Goal: Task Accomplishment & Management: Manage account settings

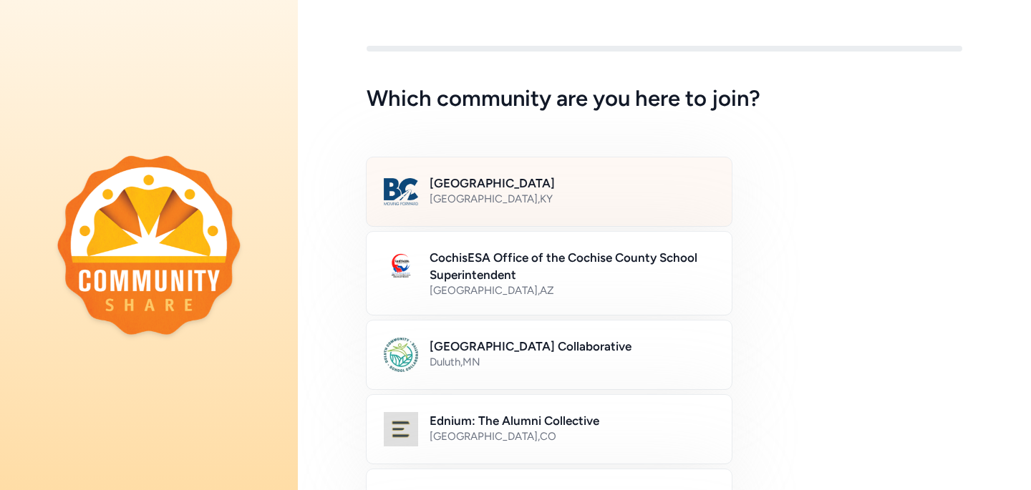
click at [530, 188] on h2 "[GEOGRAPHIC_DATA]" at bounding box center [571, 183] width 285 height 17
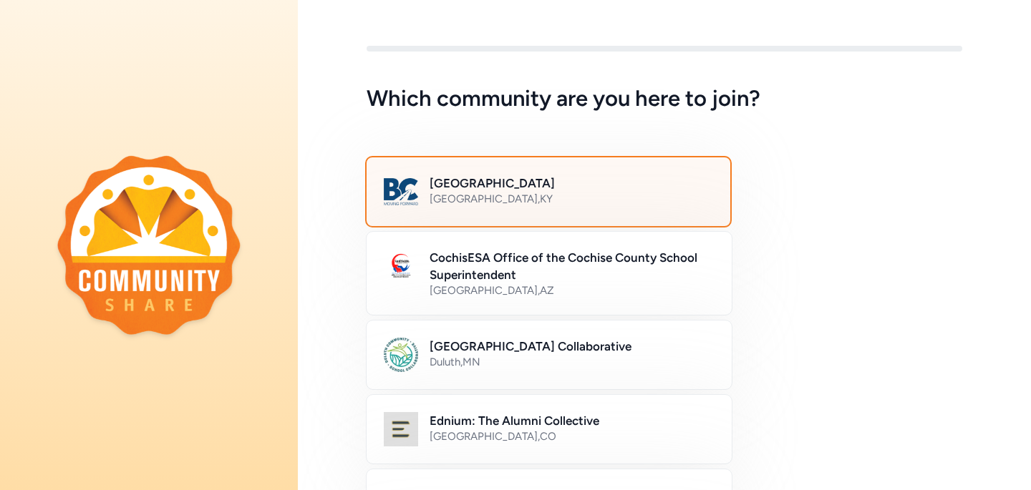
click at [568, 188] on h2 "[GEOGRAPHIC_DATA]" at bounding box center [570, 183] width 283 height 17
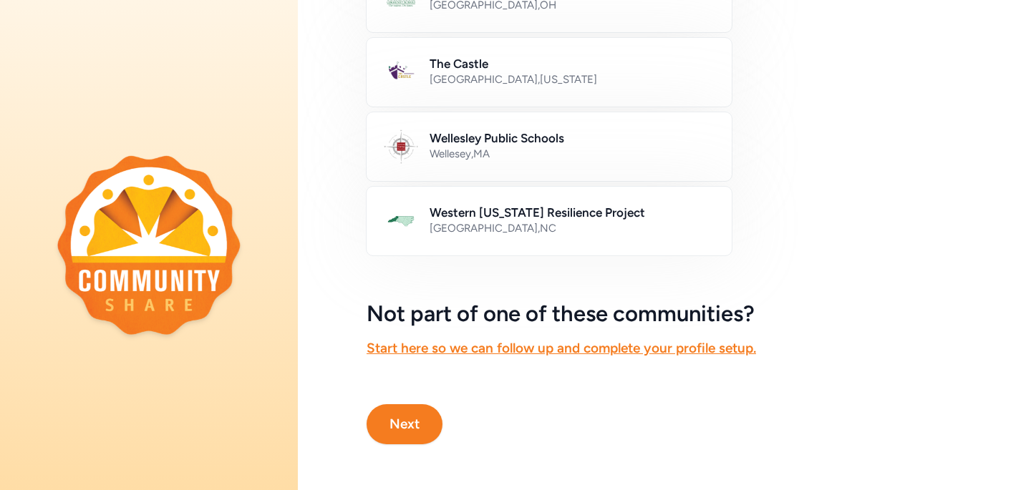
click at [401, 426] on button "Next" at bounding box center [404, 424] width 76 height 40
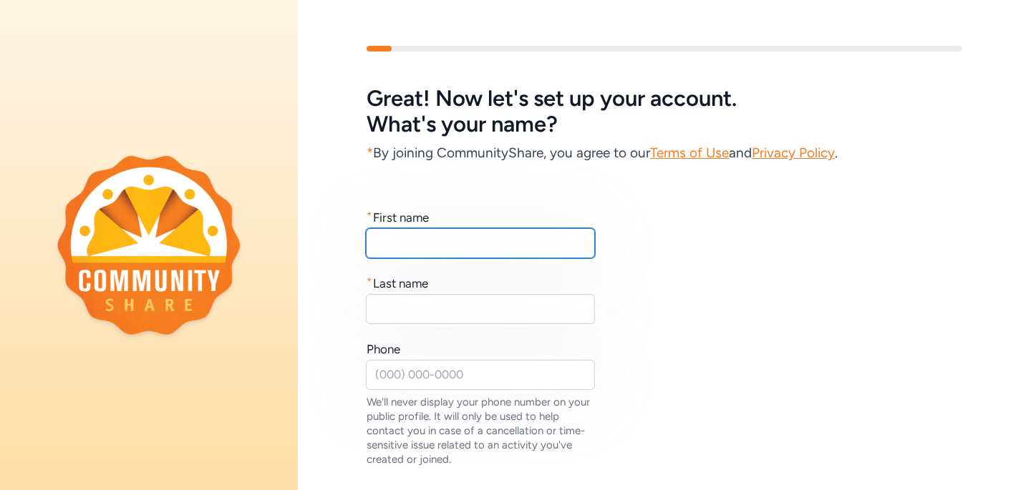
click at [449, 258] on input "text" at bounding box center [480, 243] width 229 height 30
type input "[PERSON_NAME]"
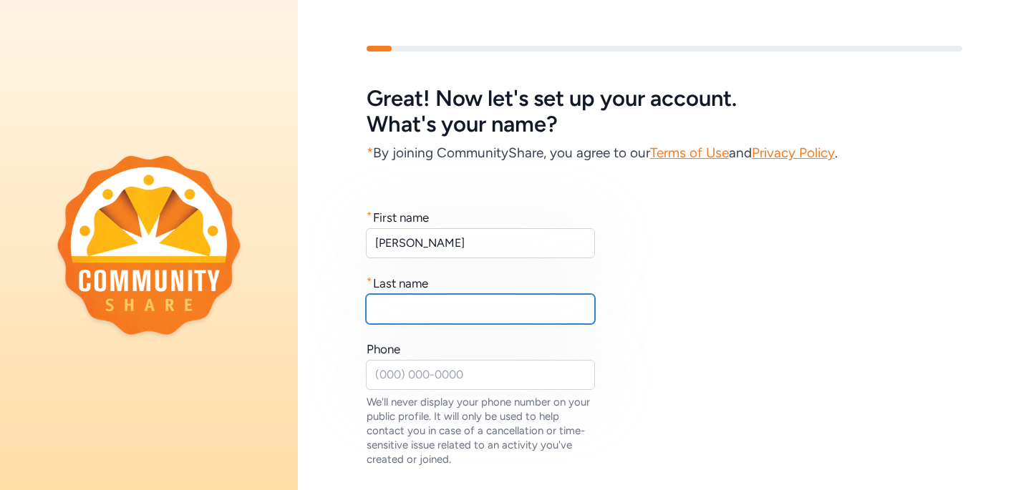
type input "K"
type input "[PERSON_NAME]"
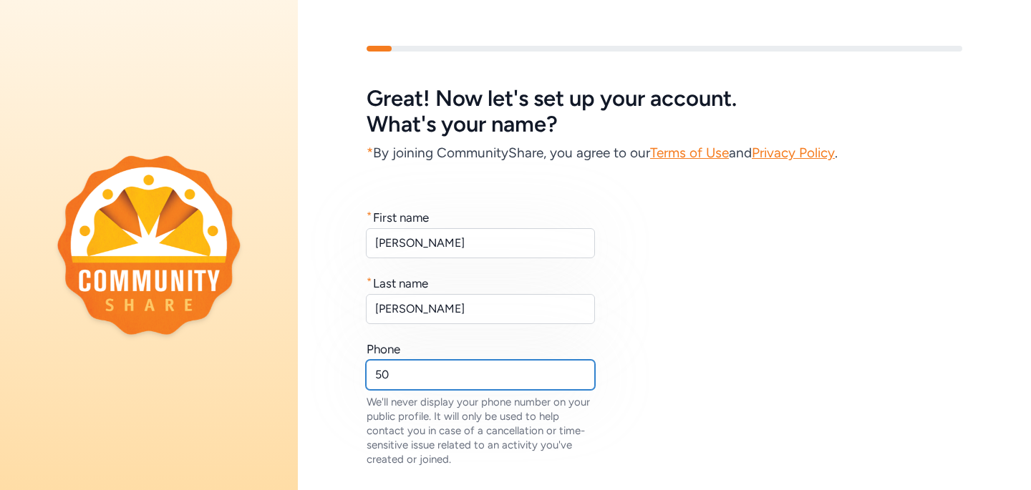
type input "5"
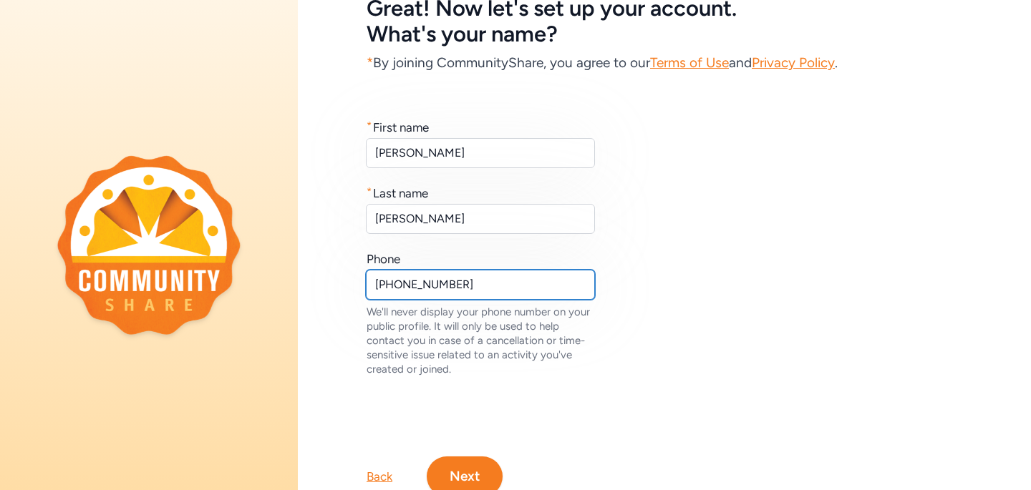
scroll to position [142, 0]
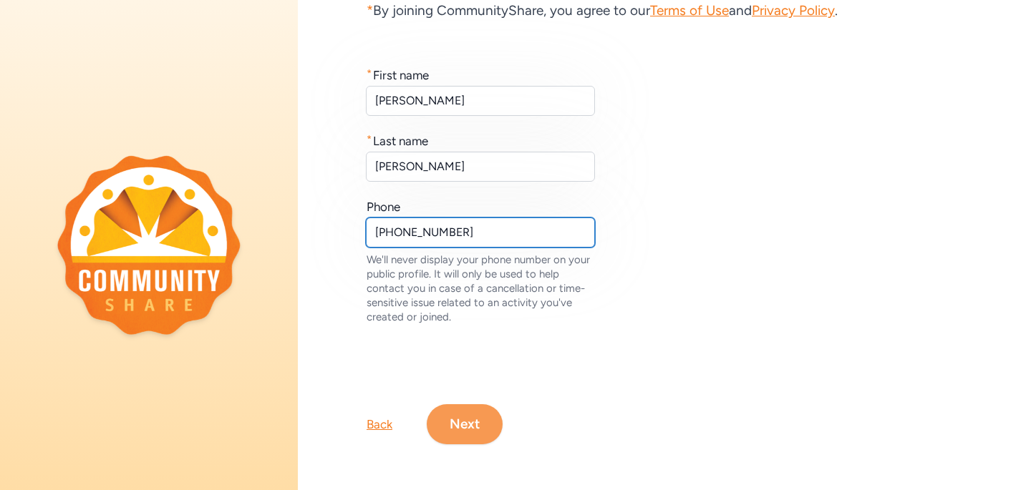
type input "[PHONE_NUMBER]"
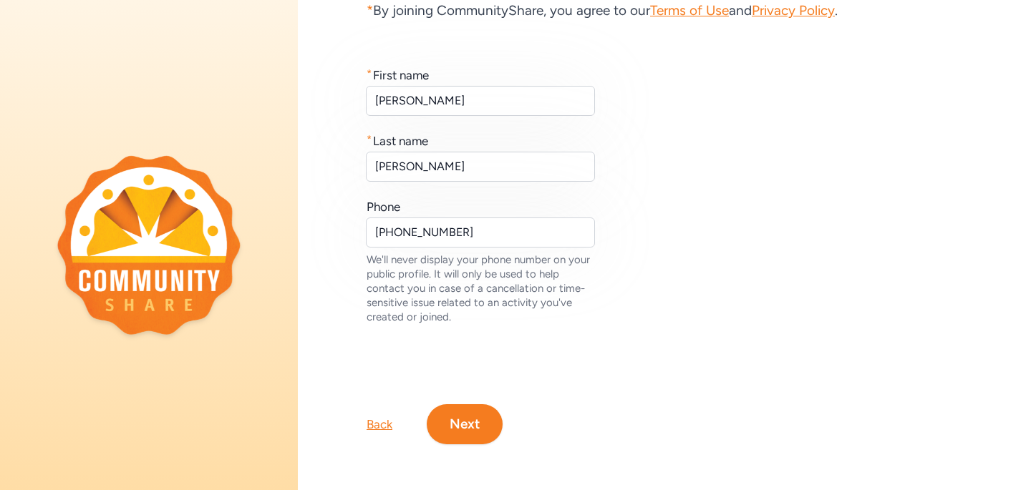
click at [474, 423] on button "Next" at bounding box center [465, 424] width 76 height 40
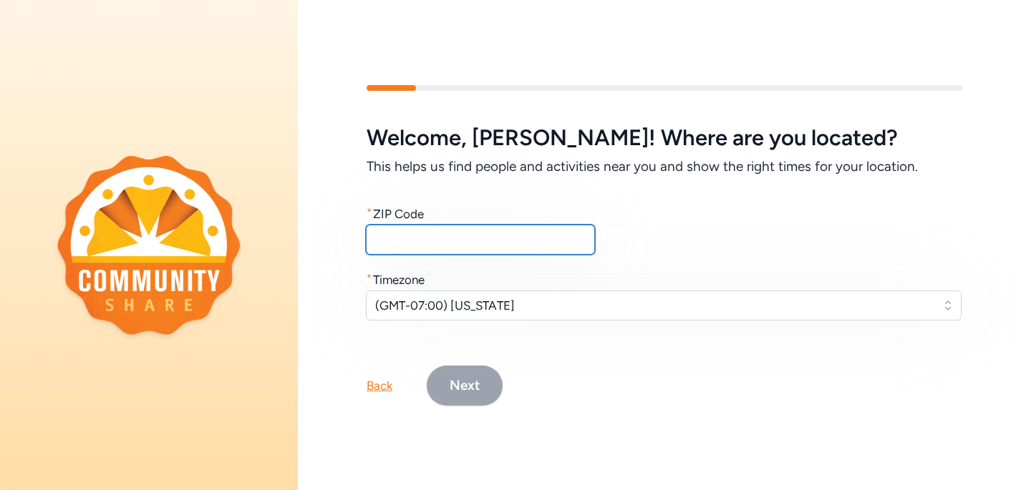
click at [480, 241] on input "text" at bounding box center [480, 240] width 229 height 30
type input "40229"
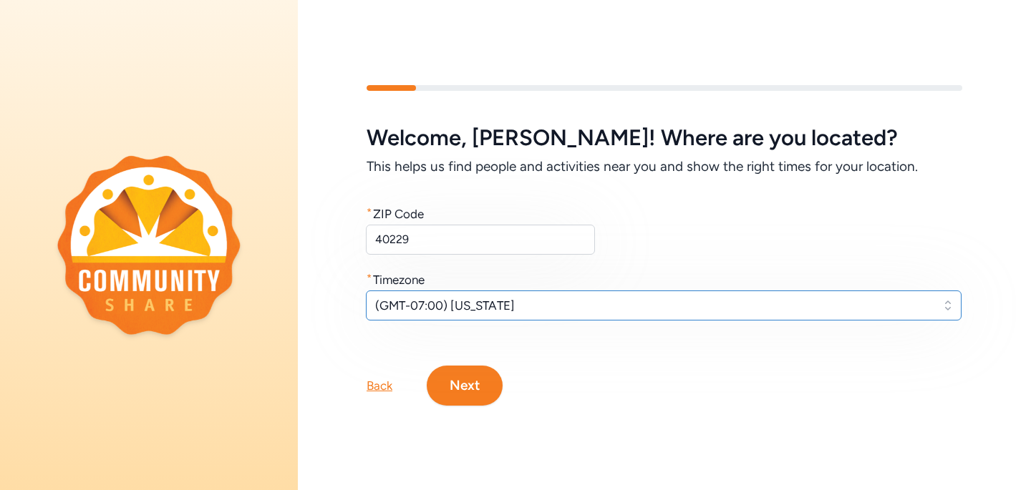
click at [492, 308] on span "(GMT-07:00) [US_STATE]" at bounding box center [653, 305] width 557 height 17
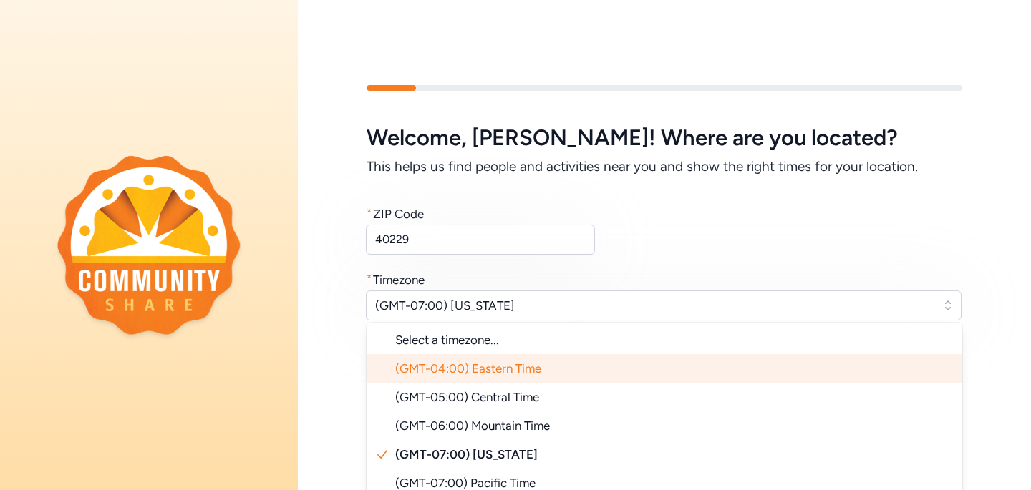
click at [500, 366] on span "(GMT-04:00) Eastern Time" at bounding box center [468, 368] width 146 height 14
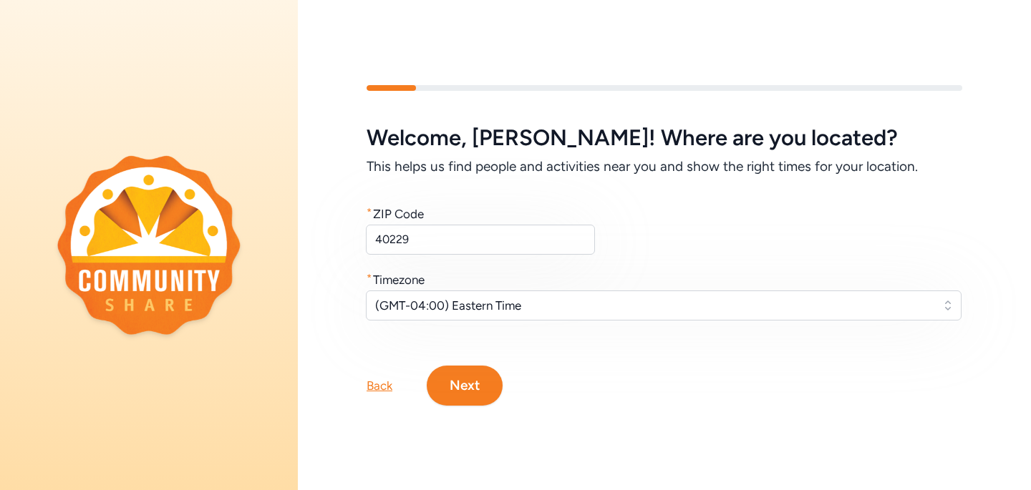
click at [678, 258] on div "Welcome , [PERSON_NAME] ! Where are you located? This helps us find people and …" at bounding box center [663, 222] width 595 height 195
click at [468, 394] on button "Next" at bounding box center [465, 386] width 76 height 40
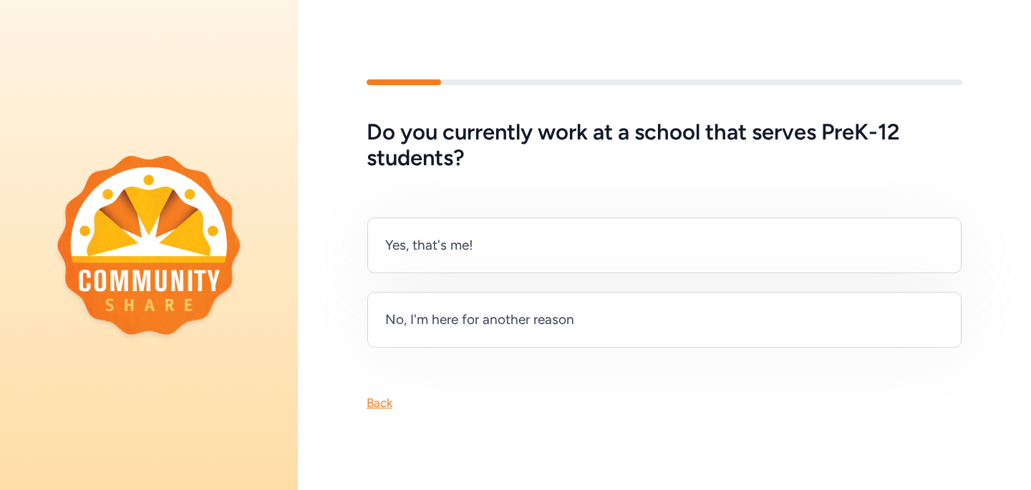
click at [370, 409] on div "Back" at bounding box center [379, 402] width 26 height 17
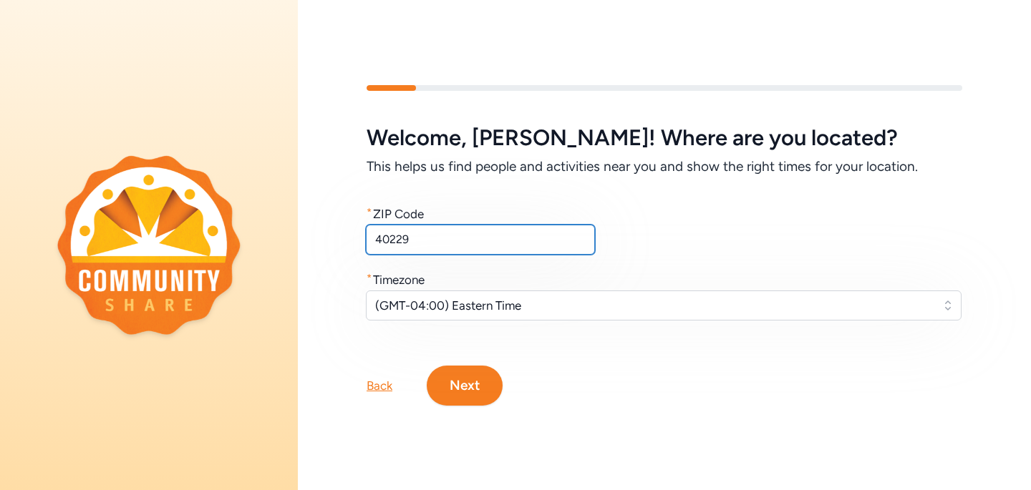
click at [444, 243] on input "40229" at bounding box center [480, 240] width 229 height 30
type input "40165"
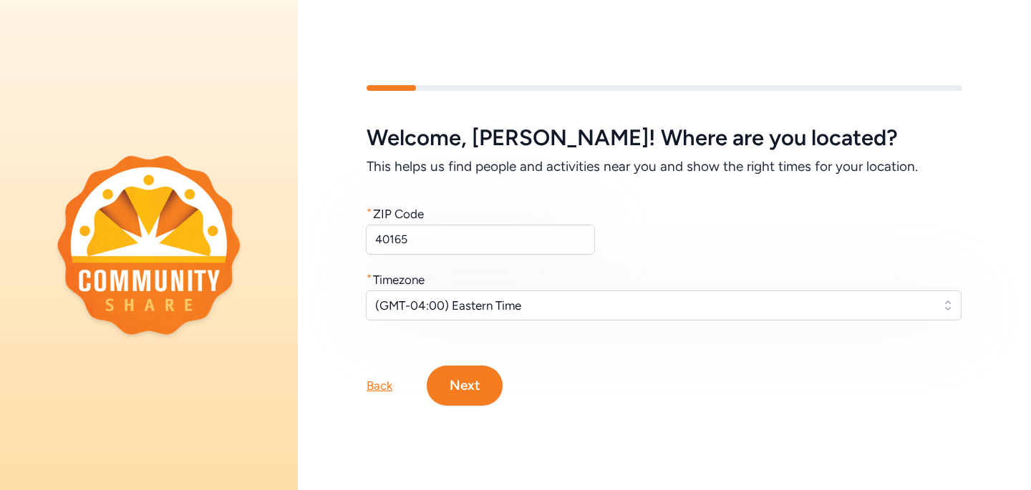
click at [466, 384] on button "Next" at bounding box center [465, 386] width 76 height 40
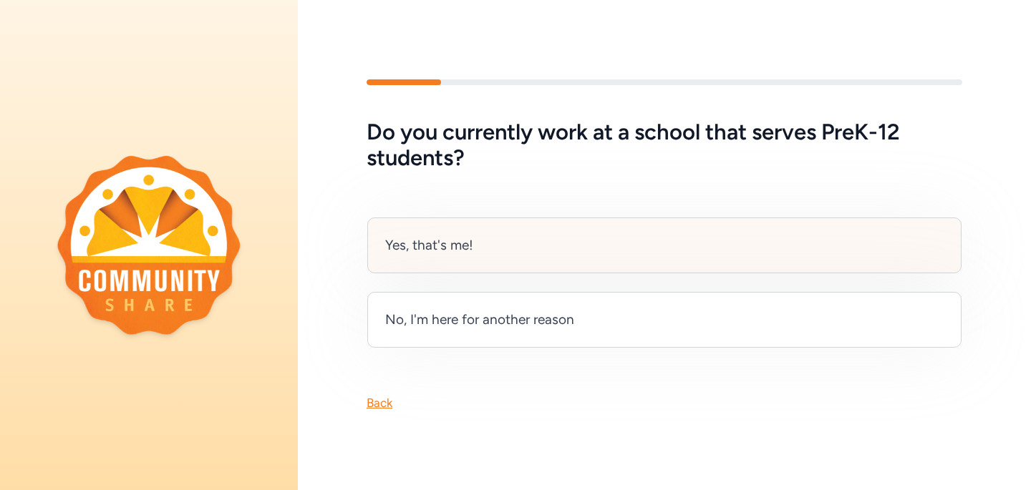
click at [501, 263] on div "Yes, that's me!" at bounding box center [664, 246] width 594 height 56
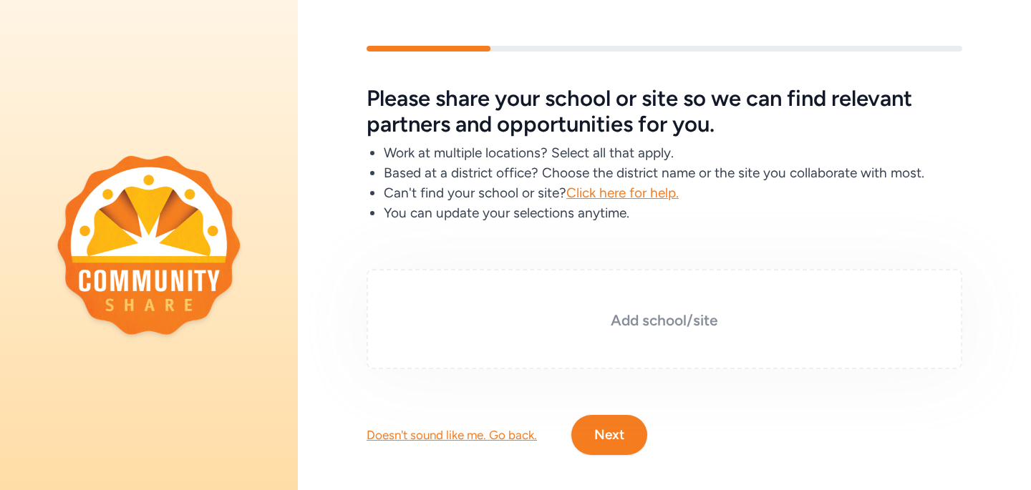
click at [596, 314] on h3 "Add school/site" at bounding box center [664, 321] width 524 height 20
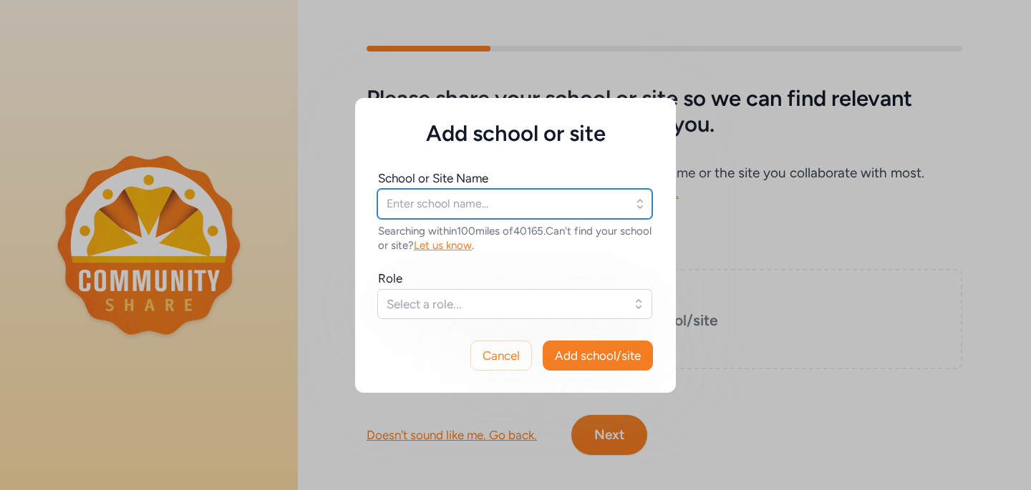
click at [538, 206] on input "text" at bounding box center [514, 204] width 275 height 30
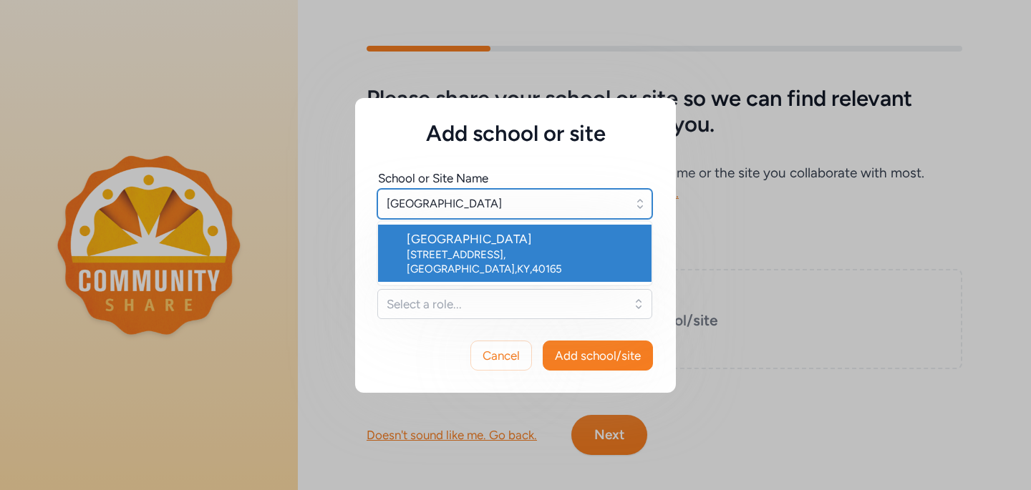
type input "[GEOGRAPHIC_DATA]"
click at [527, 249] on div "[STREET_ADDRESS]" at bounding box center [523, 262] width 233 height 29
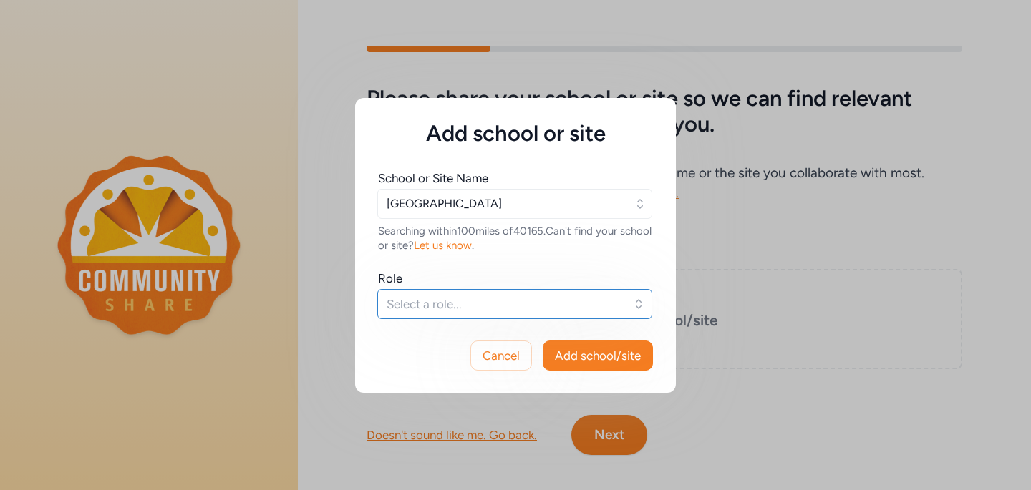
click at [479, 302] on span "Select a role..." at bounding box center [504, 304] width 236 height 17
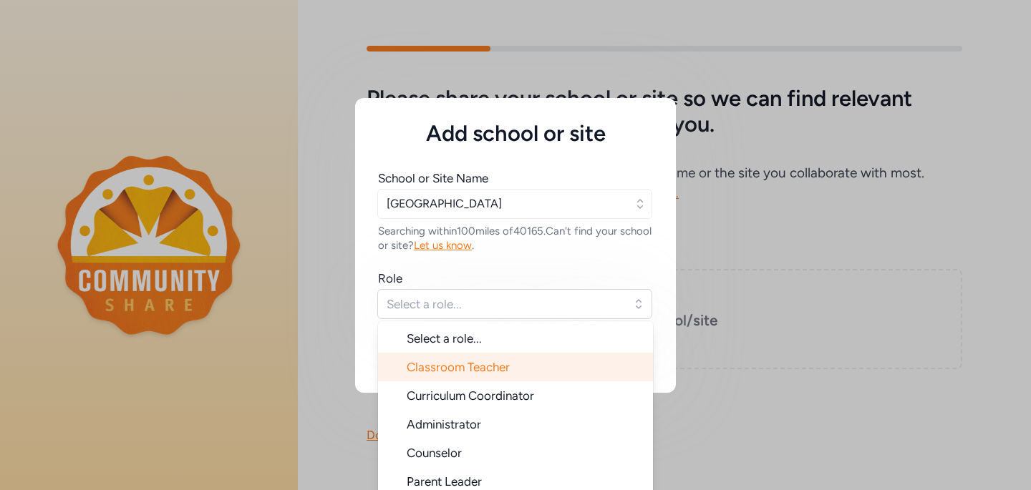
click at [486, 376] on li "Classroom Teacher" at bounding box center [515, 367] width 275 height 29
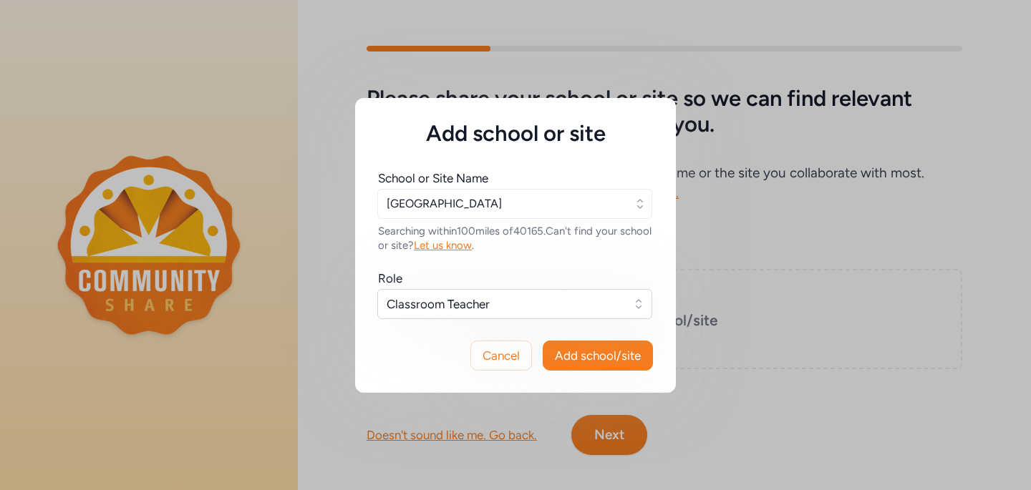
click at [581, 240] on div "Searching within 100 miles of 40165 . Can't find your school or site? Let us kn…" at bounding box center [515, 238] width 275 height 29
click at [557, 200] on input "[GEOGRAPHIC_DATA]" at bounding box center [514, 204] width 275 height 30
click at [565, 150] on div "School or Site Name [GEOGRAPHIC_DATA] Searching within 100 miles of 40165 . Can…" at bounding box center [515, 233] width 321 height 172
click at [590, 359] on span "Add school/site" at bounding box center [598, 355] width 86 height 17
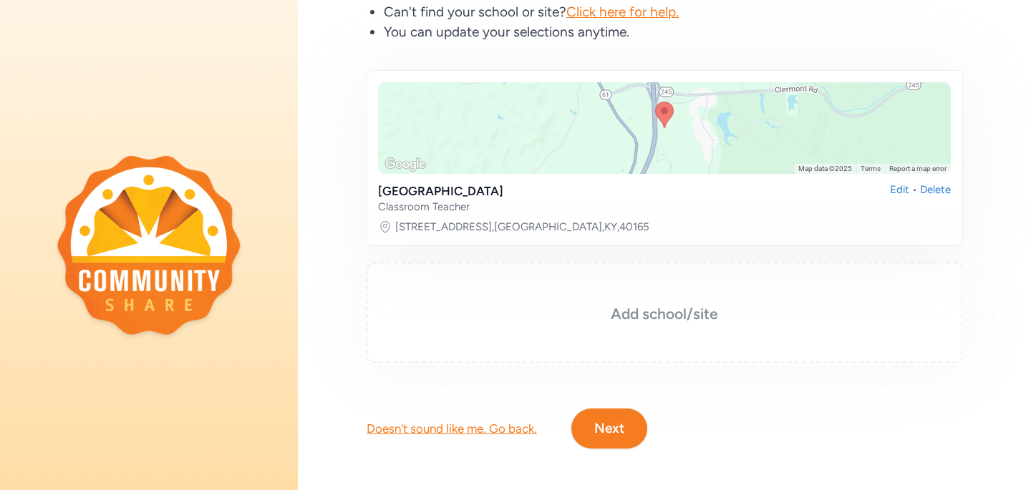
scroll to position [185, 0]
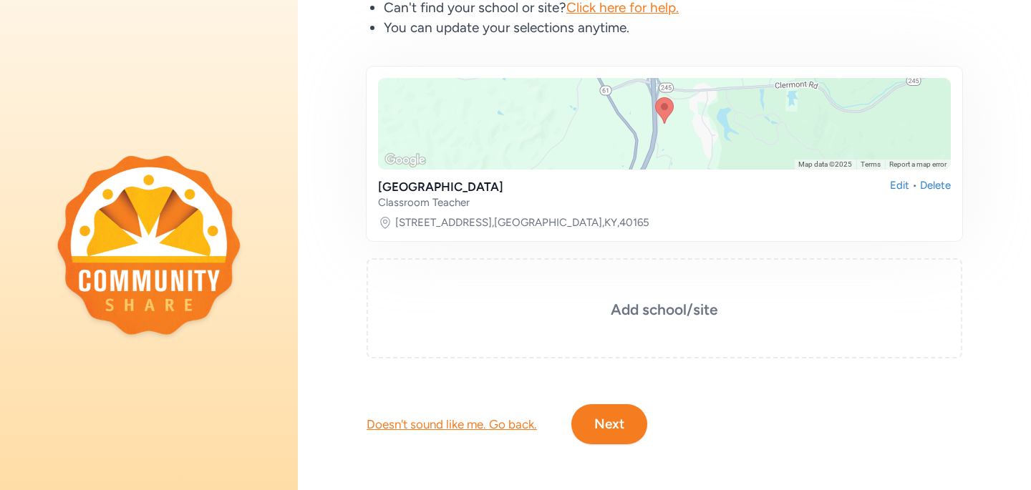
click at [604, 413] on button "Next" at bounding box center [609, 424] width 76 height 40
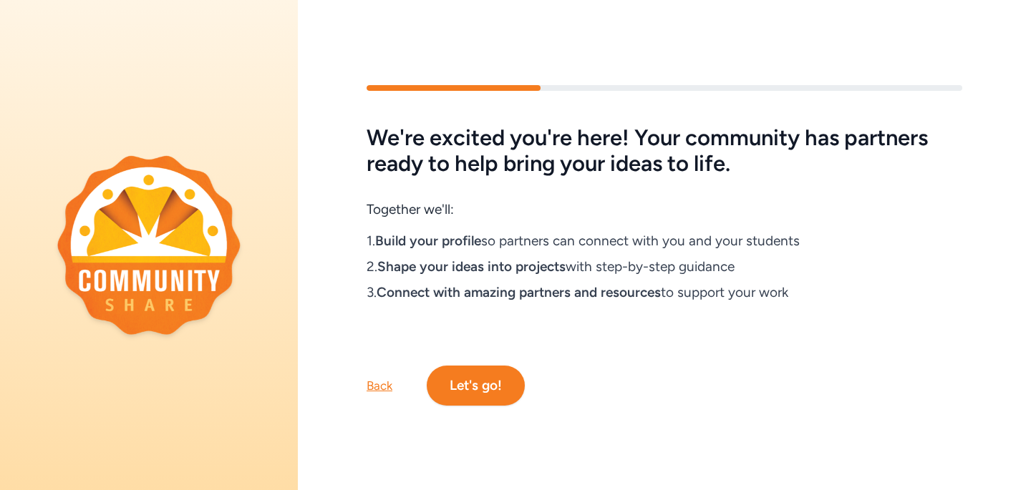
click at [487, 389] on button "Let's go!" at bounding box center [476, 386] width 98 height 40
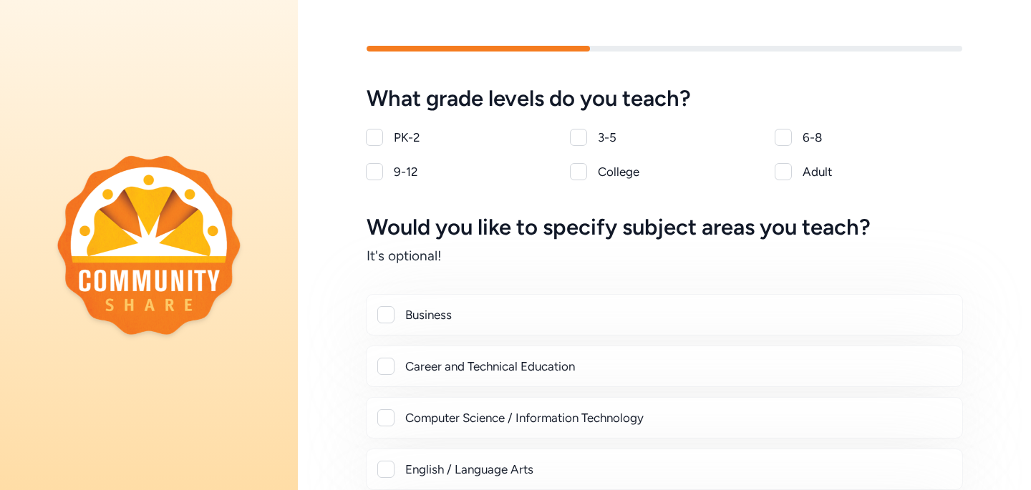
click at [780, 139] on div at bounding box center [782, 137] width 17 height 17
checkbox input "true"
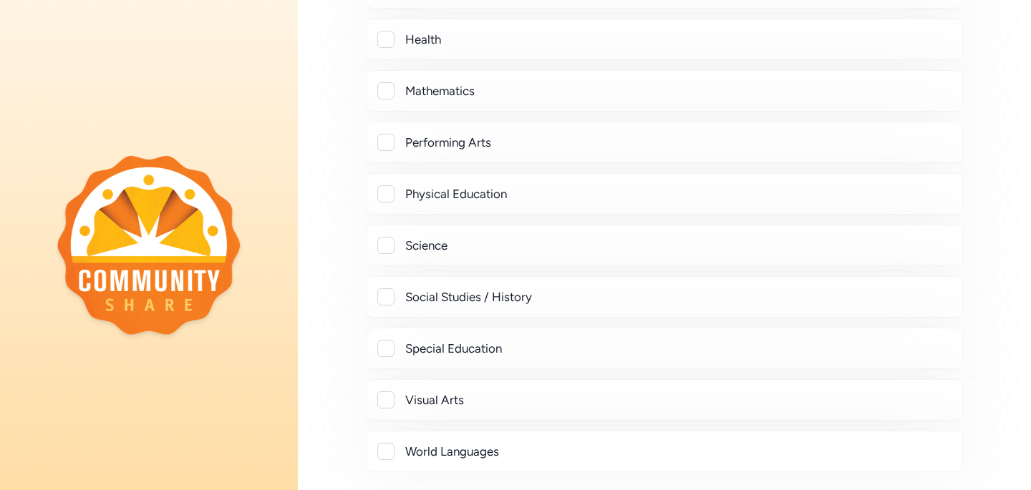
scroll to position [482, 0]
click at [386, 297] on div at bounding box center [385, 296] width 17 height 17
checkbox input "true"
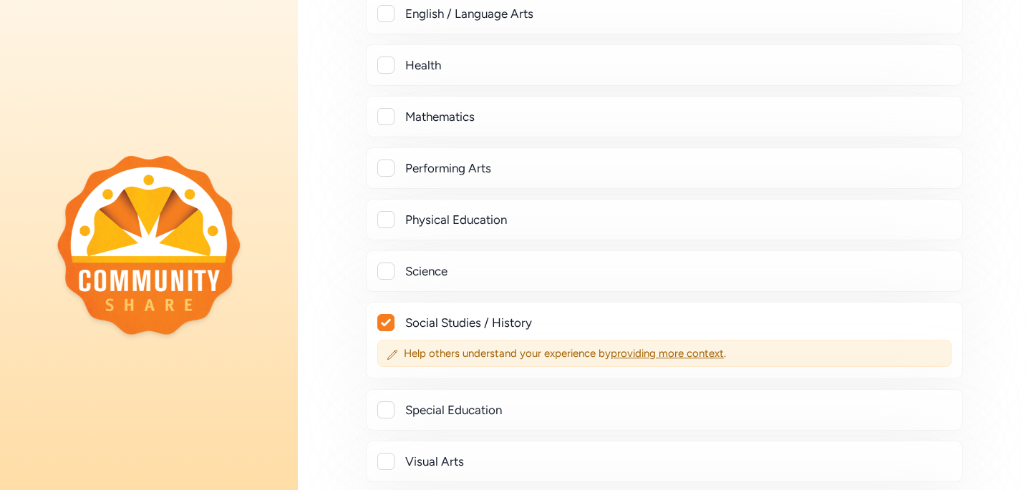
scroll to position [665, 0]
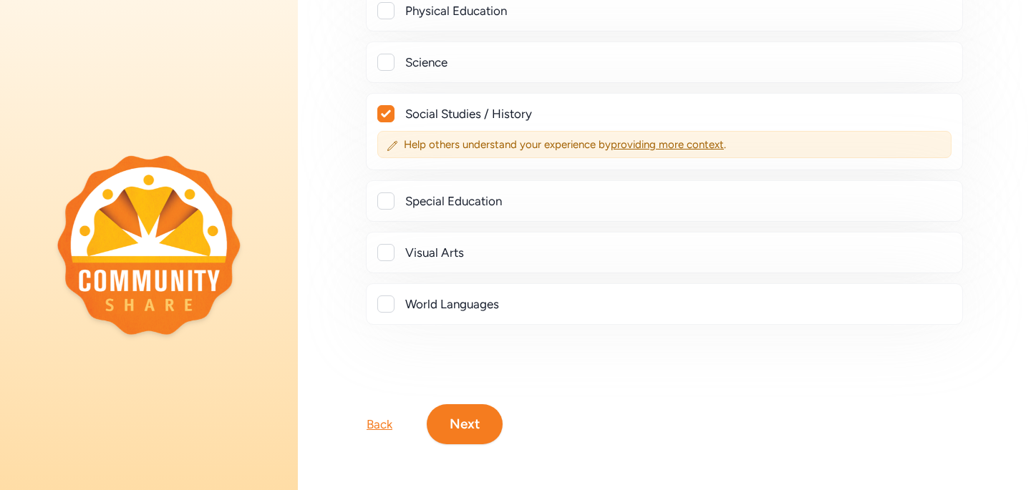
click at [475, 440] on button "Next" at bounding box center [465, 424] width 76 height 40
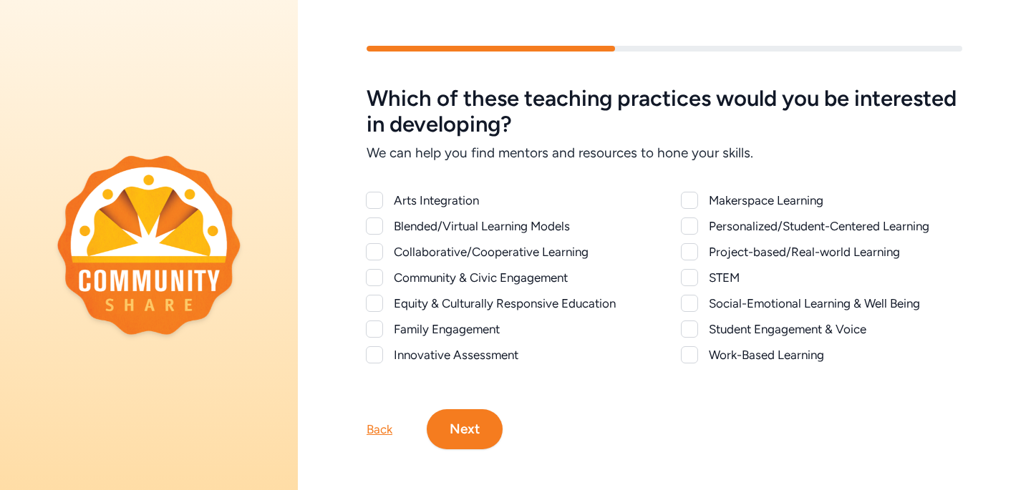
click at [379, 200] on div at bounding box center [374, 200] width 17 height 17
checkbox input "true"
click at [696, 226] on div at bounding box center [689, 226] width 17 height 17
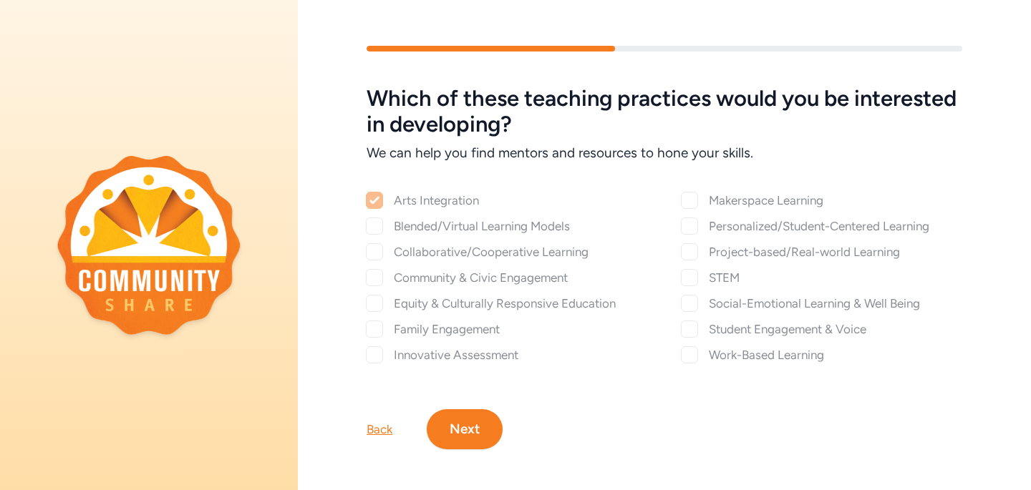
checkbox input "true"
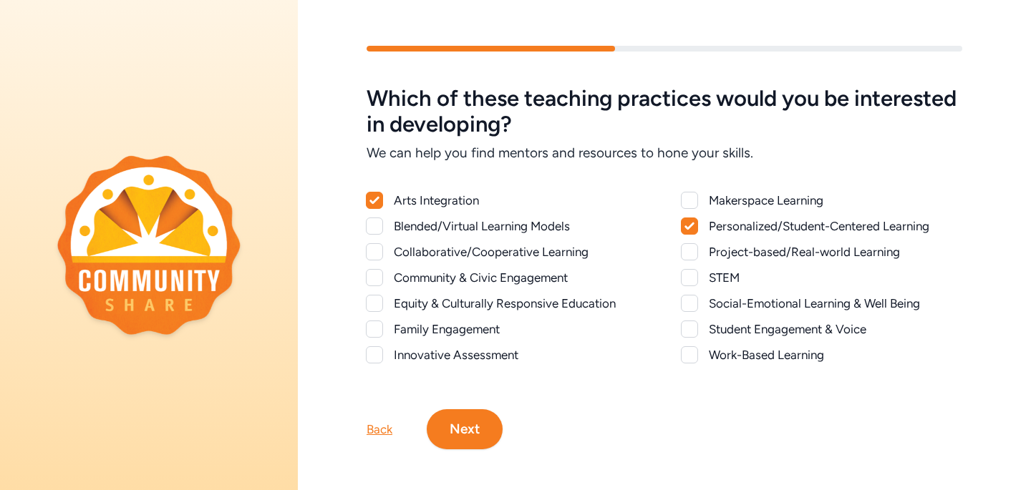
click at [696, 249] on div at bounding box center [689, 251] width 17 height 17
checkbox input "true"
click at [694, 306] on div at bounding box center [689, 303] width 17 height 17
checkbox input "true"
click at [694, 333] on div at bounding box center [689, 329] width 17 height 17
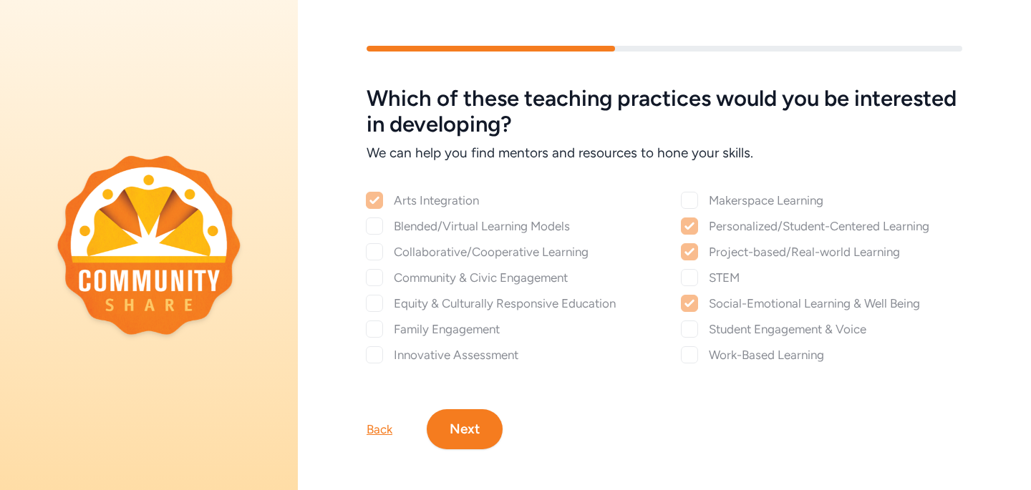
checkbox input "true"
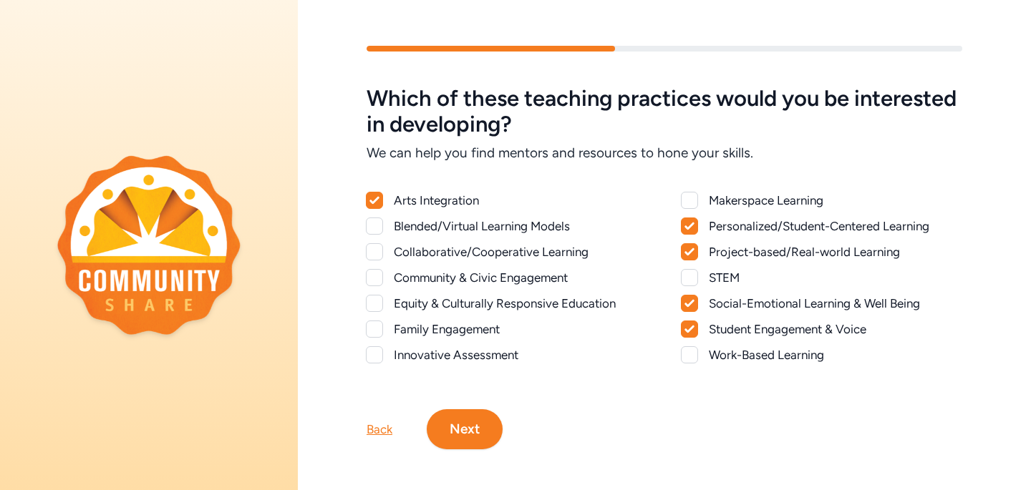
click at [370, 328] on div at bounding box center [374, 329] width 17 height 17
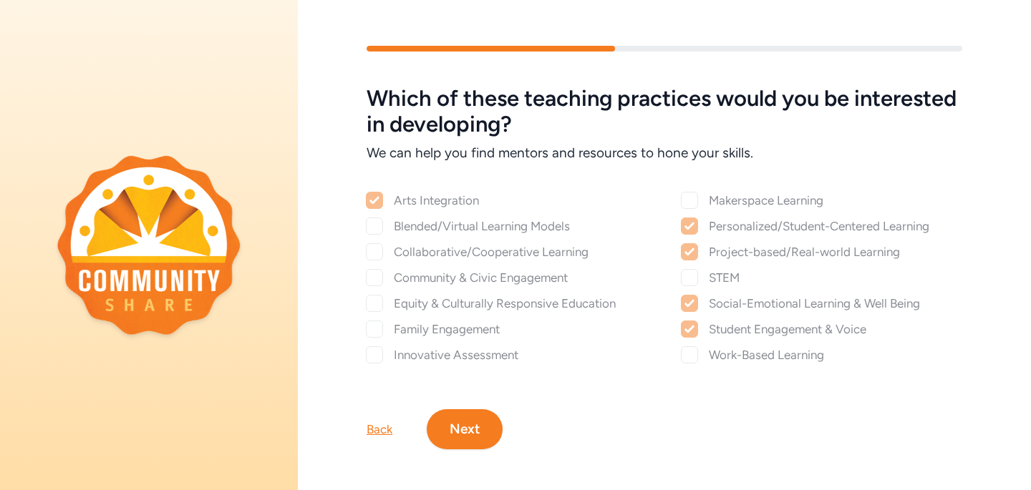
checkbox input "true"
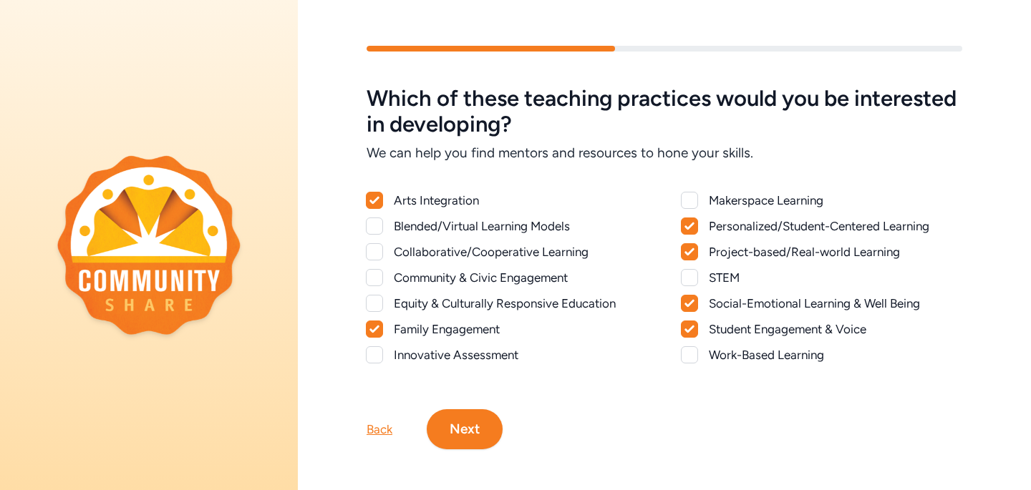
click at [375, 276] on div at bounding box center [374, 277] width 17 height 17
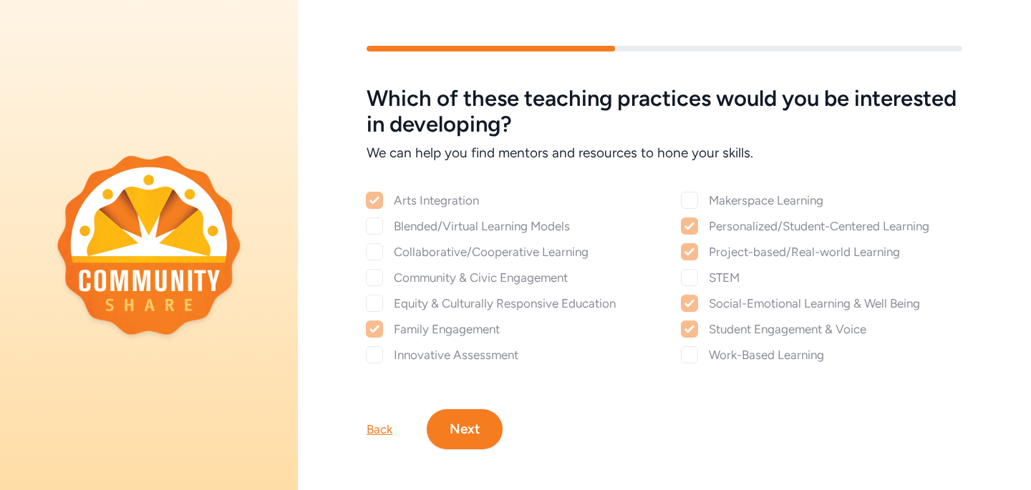
checkbox input "true"
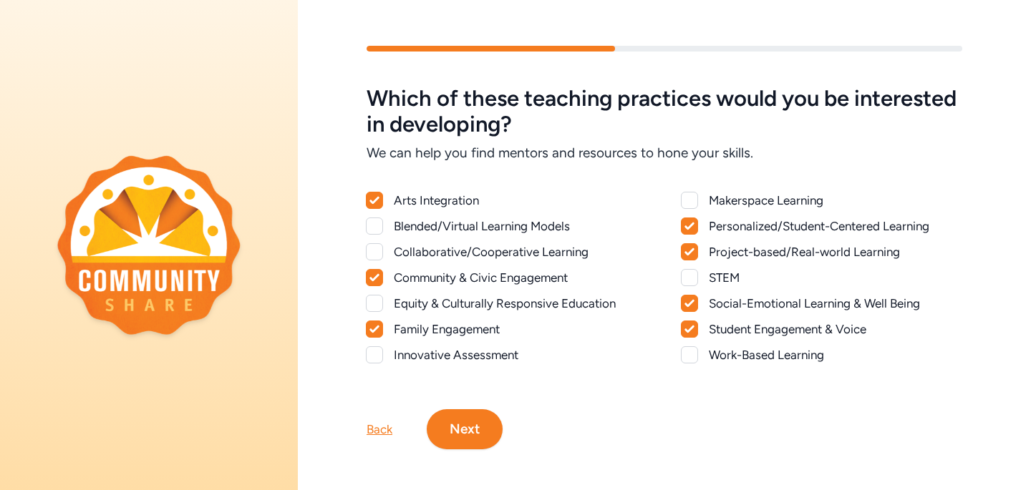
click at [380, 253] on div at bounding box center [374, 251] width 17 height 17
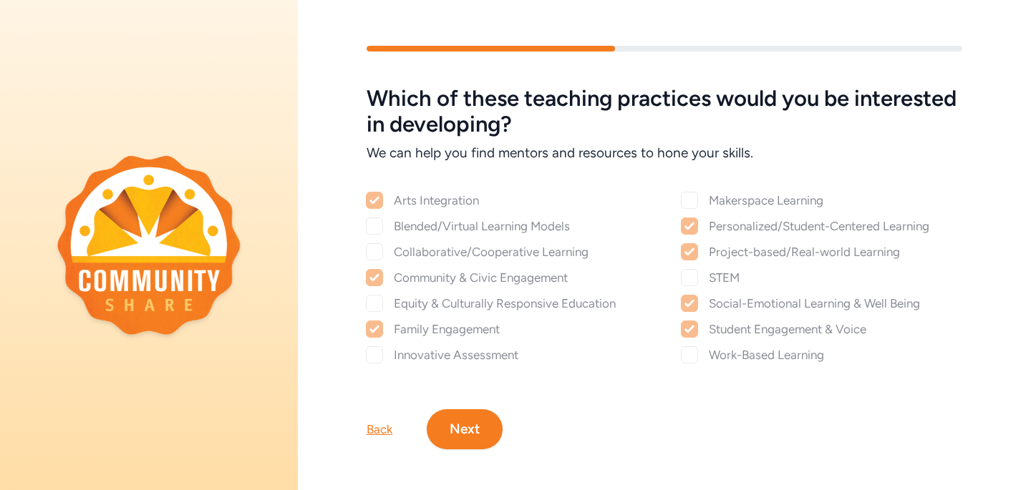
checkbox input "true"
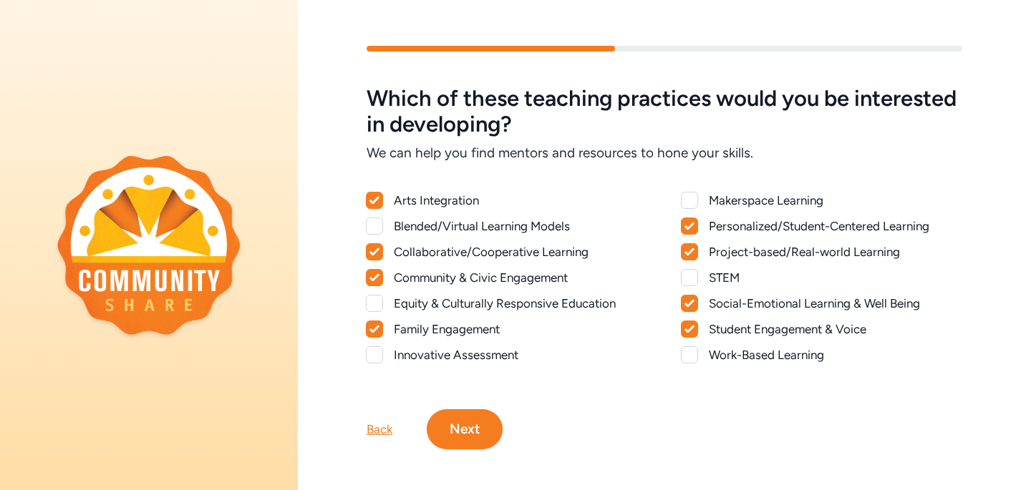
click at [691, 306] on icon at bounding box center [689, 303] width 10 height 9
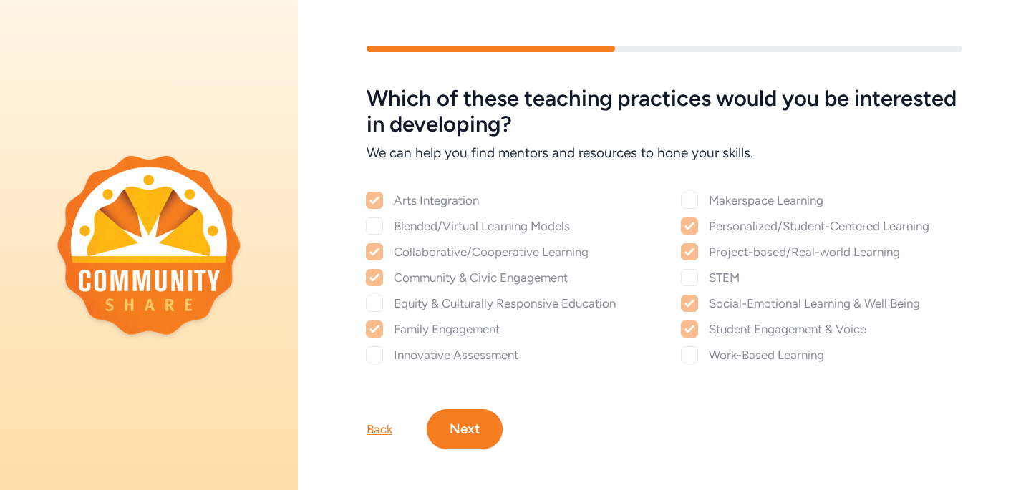
checkbox input "false"
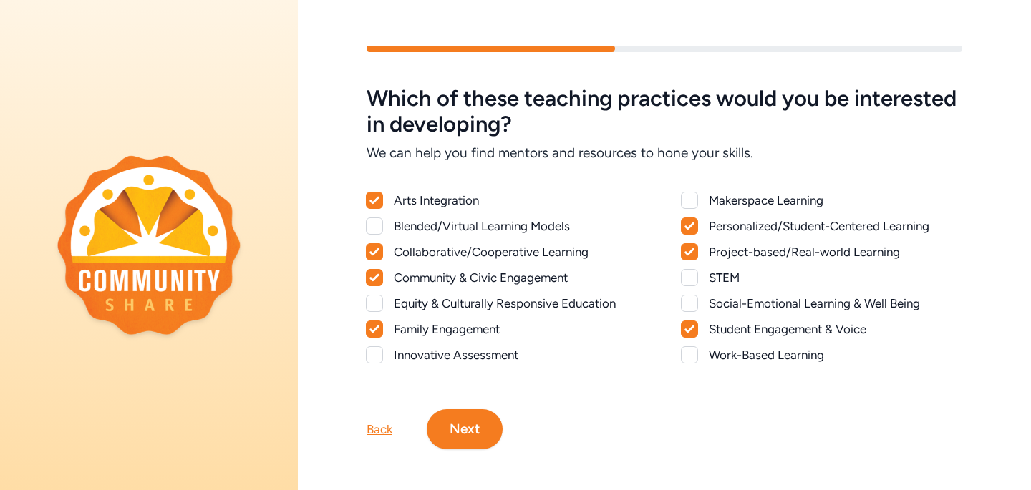
click at [470, 432] on button "Next" at bounding box center [465, 429] width 76 height 40
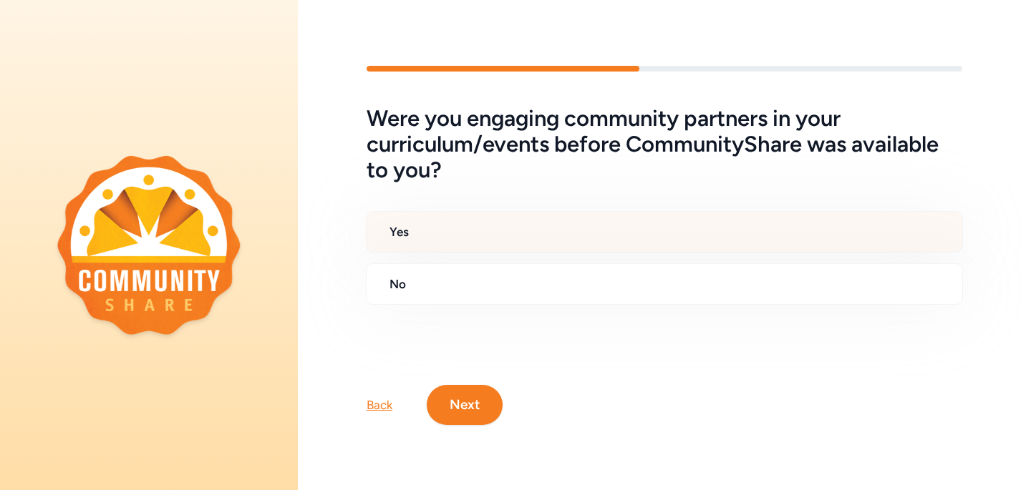
click at [509, 240] on div "Yes" at bounding box center [664, 232] width 597 height 42
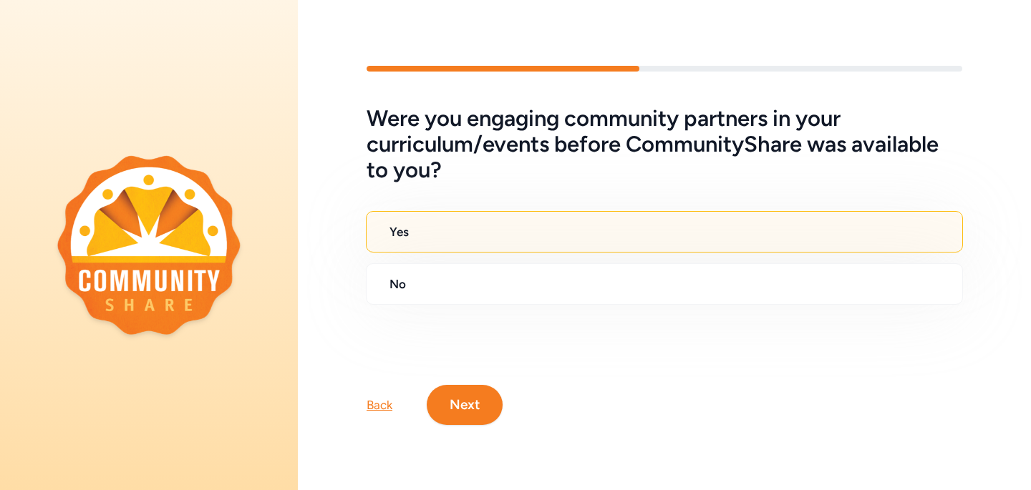
click at [469, 413] on button "Next" at bounding box center [465, 405] width 76 height 40
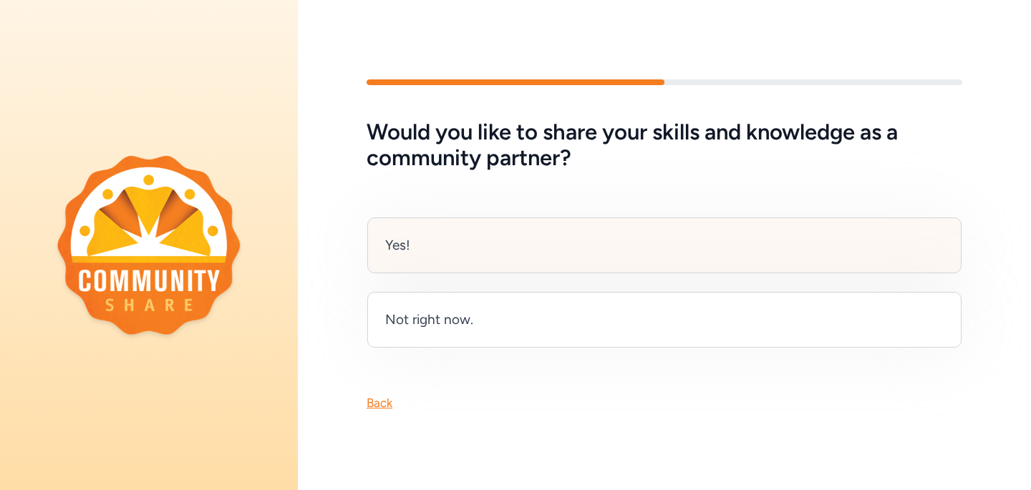
click at [487, 256] on div "Yes!" at bounding box center [664, 246] width 594 height 56
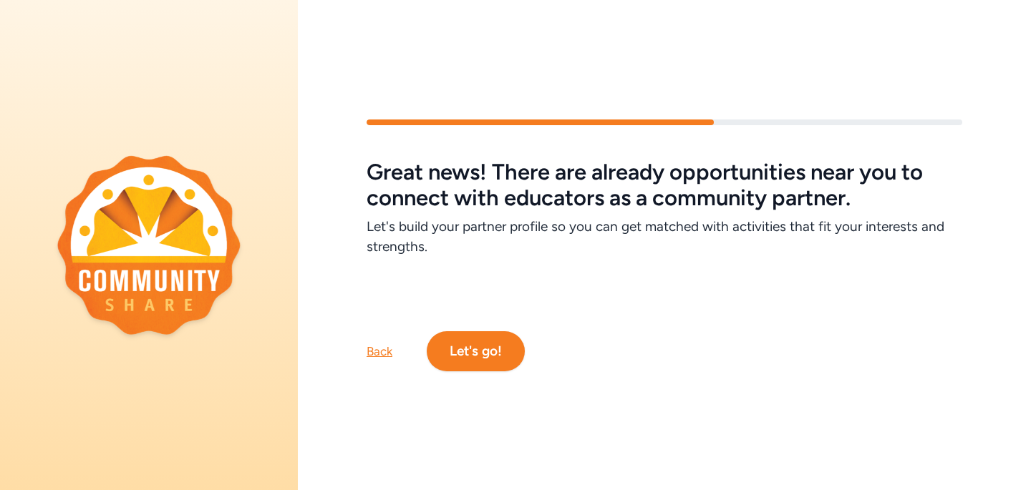
click at [495, 366] on button "Let's go!" at bounding box center [476, 351] width 98 height 40
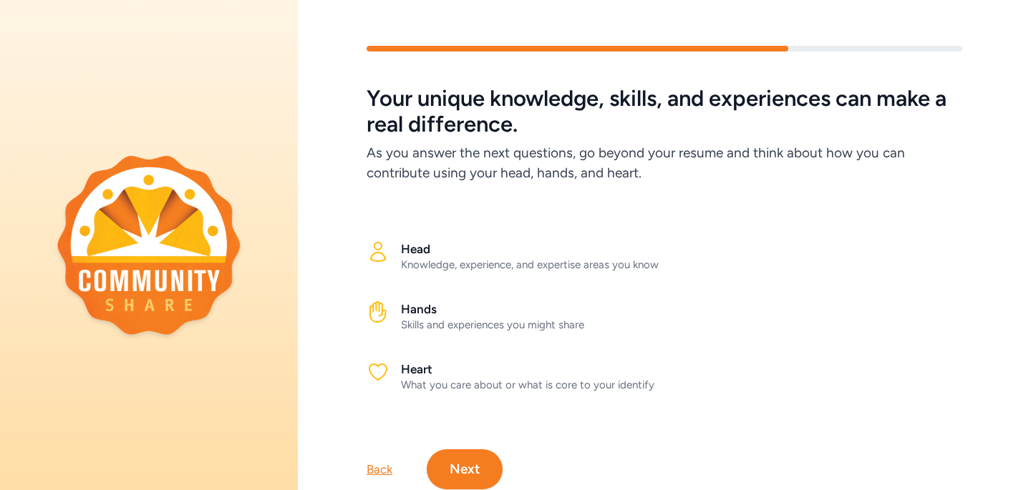
click at [457, 469] on button "Next" at bounding box center [465, 469] width 76 height 40
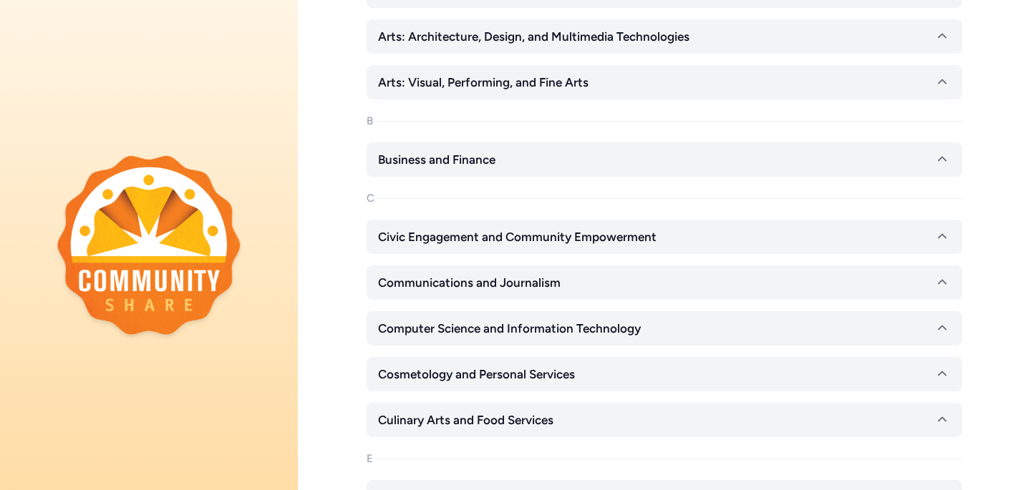
scroll to position [252, 0]
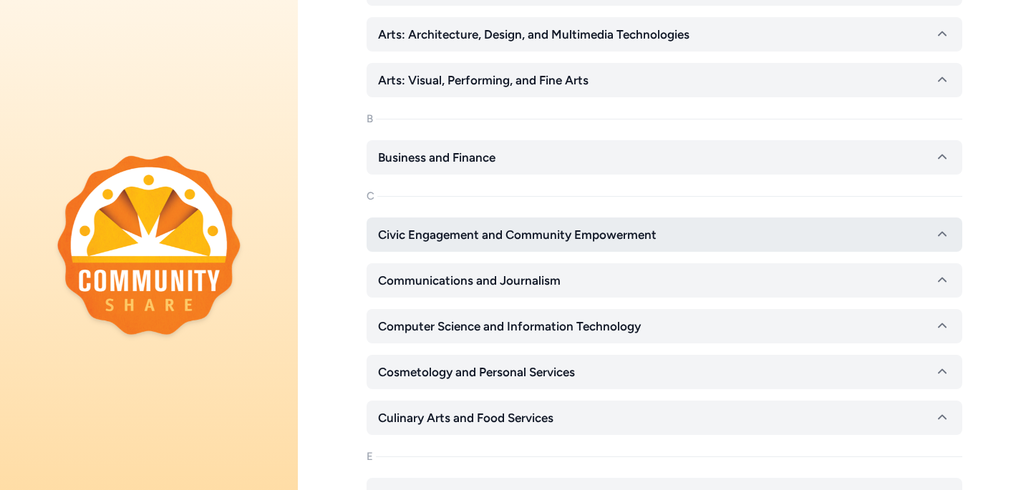
click at [437, 238] on span "Civic Engagement and Community Empowerment" at bounding box center [517, 234] width 278 height 17
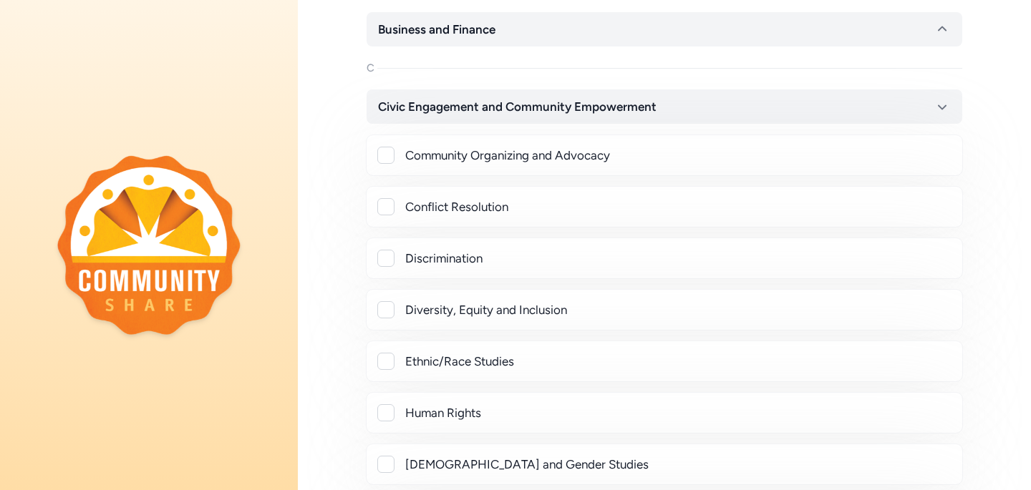
scroll to position [381, 0]
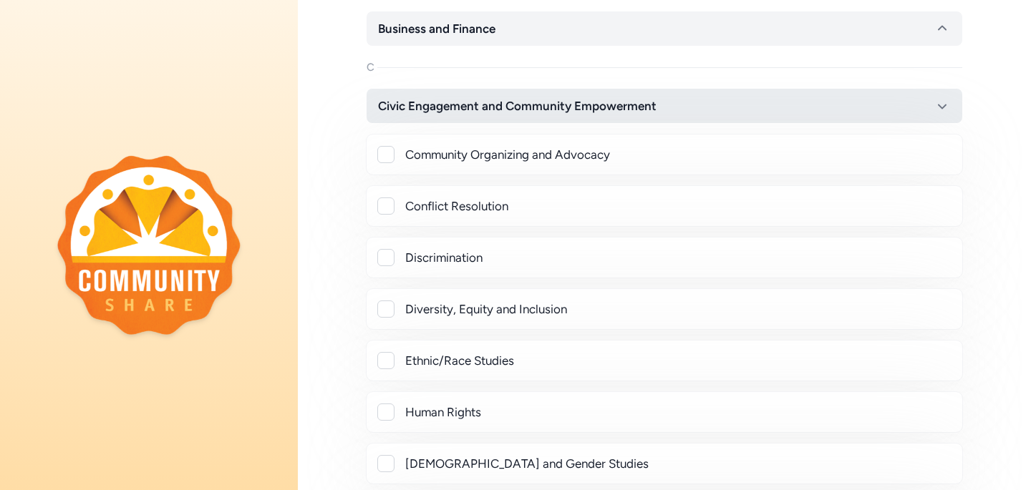
click at [427, 108] on span "Civic Engagement and Community Empowerment" at bounding box center [517, 105] width 278 height 17
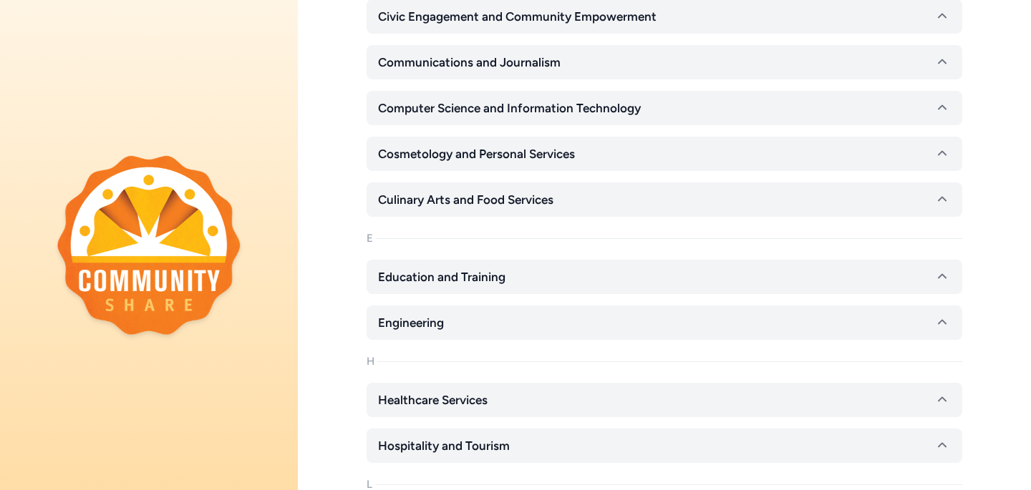
scroll to position [472, 0]
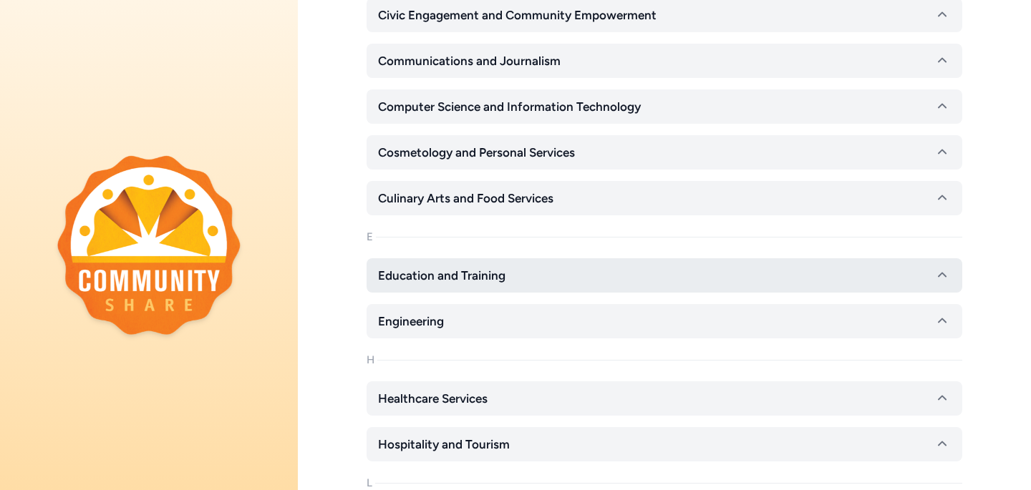
click at [390, 276] on span "Education and Training" at bounding box center [441, 275] width 127 height 17
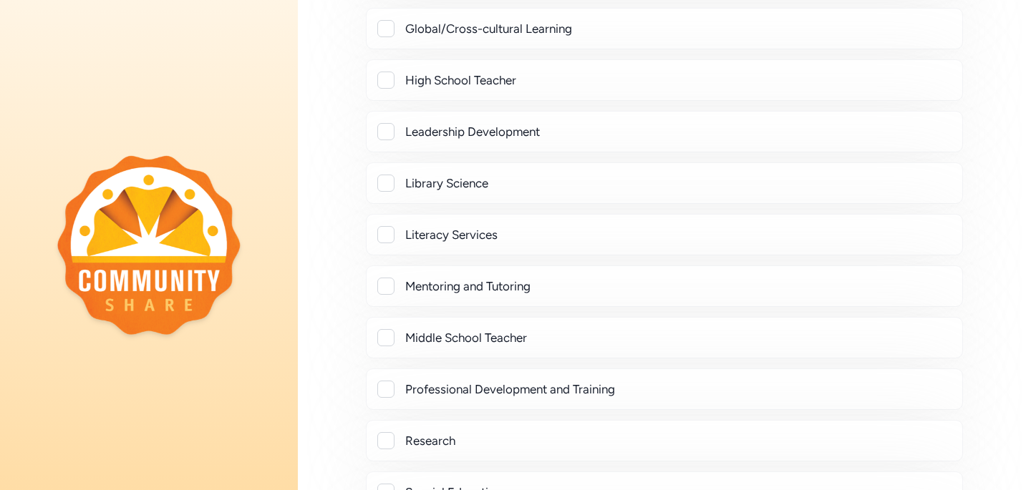
scroll to position [1386, 0]
click at [385, 329] on div at bounding box center [385, 337] width 17 height 17
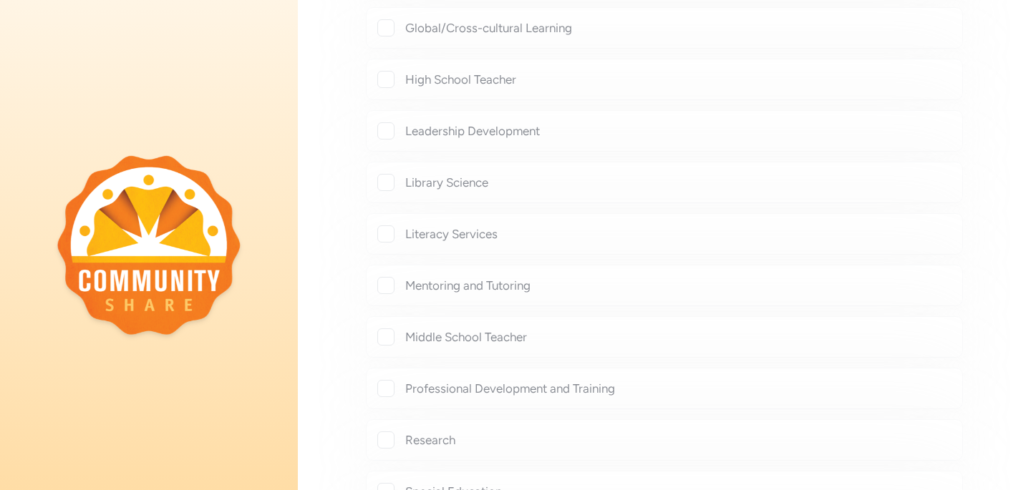
checkbox input "true"
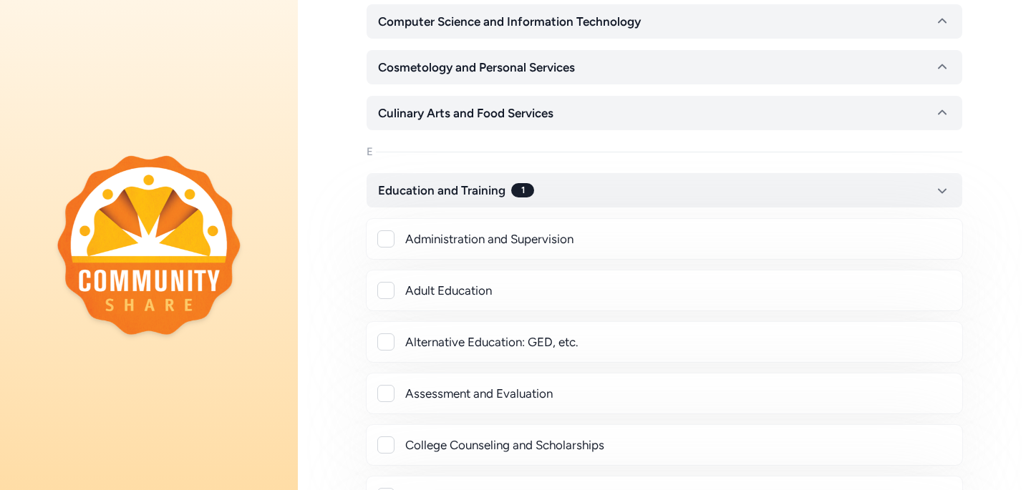
scroll to position [555, 0]
click at [915, 197] on button "Education and Training 1" at bounding box center [663, 192] width 595 height 34
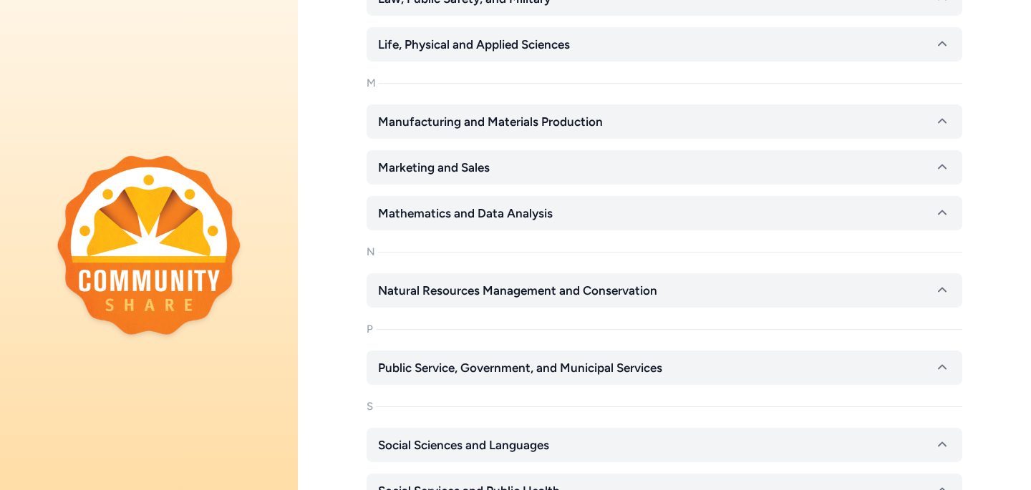
scroll to position [997, 0]
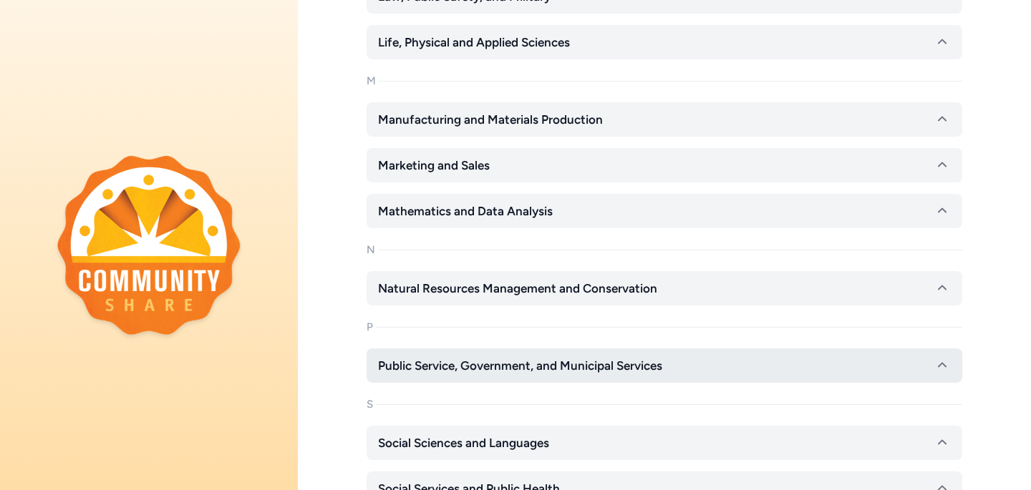
click at [584, 376] on button "Public Service, Government, and Municipal Services" at bounding box center [663, 366] width 595 height 34
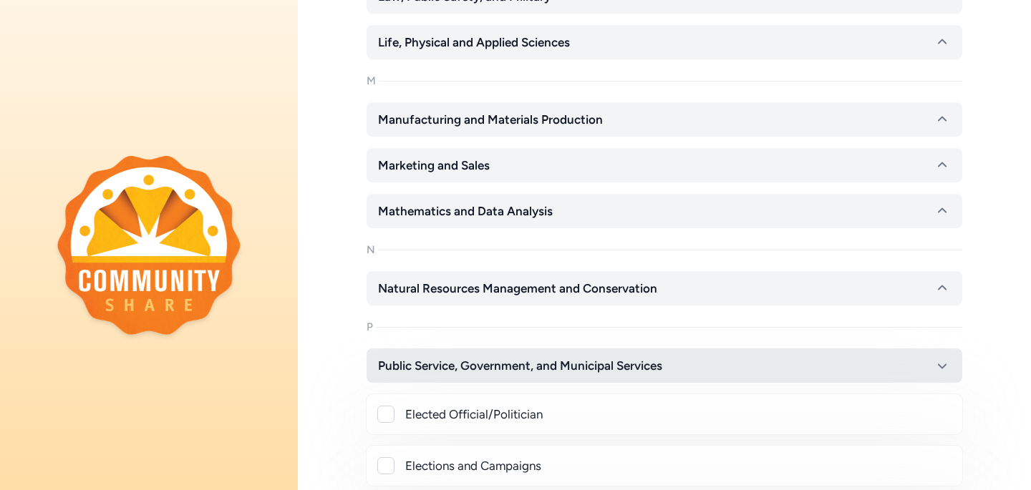
click at [584, 376] on button "Public Service, Government, and Municipal Services" at bounding box center [663, 366] width 595 height 34
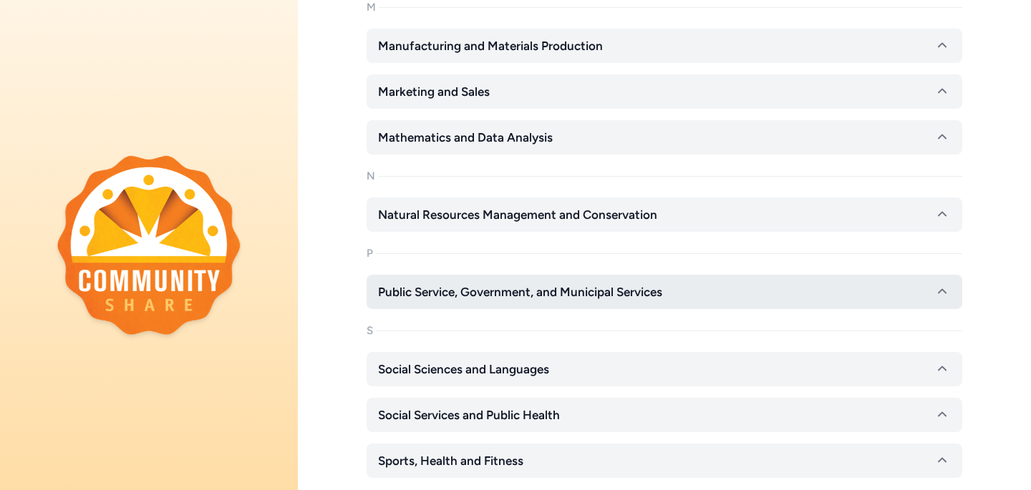
scroll to position [1072, 0]
click at [584, 376] on button "Social Sciences and Languages" at bounding box center [663, 368] width 595 height 34
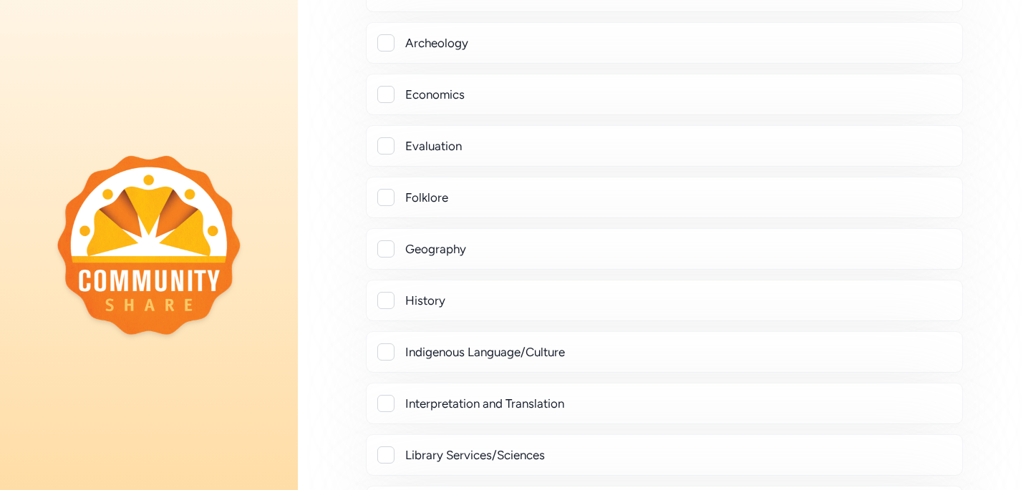
scroll to position [1500, 0]
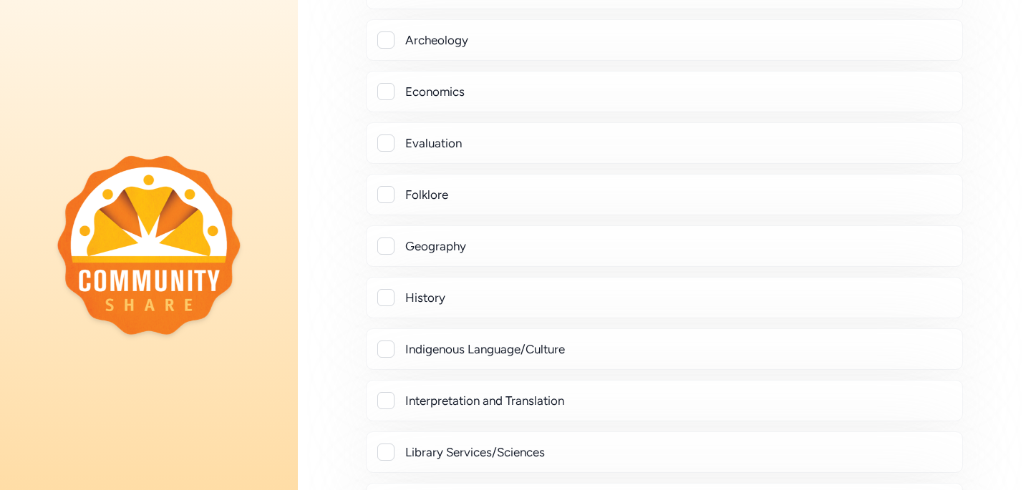
click at [391, 290] on div at bounding box center [385, 297] width 17 height 17
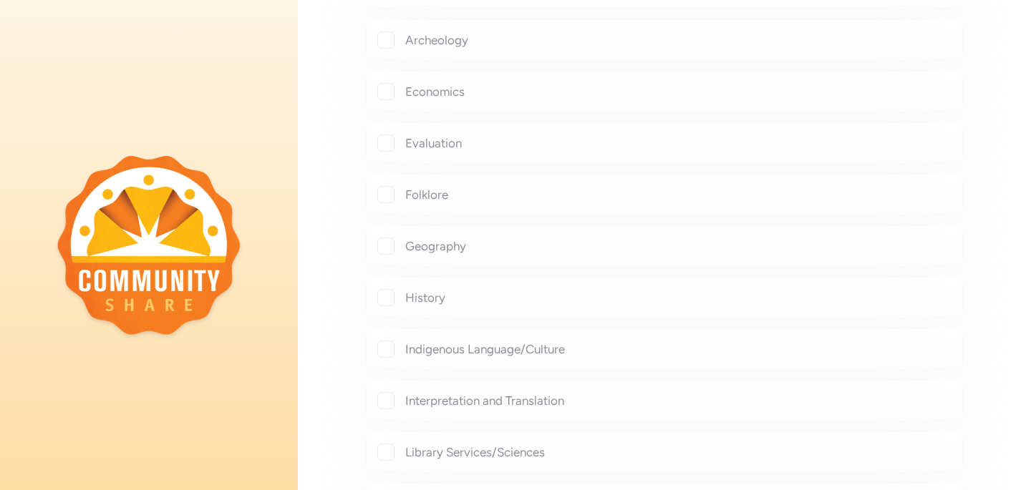
checkbox input "true"
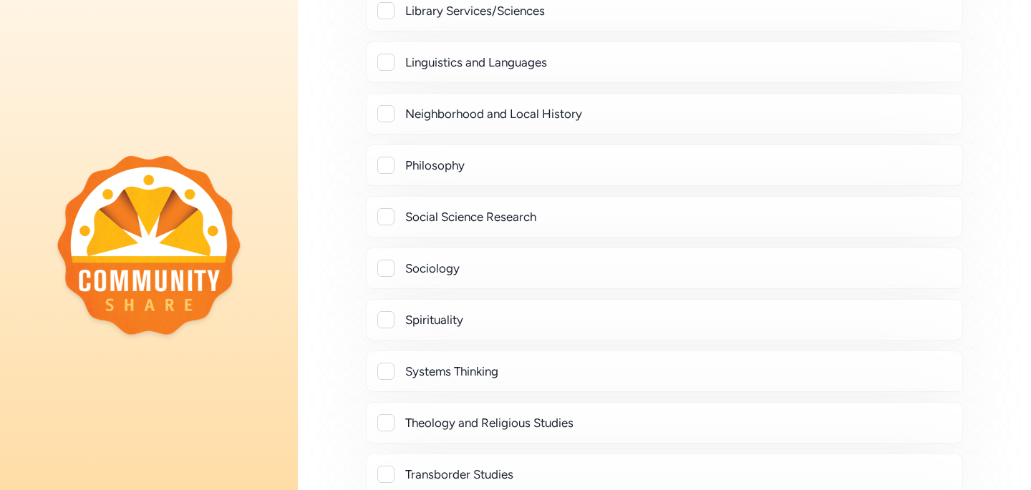
scroll to position [1983, 0]
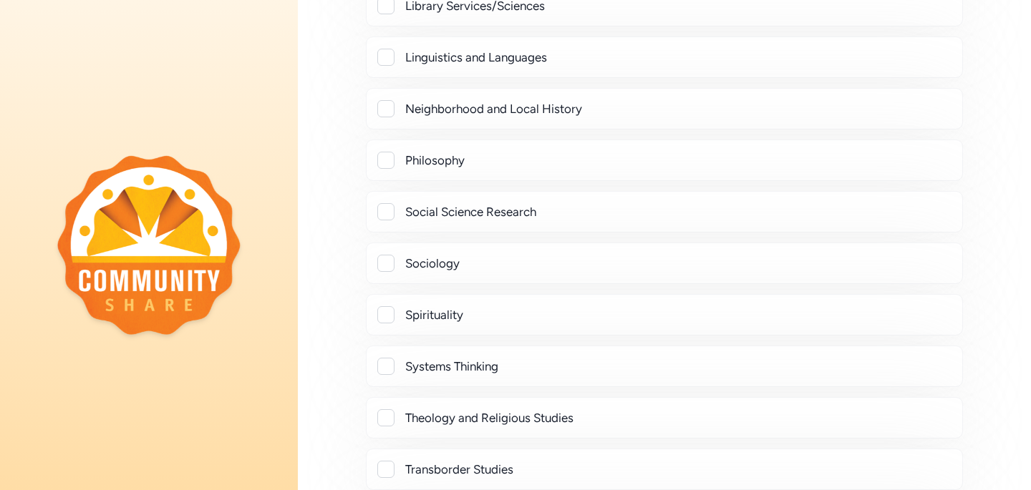
click at [386, 318] on div at bounding box center [385, 314] width 17 height 17
checkbox input "true"
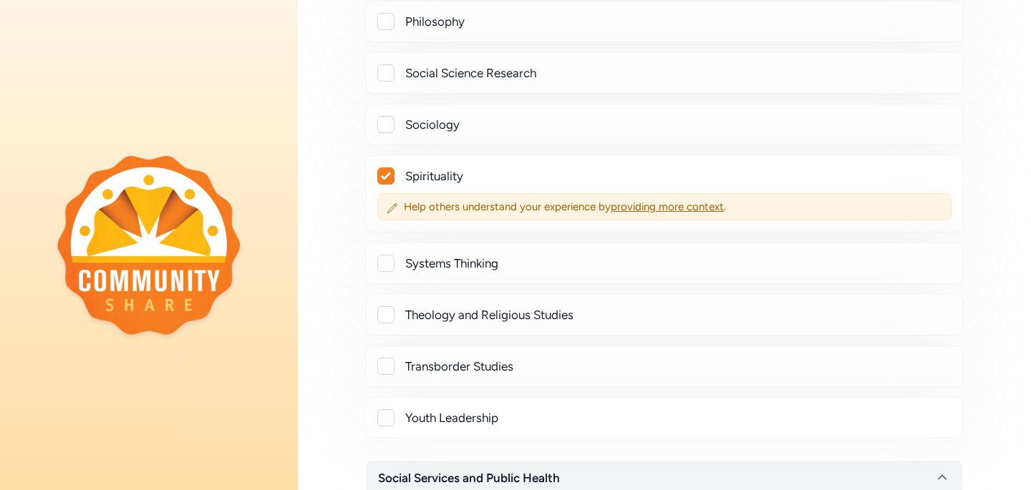
scroll to position [2122, 0]
click at [391, 308] on div at bounding box center [385, 314] width 17 height 17
checkbox input "true"
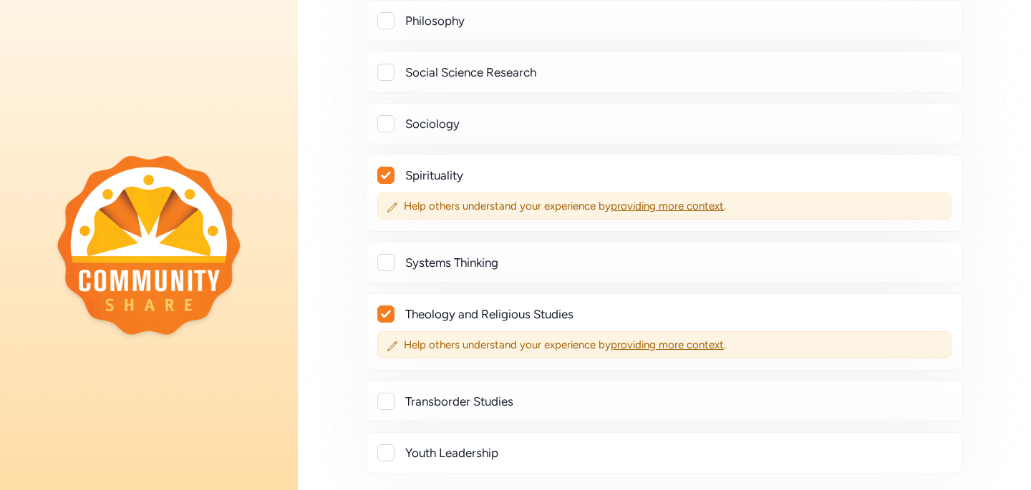
click at [384, 177] on icon at bounding box center [385, 175] width 9 height 7
checkbox input "false"
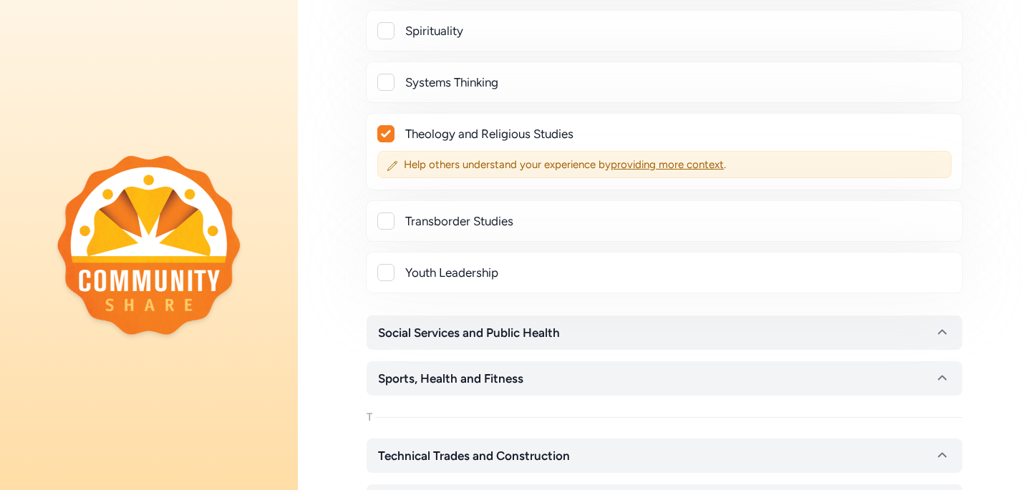
scroll to position [2270, 0]
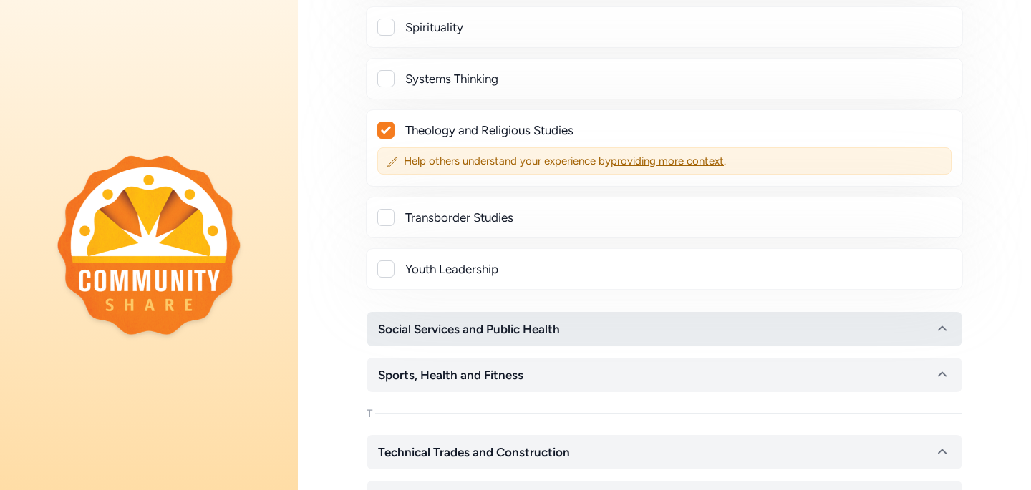
click at [490, 326] on span "Social Services and Public Health" at bounding box center [469, 329] width 182 height 17
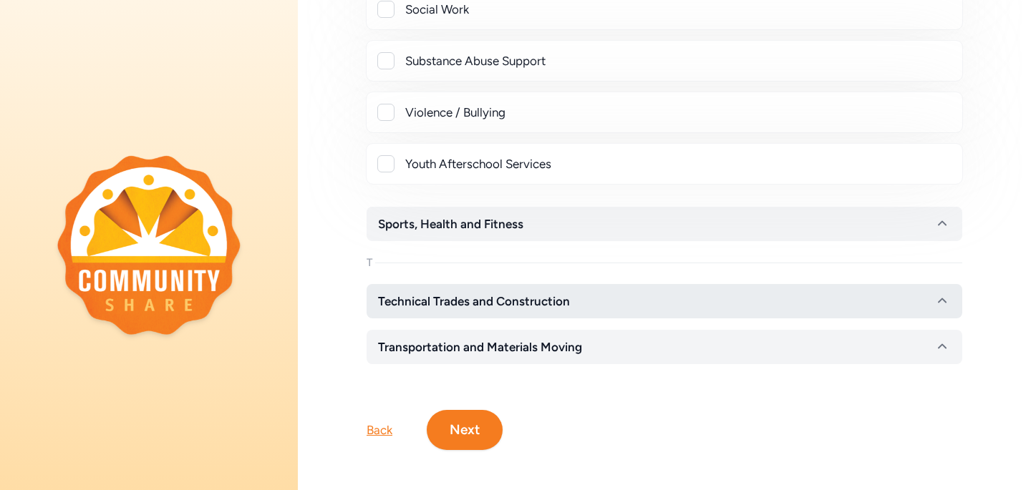
scroll to position [3366, 0]
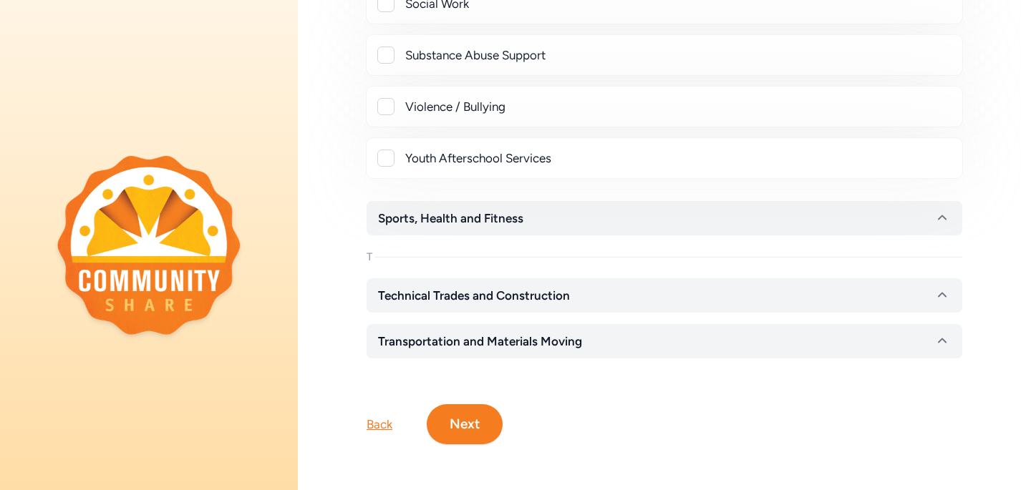
click at [477, 432] on button "Next" at bounding box center [465, 424] width 76 height 40
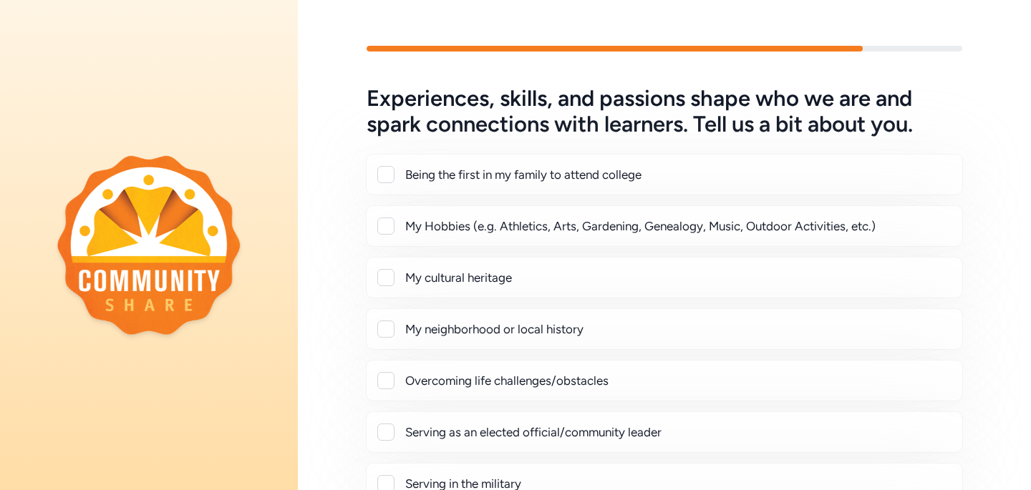
click at [386, 227] on div at bounding box center [385, 226] width 17 height 17
checkbox input "true"
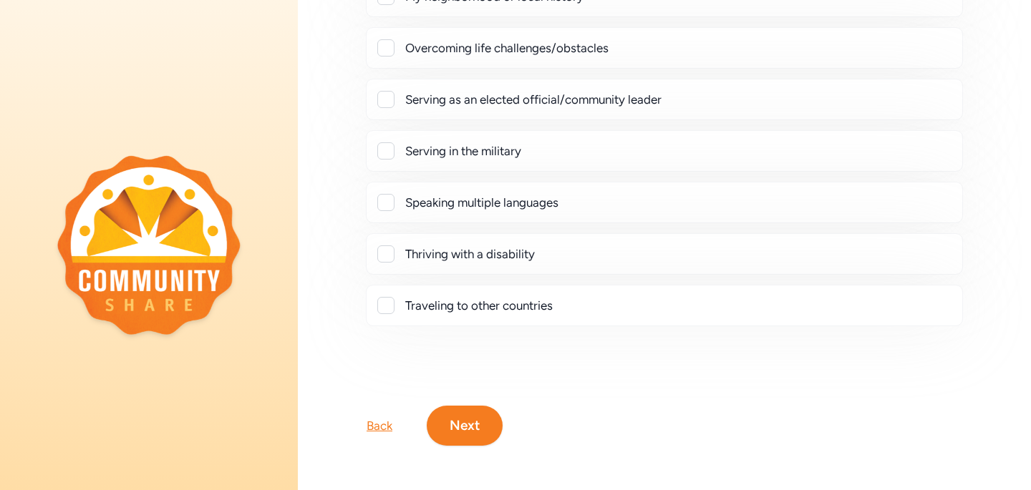
scroll to position [370, 0]
click at [452, 432] on button "Next" at bounding box center [465, 424] width 76 height 40
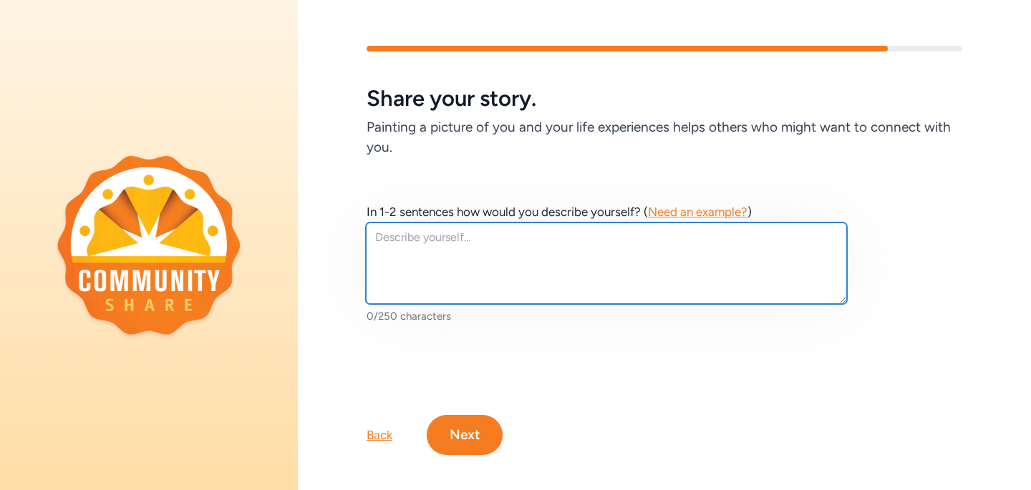
click at [432, 247] on textarea at bounding box center [606, 264] width 481 height 82
type textarea "y"
type textarea "M"
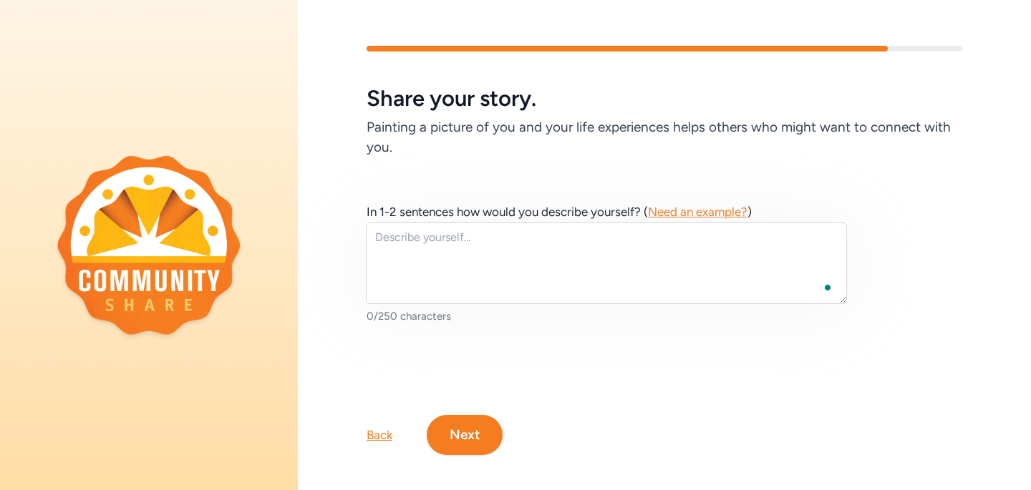
click at [464, 454] on button "Next" at bounding box center [465, 435] width 76 height 40
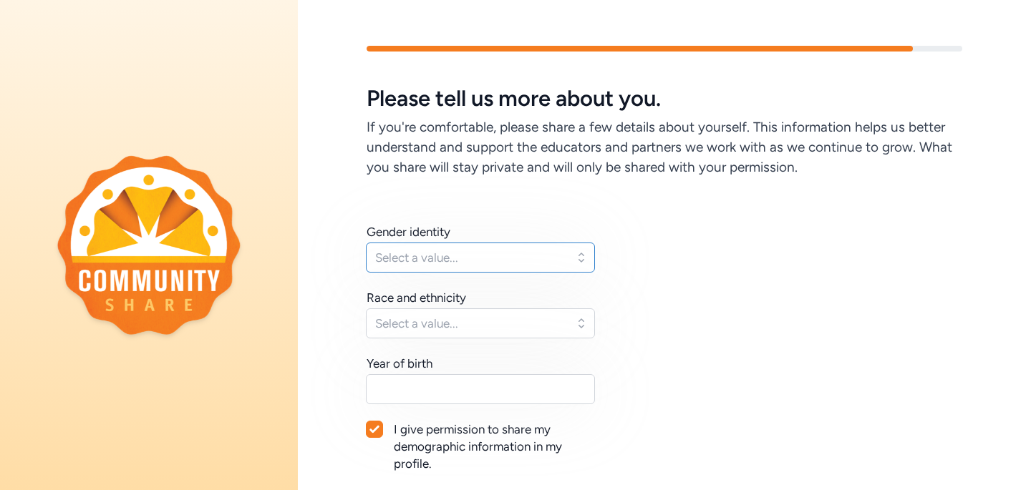
click at [475, 266] on span "Select a value..." at bounding box center [470, 257] width 190 height 17
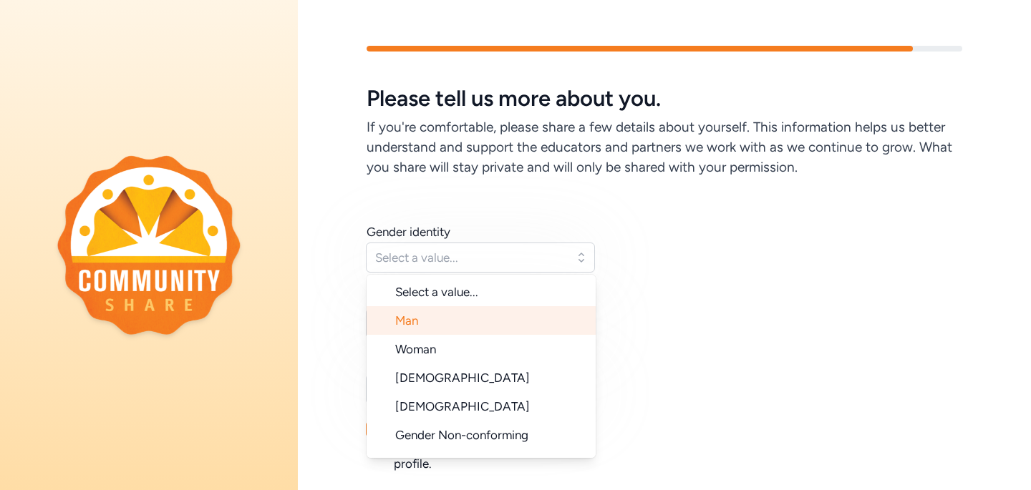
click at [467, 326] on li "Man" at bounding box center [480, 320] width 229 height 29
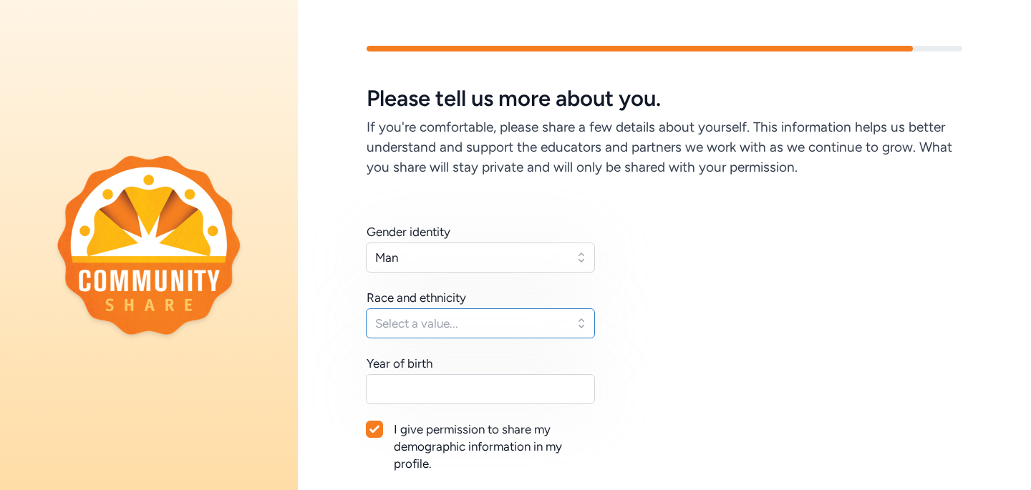
click at [467, 326] on span "Select a value..." at bounding box center [470, 323] width 190 height 17
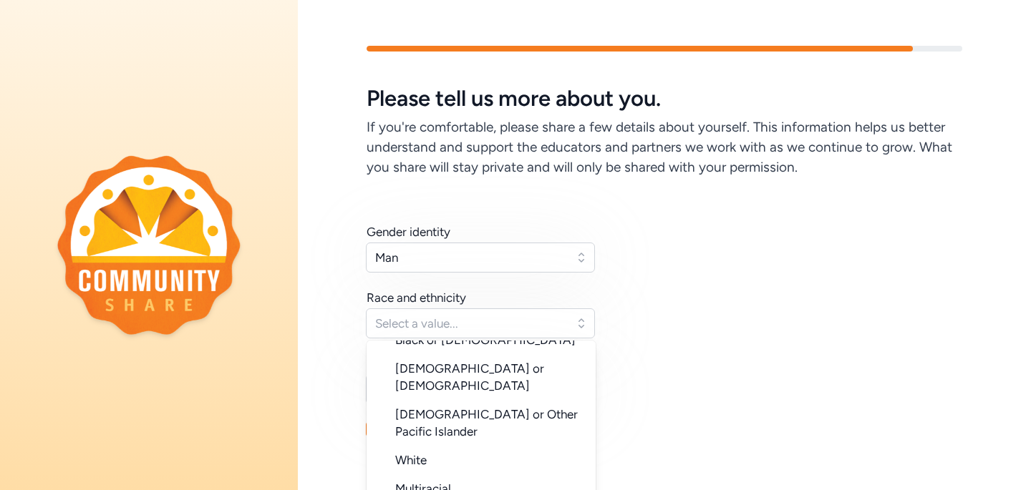
scroll to position [143, 0]
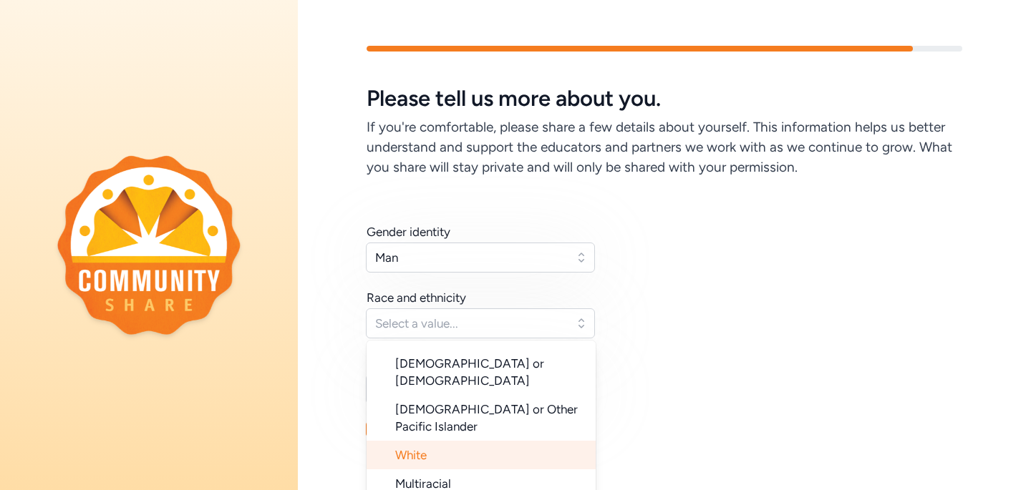
click at [460, 441] on li "White" at bounding box center [480, 455] width 229 height 29
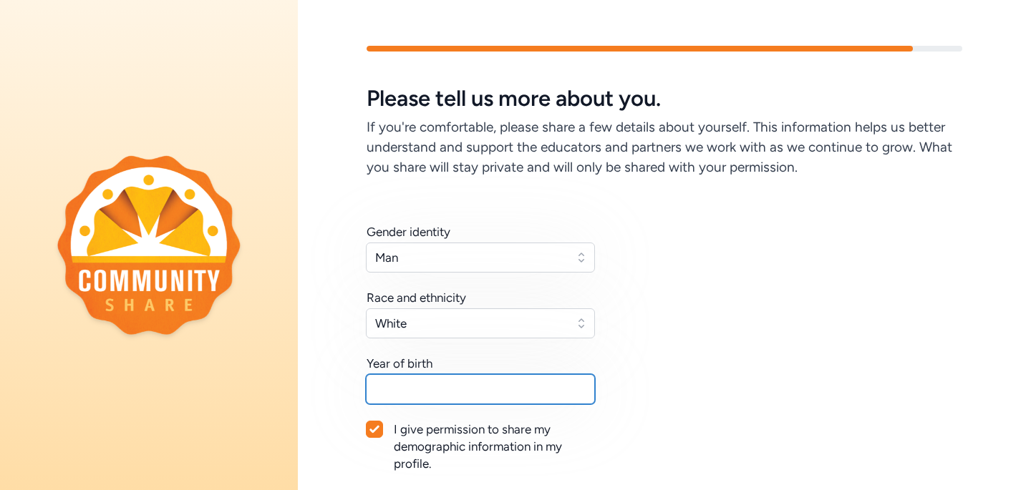
click at [447, 389] on input "text" at bounding box center [480, 389] width 229 height 30
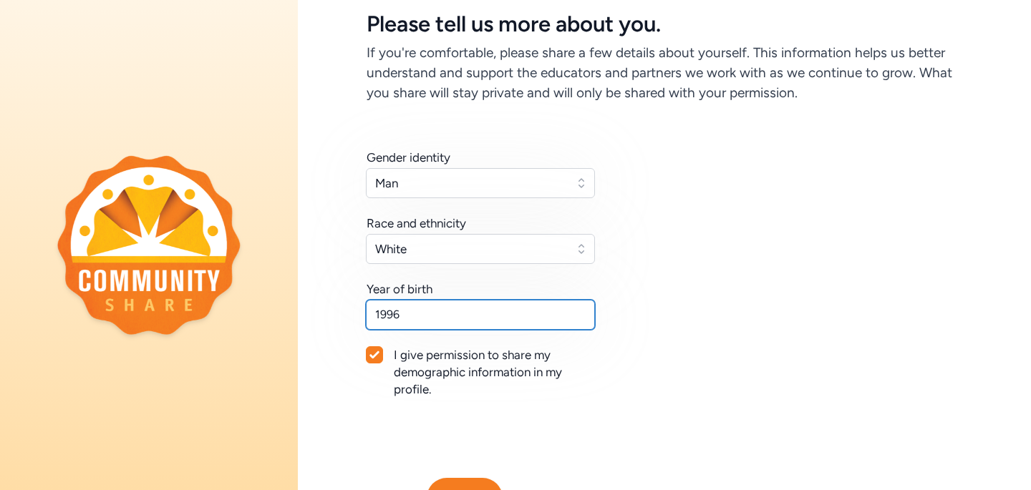
scroll to position [148, 0]
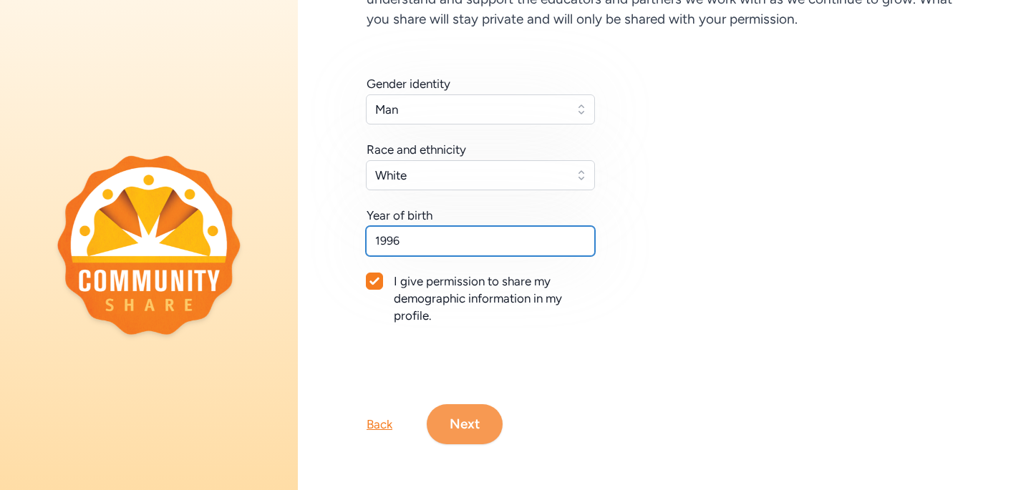
type input "1996"
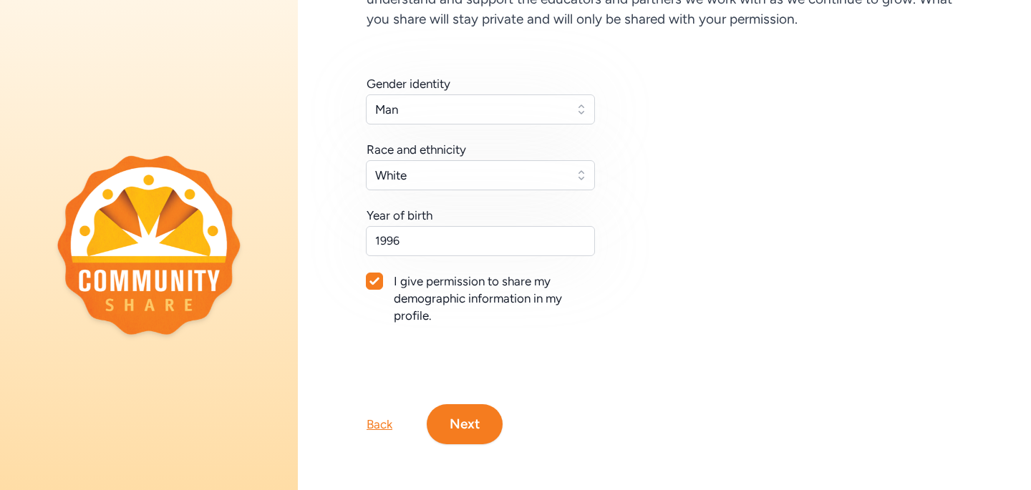
click at [470, 427] on button "Next" at bounding box center [465, 424] width 76 height 40
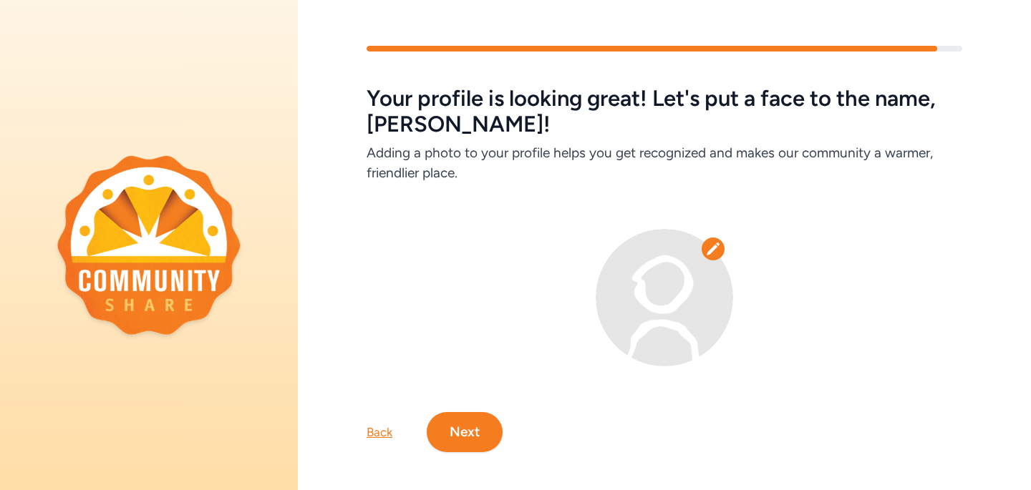
click at [475, 432] on button "Next" at bounding box center [465, 432] width 76 height 40
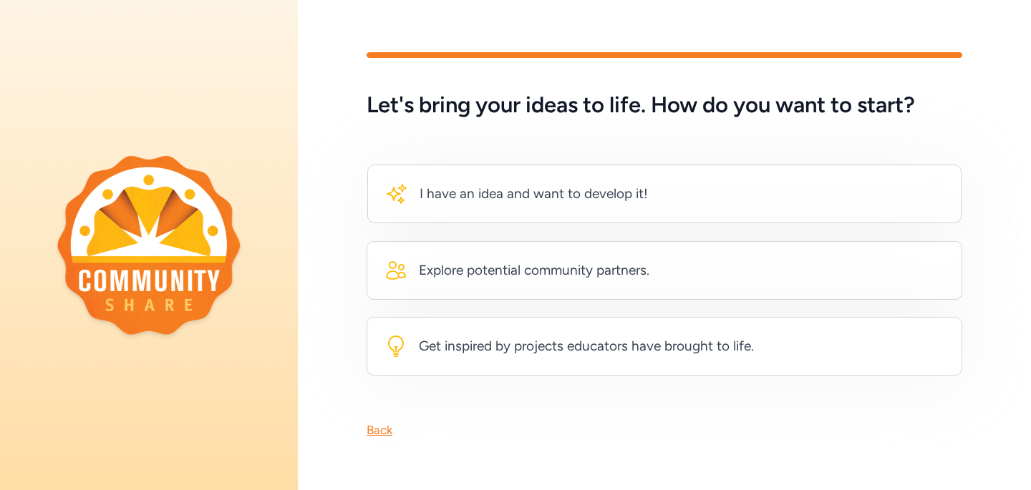
click at [384, 436] on div "Back" at bounding box center [379, 430] width 26 height 17
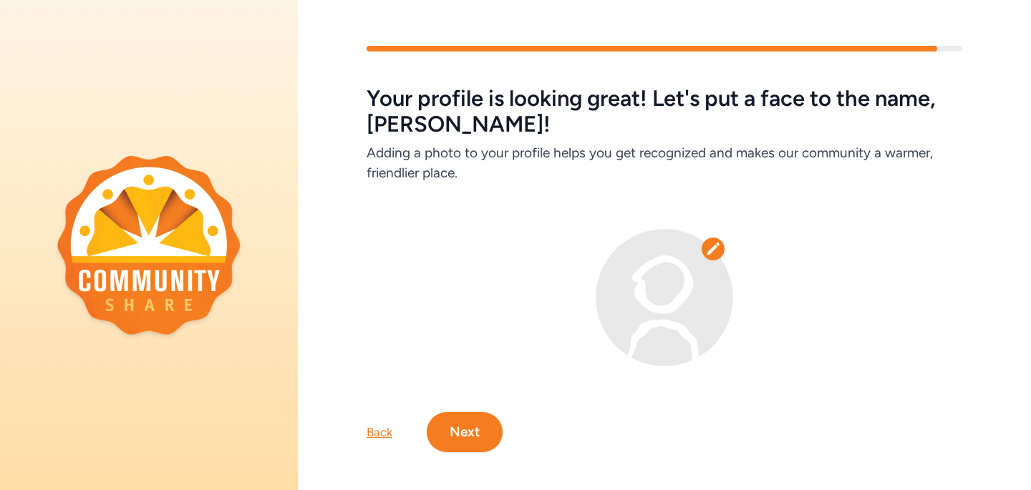
click at [714, 268] on img at bounding box center [663, 297] width 137 height 137
click at [713, 250] on body "Your profile is looking great! Let's put a face to the name, [PERSON_NAME]! Add…" at bounding box center [515, 245] width 1031 height 490
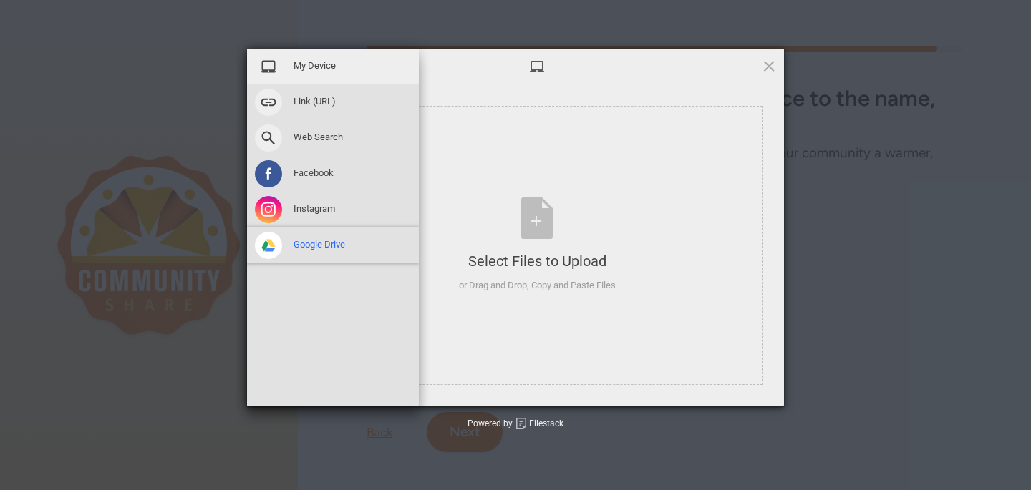
click at [322, 240] on span "Google Drive" at bounding box center [319, 244] width 52 height 13
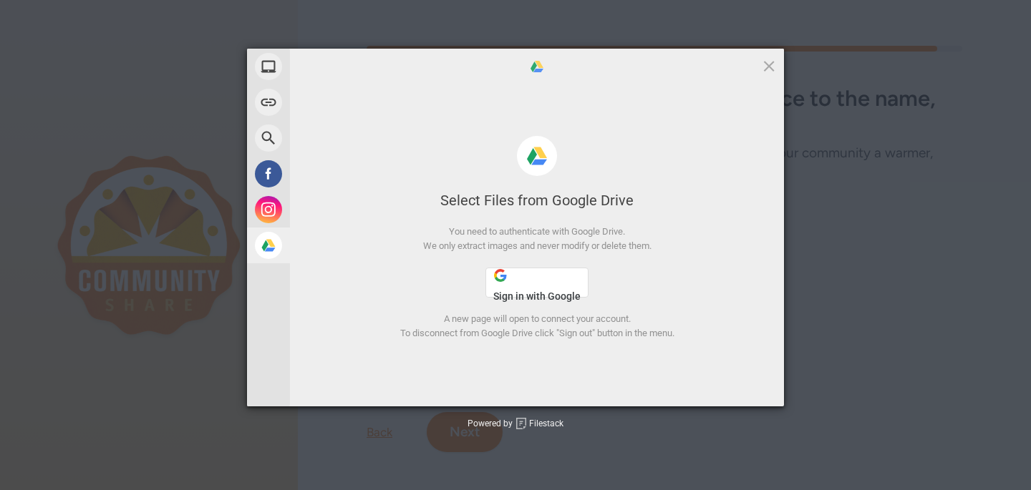
click at [537, 286] on button "Sign in with Google" at bounding box center [536, 283] width 103 height 30
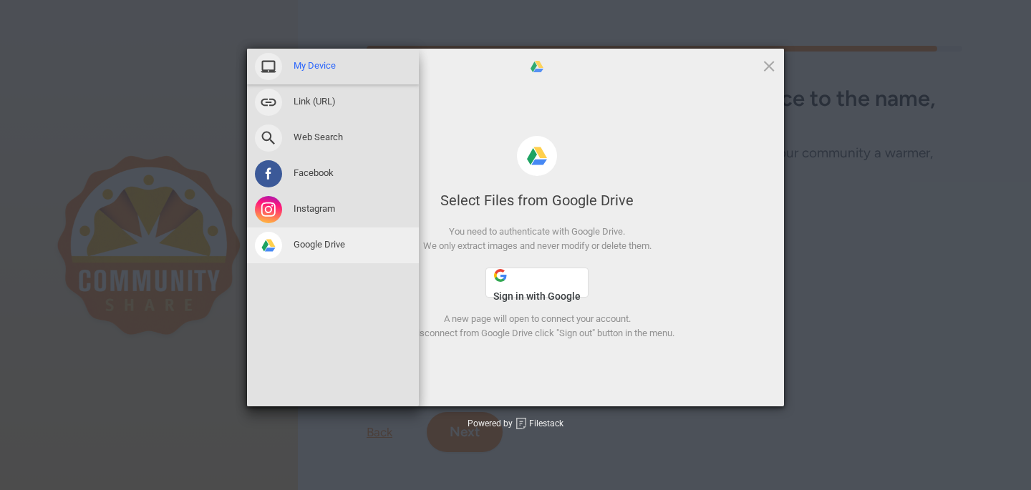
click at [302, 65] on span "My Device" at bounding box center [314, 65] width 42 height 13
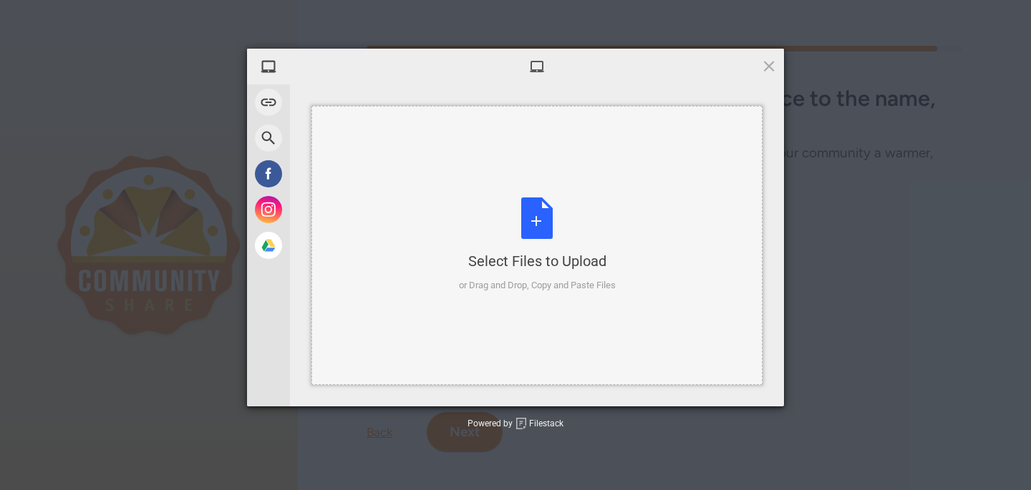
click at [514, 225] on div "Select Files to Upload or Drag and Drop, Copy and Paste Files" at bounding box center [537, 245] width 157 height 95
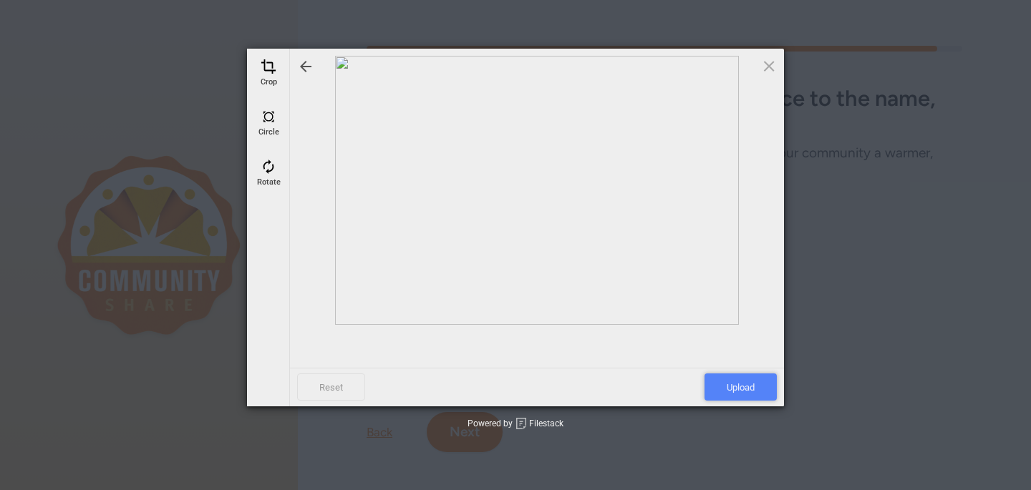
click at [731, 376] on span "Upload" at bounding box center [740, 387] width 72 height 27
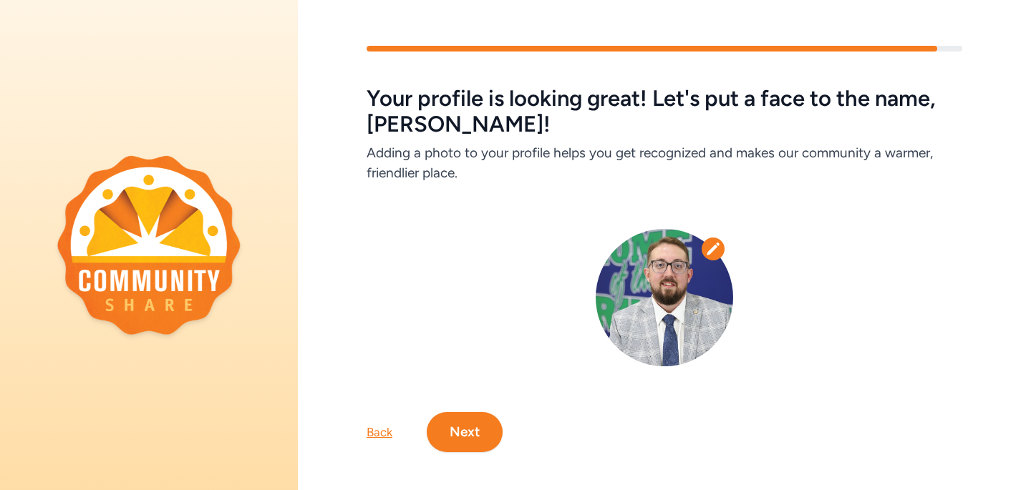
click at [485, 428] on button "Next" at bounding box center [465, 432] width 76 height 40
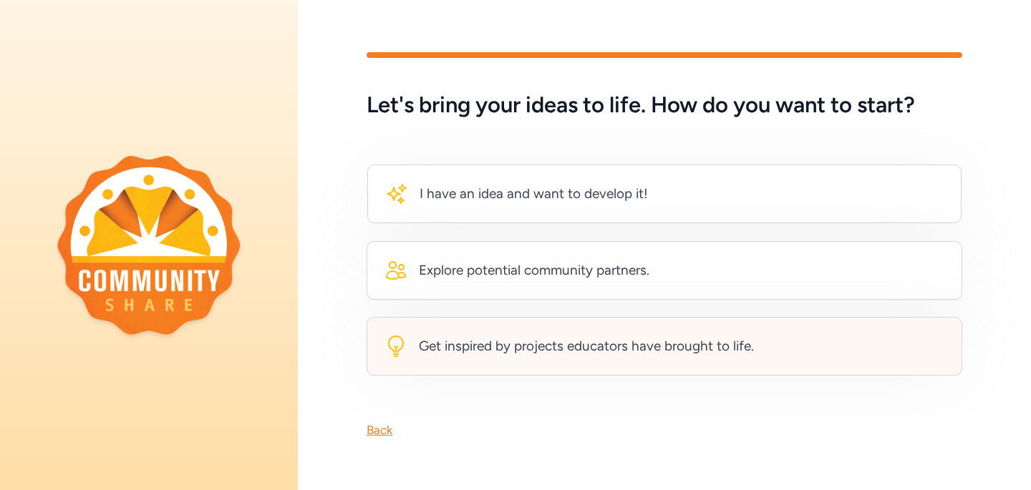
click at [480, 356] on div "Get inspired by projects educators have brought to life." at bounding box center [568, 346] width 369 height 23
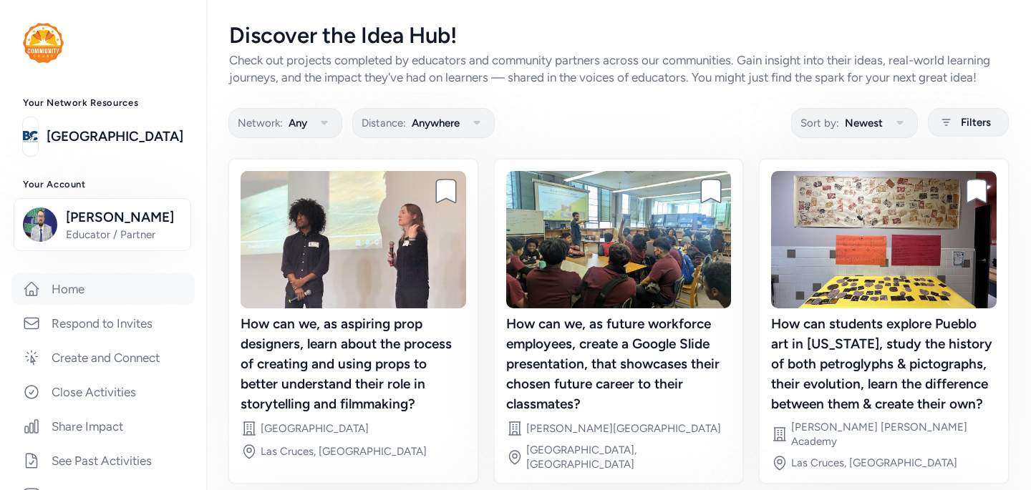
click at [80, 291] on link "Home" at bounding box center [102, 288] width 183 height 31
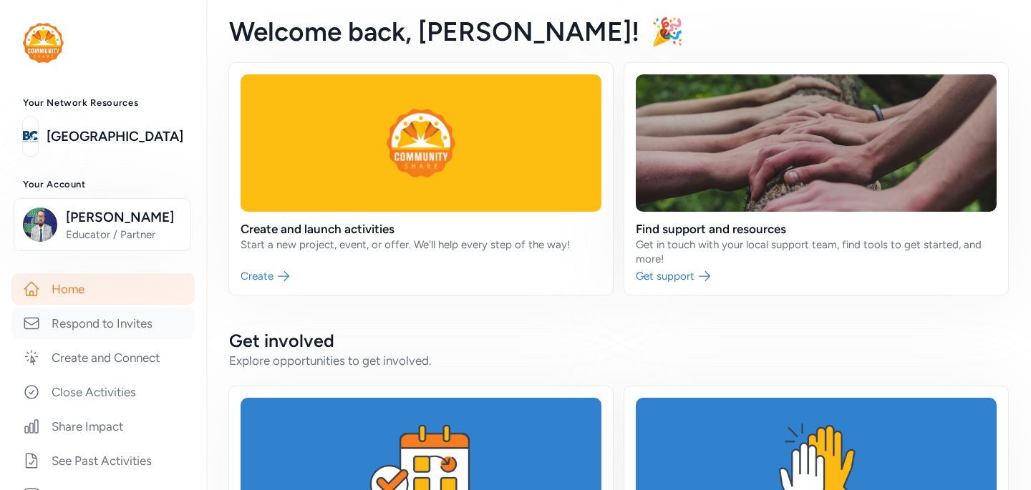
scroll to position [14, 0]
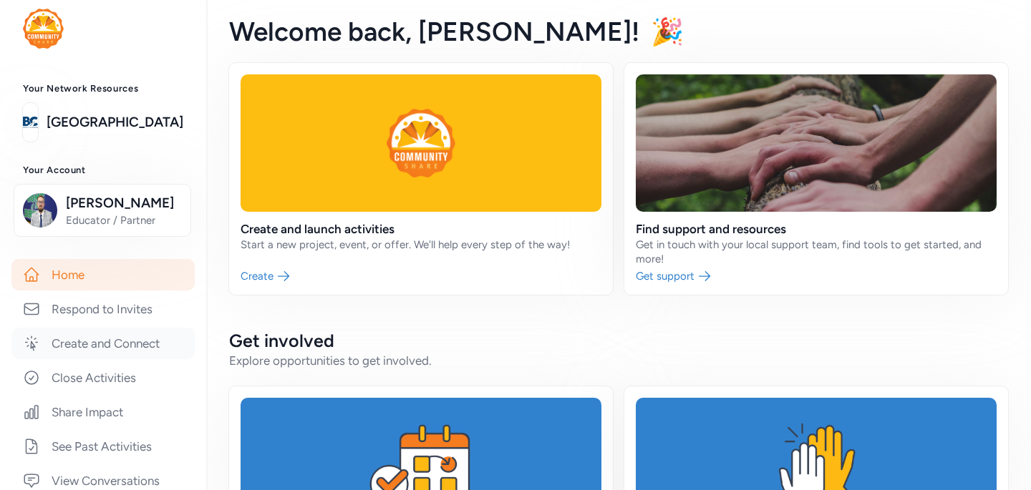
click at [79, 341] on link "Create and Connect" at bounding box center [102, 343] width 183 height 31
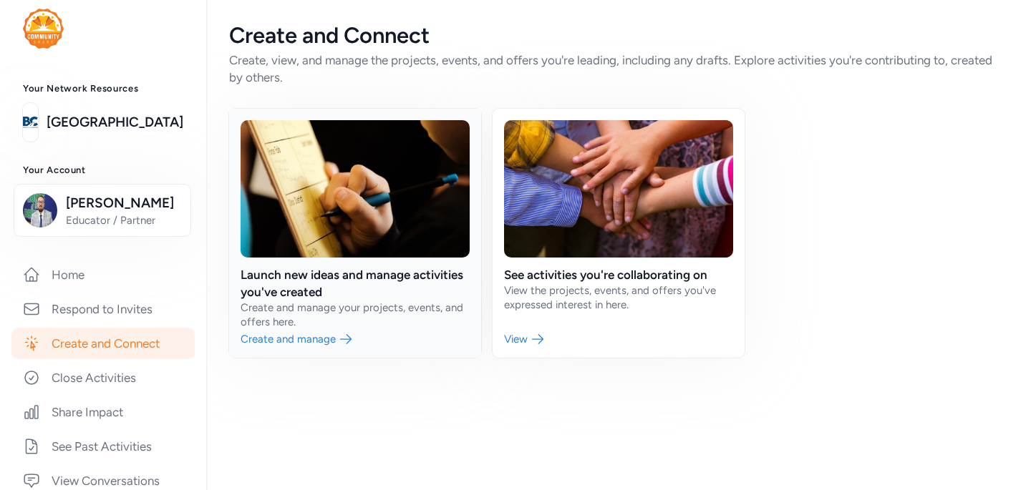
click at [326, 334] on link at bounding box center [355, 233] width 252 height 249
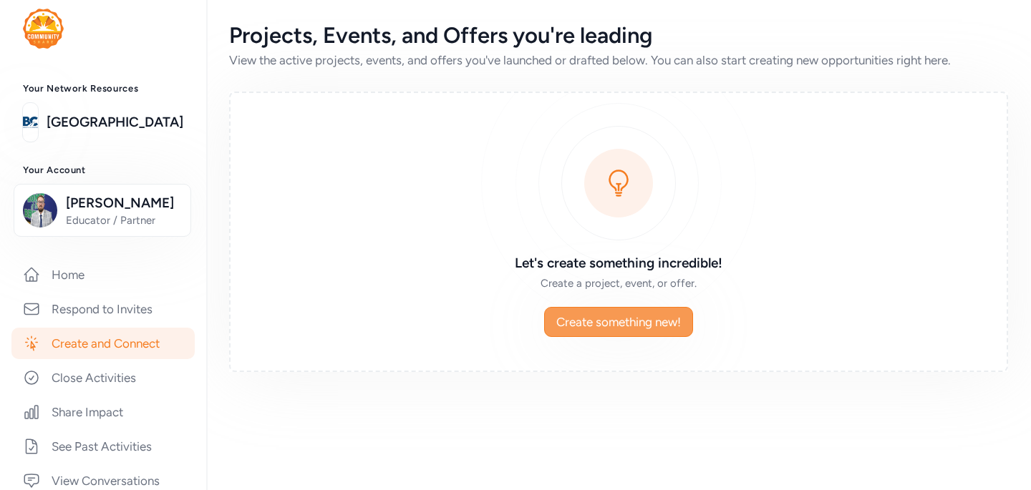
click at [585, 315] on span "Create something new!" at bounding box center [618, 321] width 125 height 17
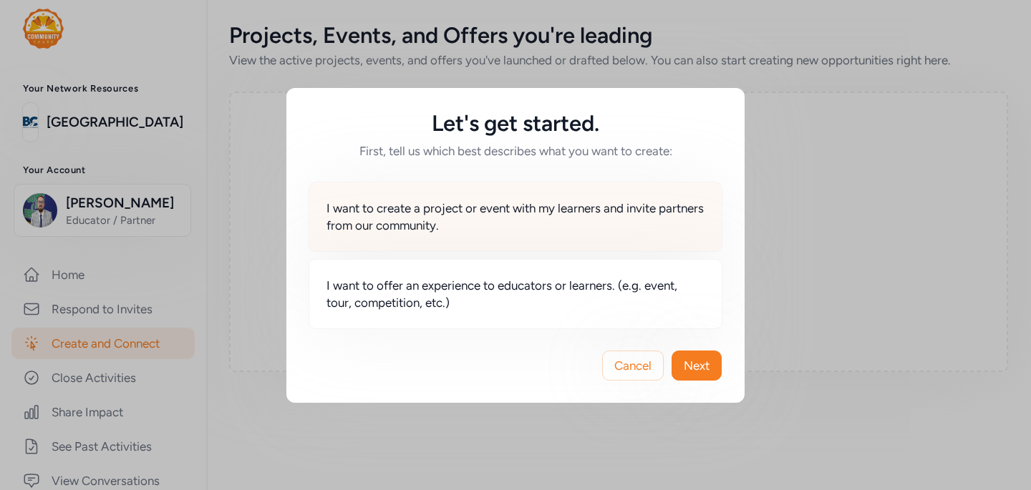
click at [610, 223] on span "I want to create a project or event with my learners and invite partners from o…" at bounding box center [515, 217] width 378 height 34
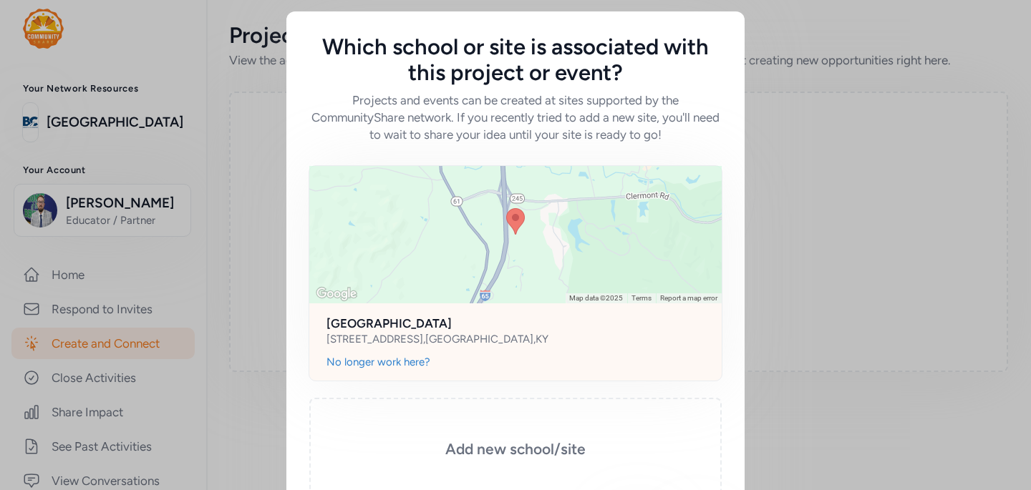
click at [605, 351] on div "[GEOGRAPHIC_DATA] [STREET_ADDRESS]" at bounding box center [515, 329] width 412 height 52
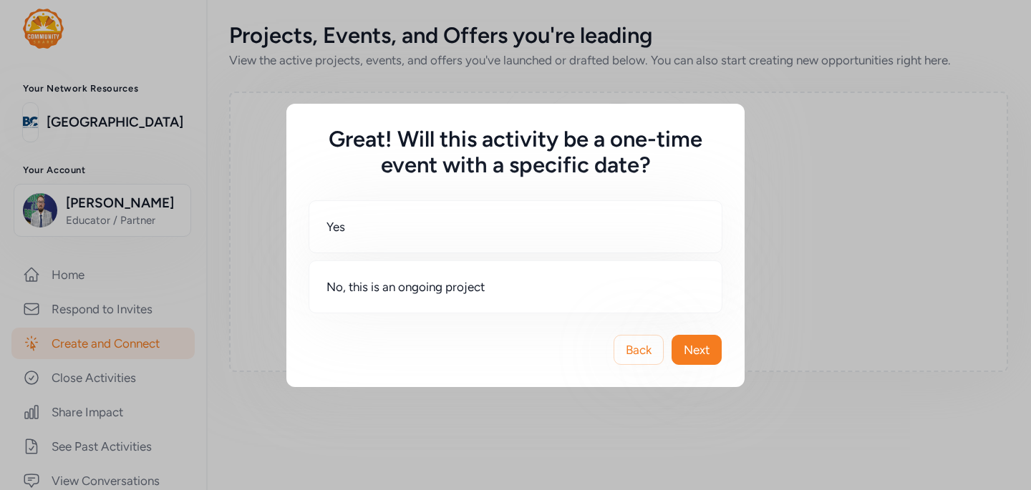
click at [637, 367] on div "Back Next" at bounding box center [515, 350] width 458 height 74
click at [636, 347] on span "Back" at bounding box center [639, 349] width 26 height 17
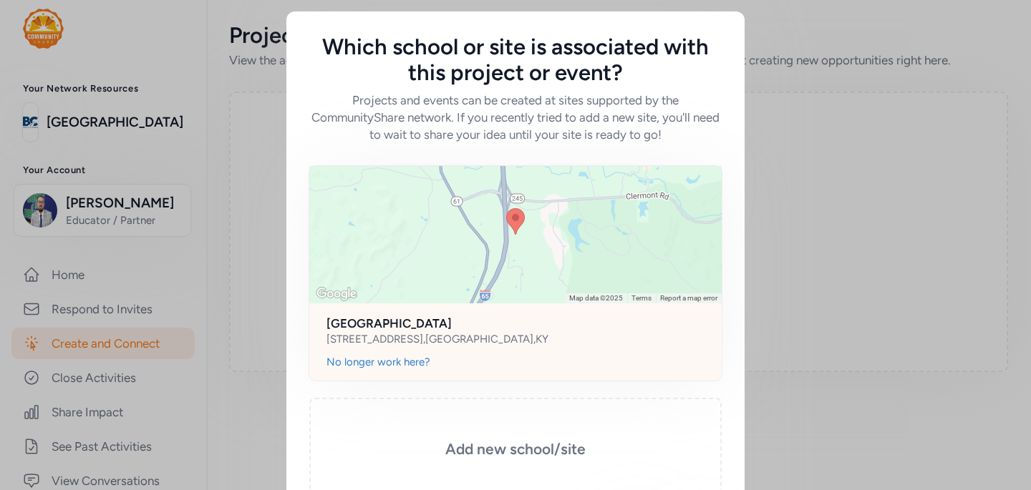
scroll to position [94, 0]
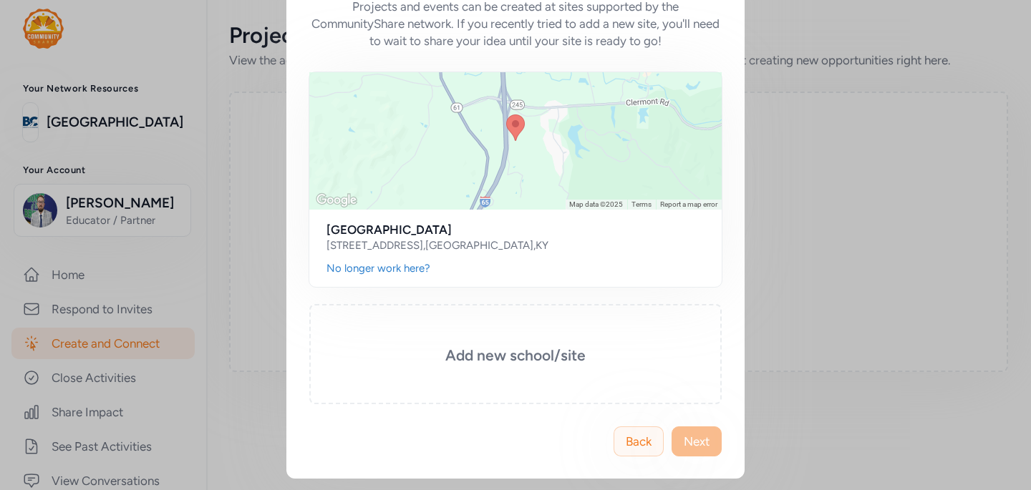
click at [632, 438] on span "Back" at bounding box center [639, 441] width 26 height 17
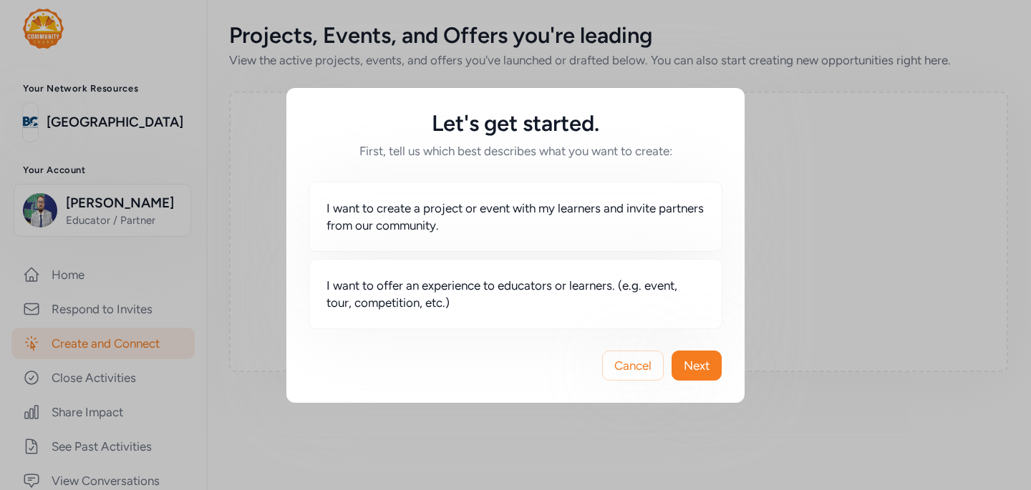
scroll to position [0, 0]
click at [629, 357] on span "Cancel" at bounding box center [632, 365] width 37 height 17
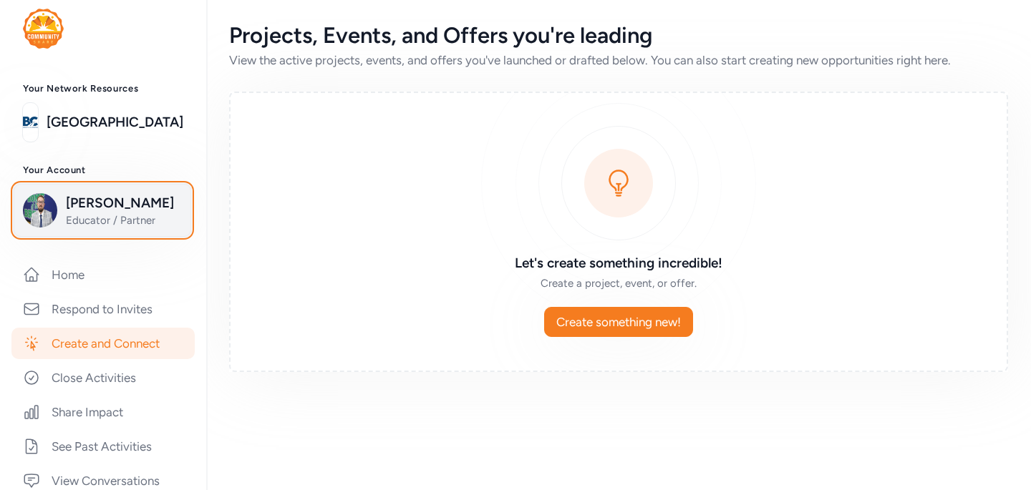
click at [163, 216] on span "Educator / Partner" at bounding box center [124, 220] width 116 height 14
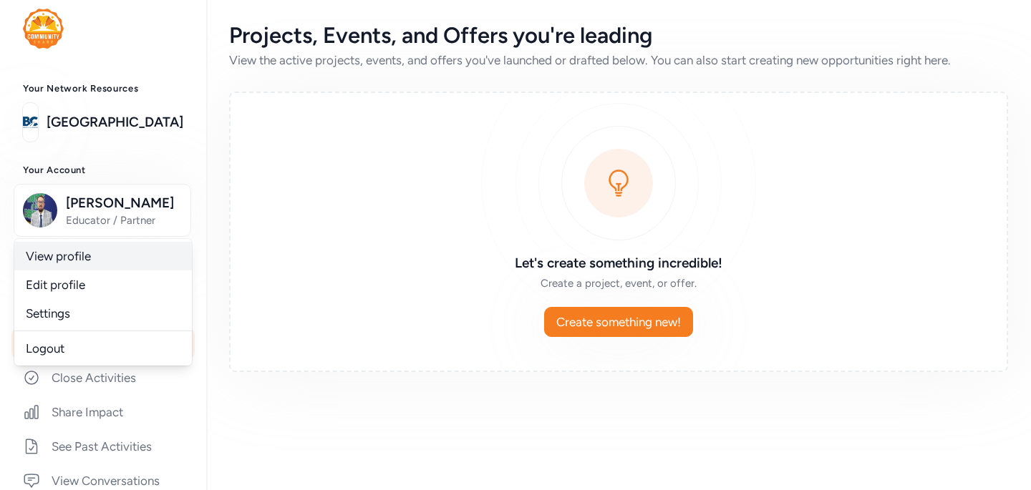
click at [123, 256] on link "View profile" at bounding box center [102, 256] width 177 height 29
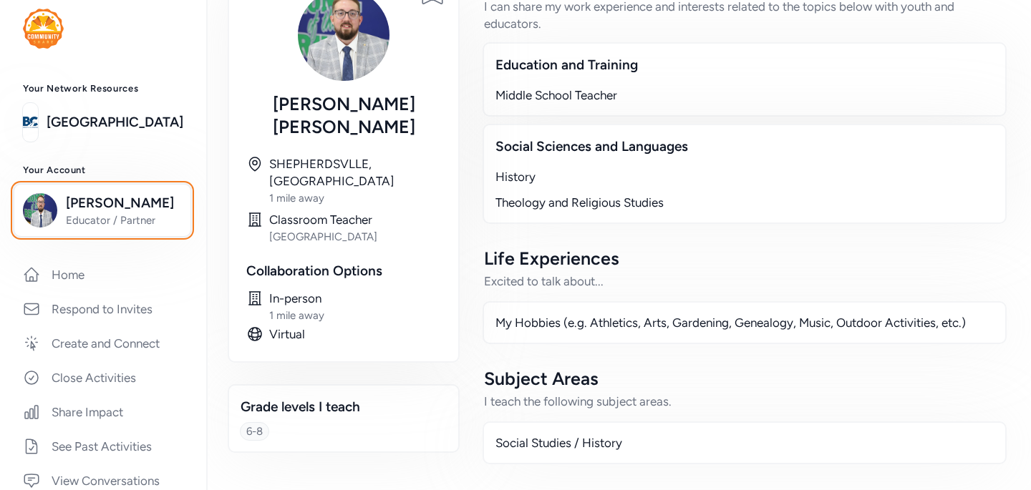
scroll to position [128, 0]
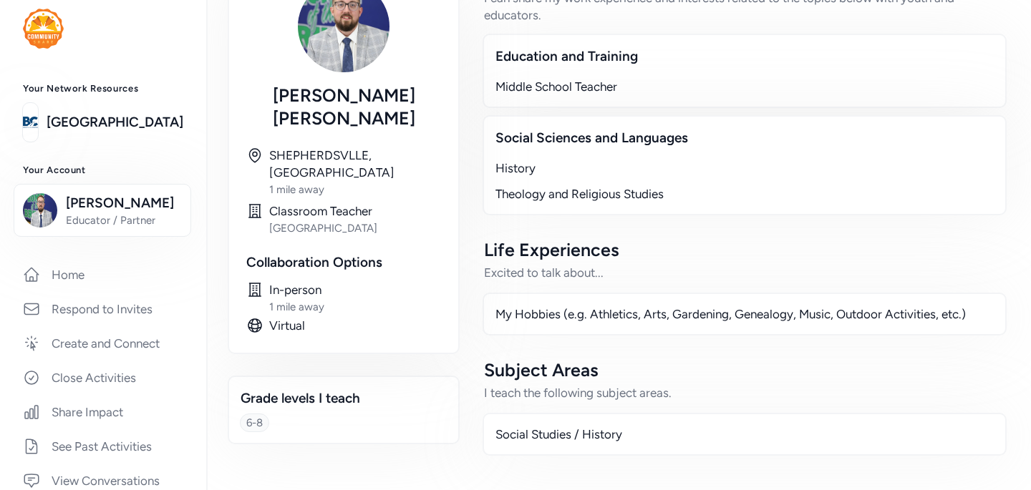
click at [702, 316] on div "My Hobbies (e.g. Athletics, Arts, Gardening, Genealogy, Music, Outdoor Activiti…" at bounding box center [744, 314] width 498 height 17
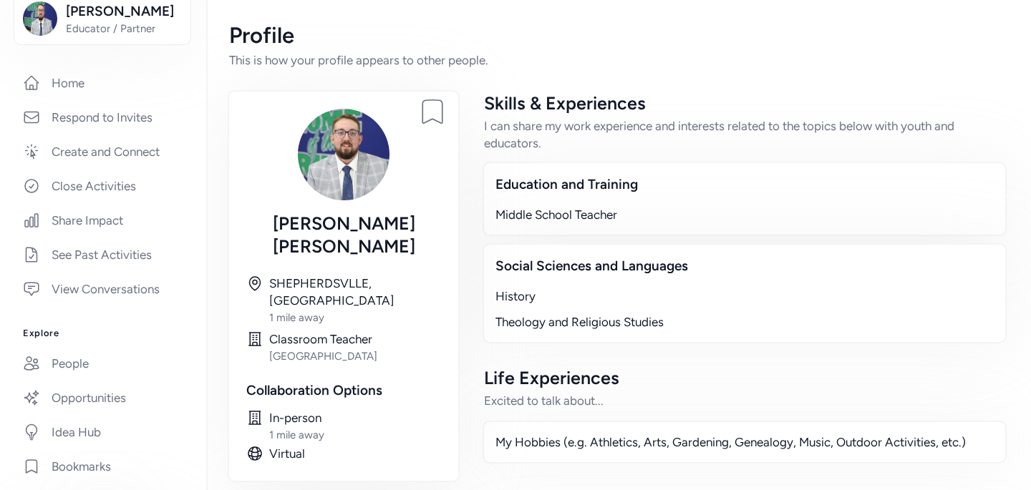
scroll to position [217, 0]
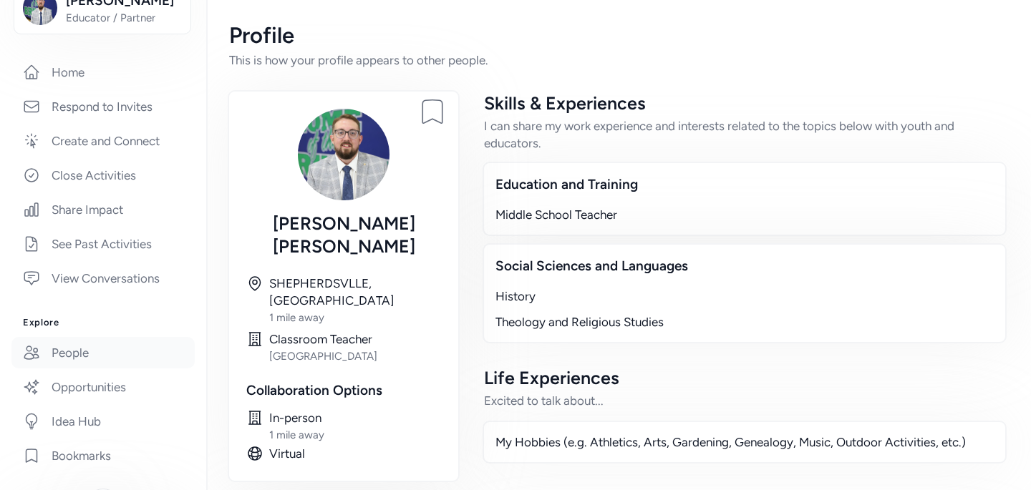
click at [122, 359] on link "People" at bounding box center [102, 352] width 183 height 31
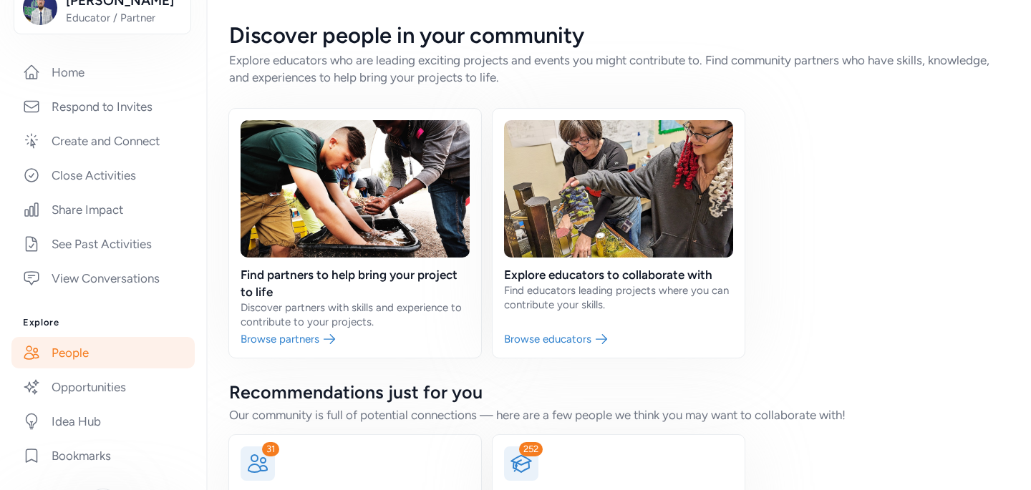
scroll to position [99, 0]
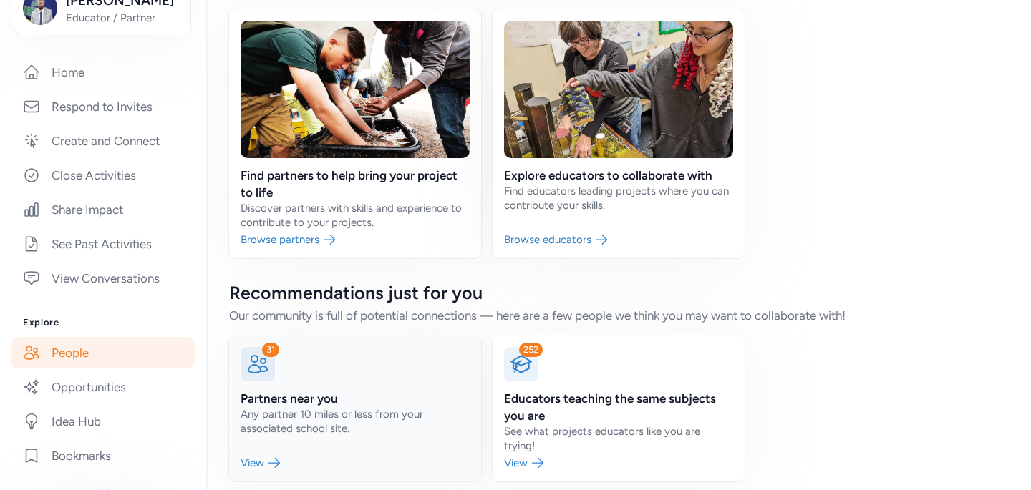
click at [329, 402] on link at bounding box center [355, 409] width 252 height 146
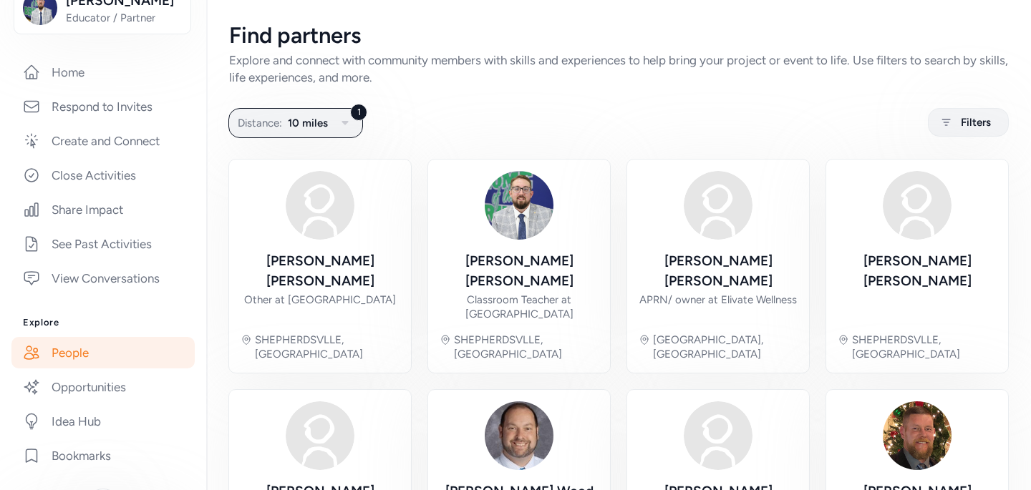
scroll to position [553, 0]
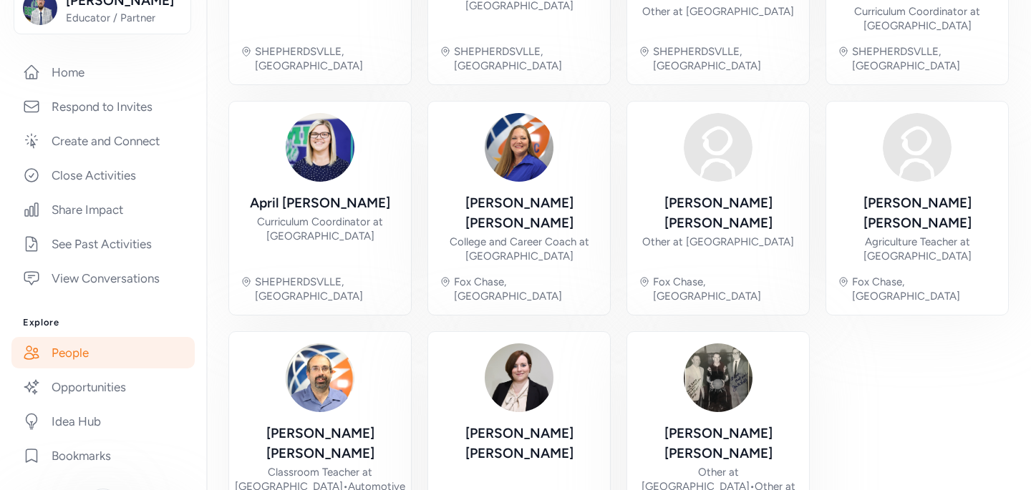
scroll to position [538, 0]
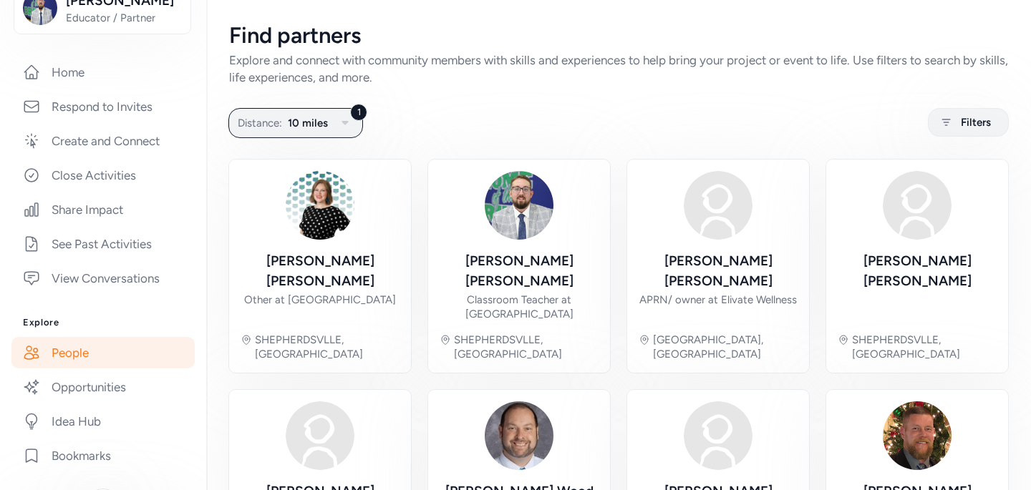
click at [338, 122] on icon "button" at bounding box center [344, 123] width 17 height 17
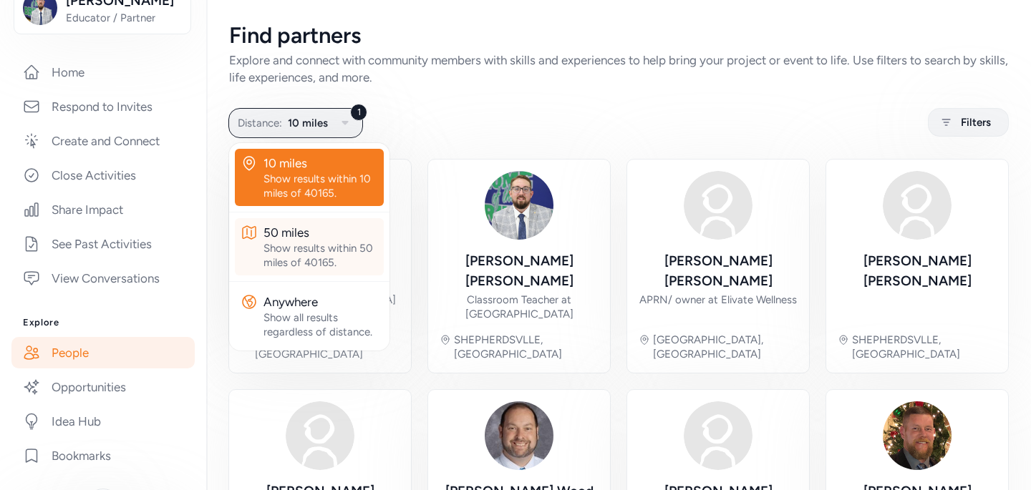
click at [322, 248] on div "Show results within 50 miles of 40165." at bounding box center [320, 255] width 115 height 29
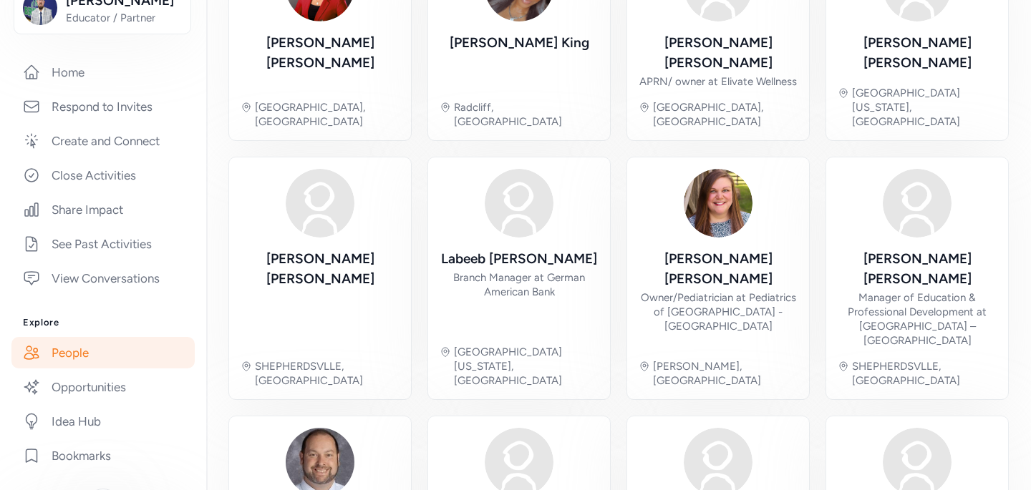
scroll to position [524, 0]
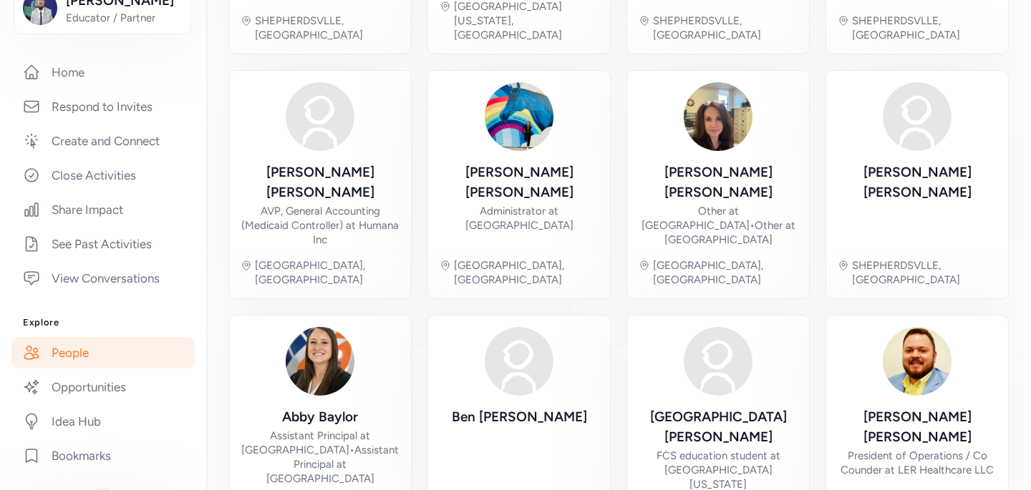
scroll to position [581, 0]
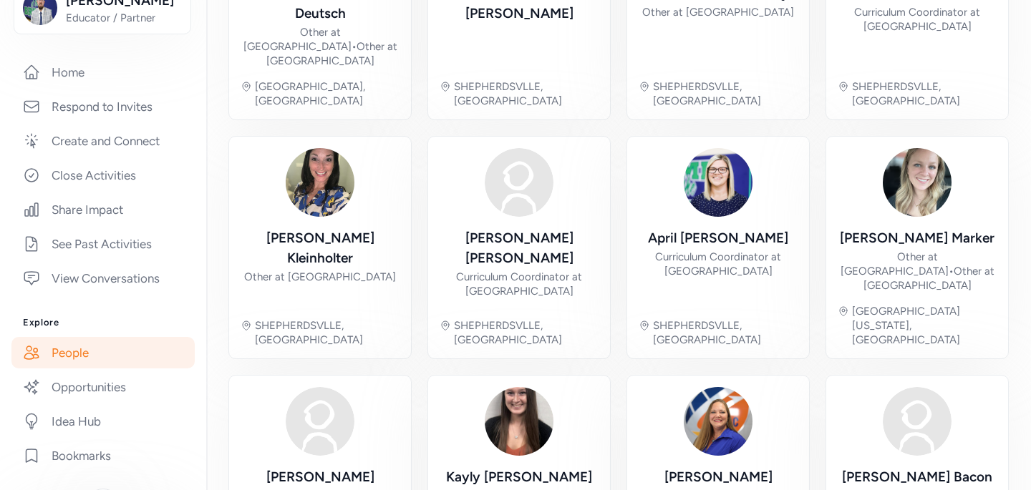
scroll to position [553, 0]
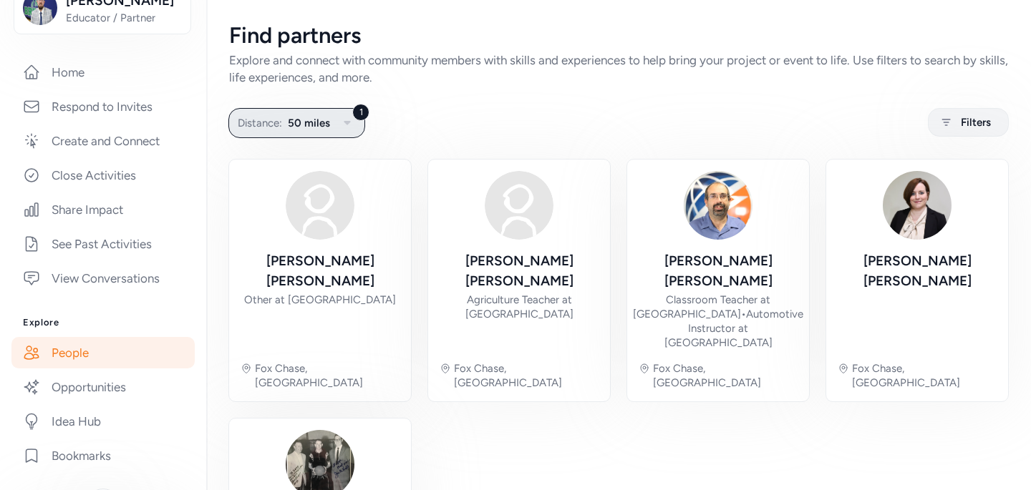
click at [341, 126] on icon "button" at bounding box center [347, 123] width 17 height 17
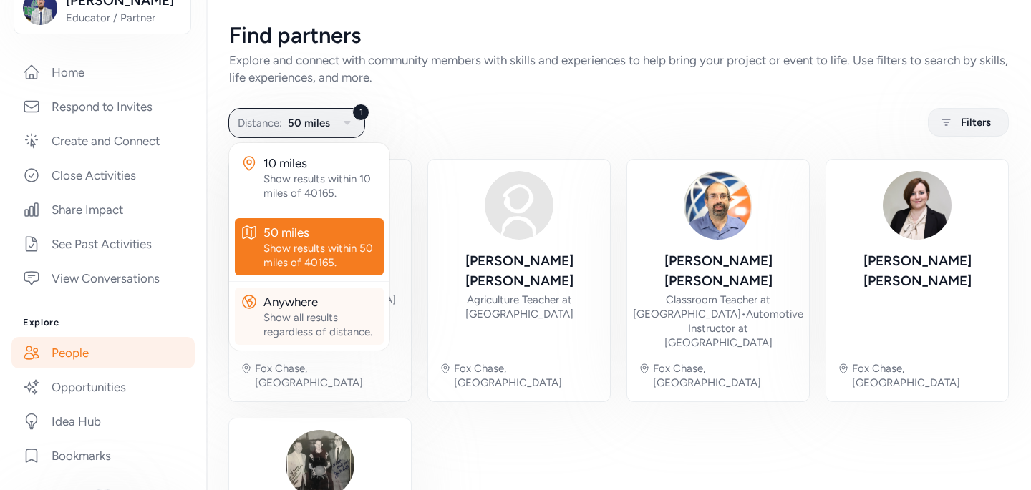
click at [316, 299] on div "Anywhere" at bounding box center [320, 301] width 115 height 17
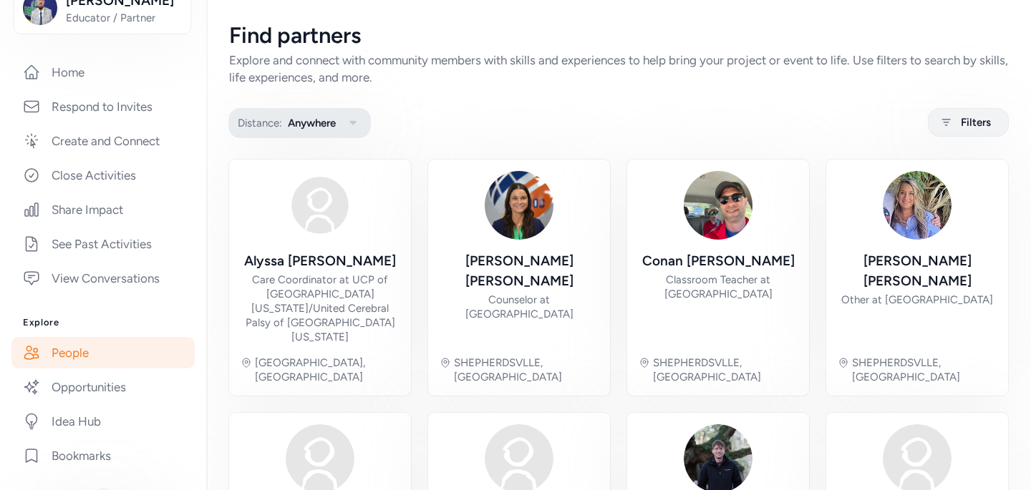
click at [344, 133] on button "Distance: Anywhere" at bounding box center [299, 123] width 142 height 30
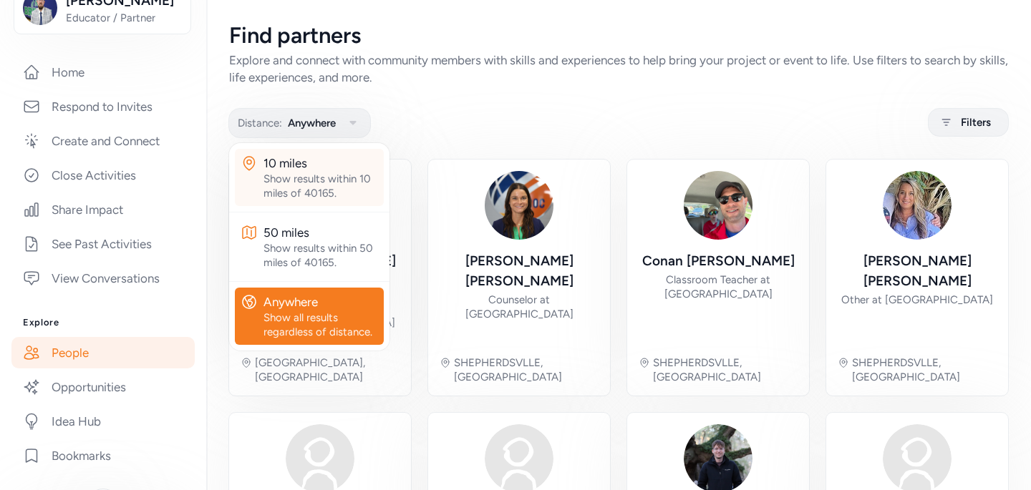
click at [345, 175] on div "Show results within 10 miles of 40165." at bounding box center [320, 186] width 115 height 29
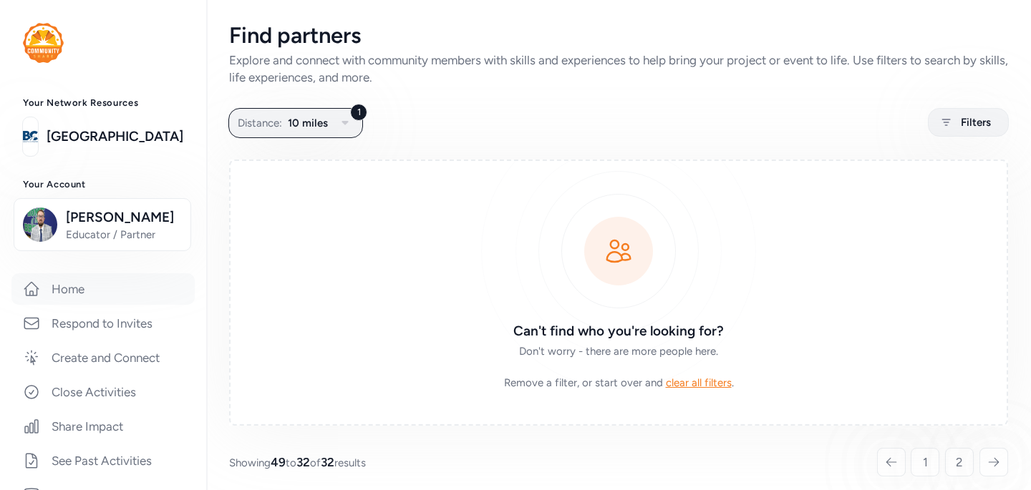
click at [107, 293] on link "Home" at bounding box center [102, 288] width 183 height 31
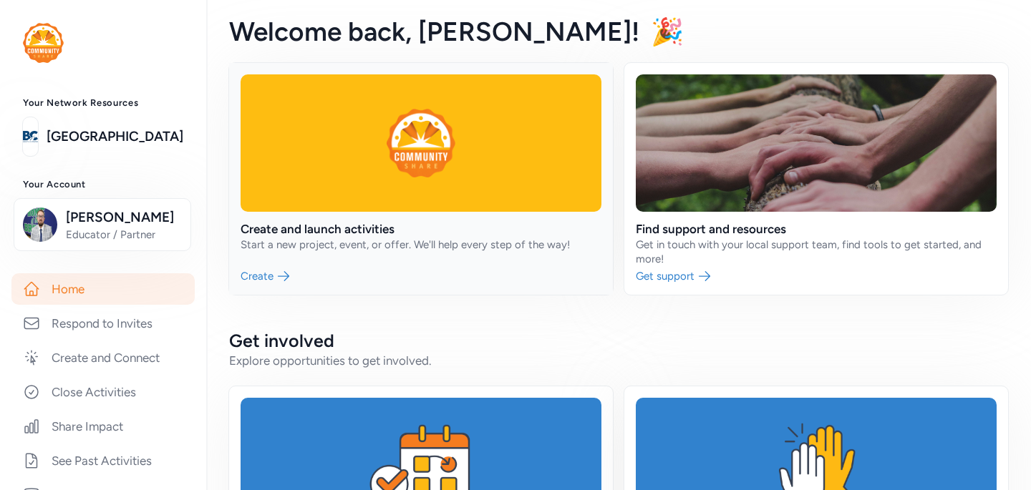
scroll to position [12, 0]
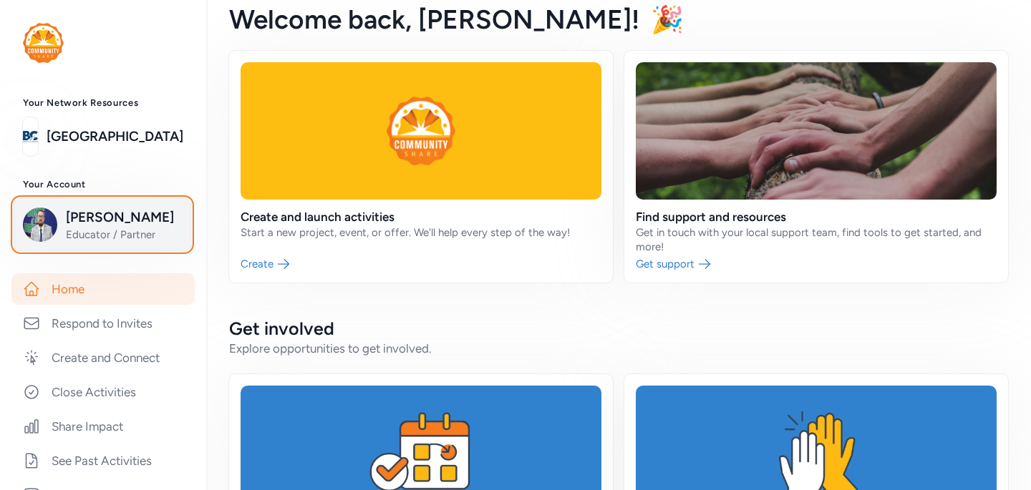
click at [180, 226] on span "[PERSON_NAME]" at bounding box center [124, 218] width 116 height 20
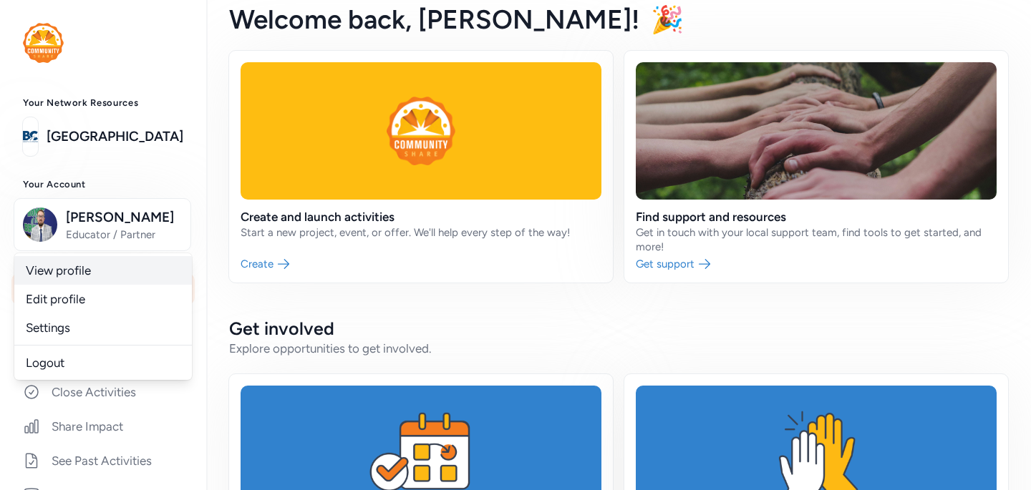
click at [127, 278] on link "View profile" at bounding box center [102, 270] width 177 height 29
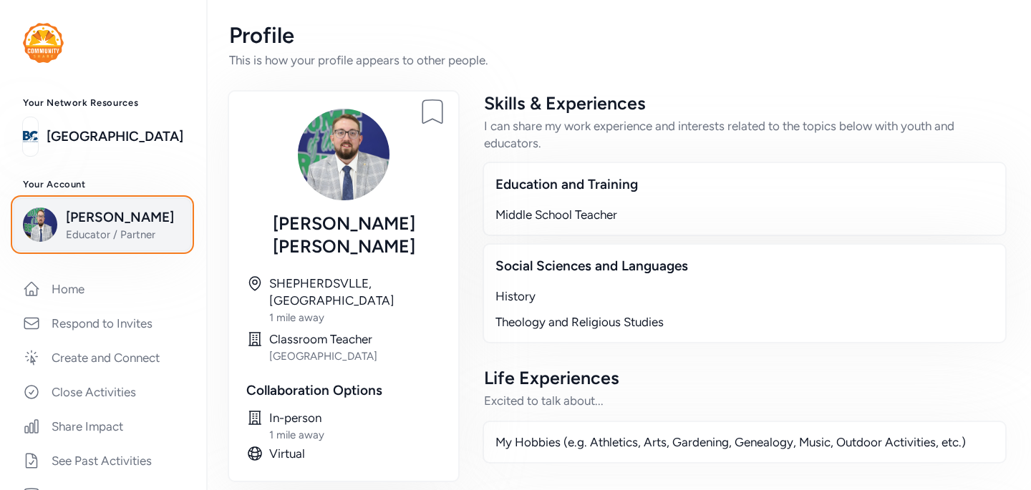
click at [83, 235] on span "Educator / Partner" at bounding box center [124, 235] width 116 height 14
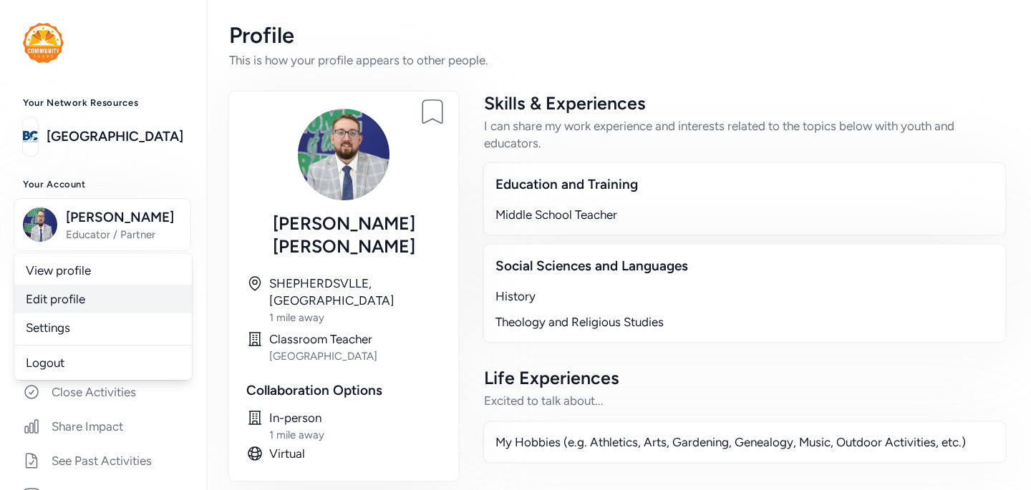
click at [76, 302] on link "Edit profile" at bounding box center [102, 299] width 177 height 29
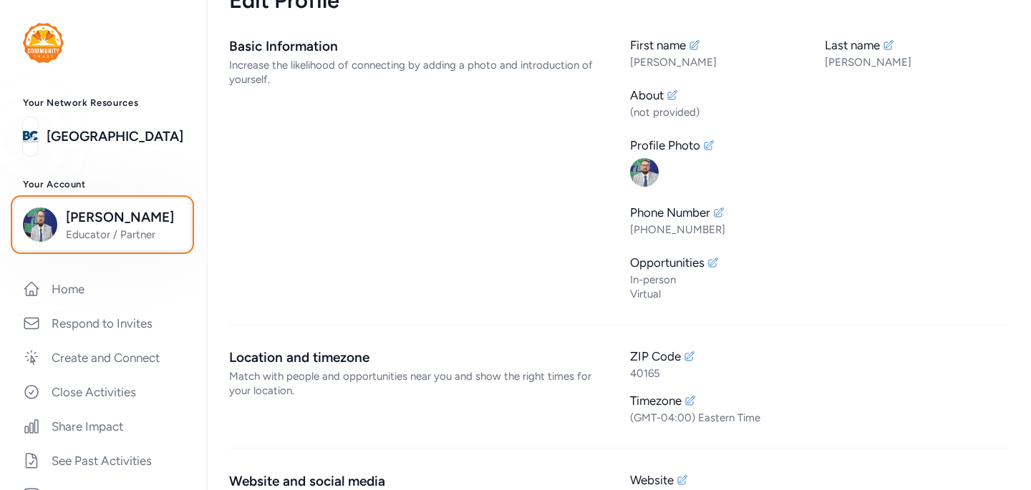
scroll to position [45, 0]
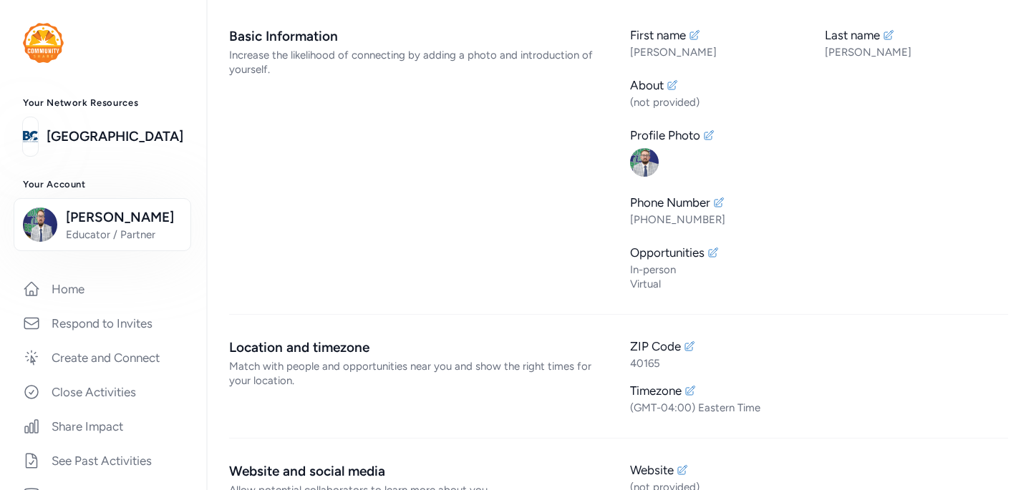
click at [349, 59] on div "Increase the likelihood of connecting by adding a photo and introduction of you…" at bounding box center [418, 62] width 378 height 29
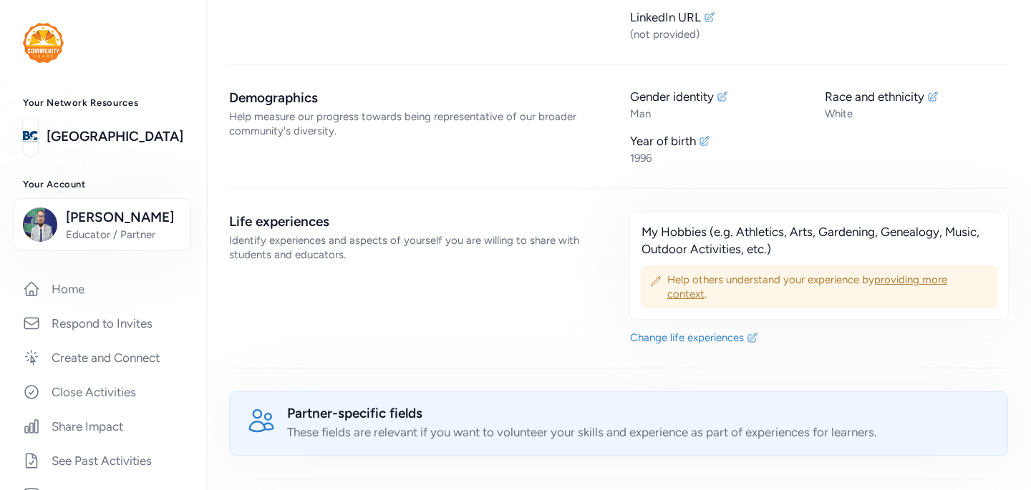
scroll to position [0, 0]
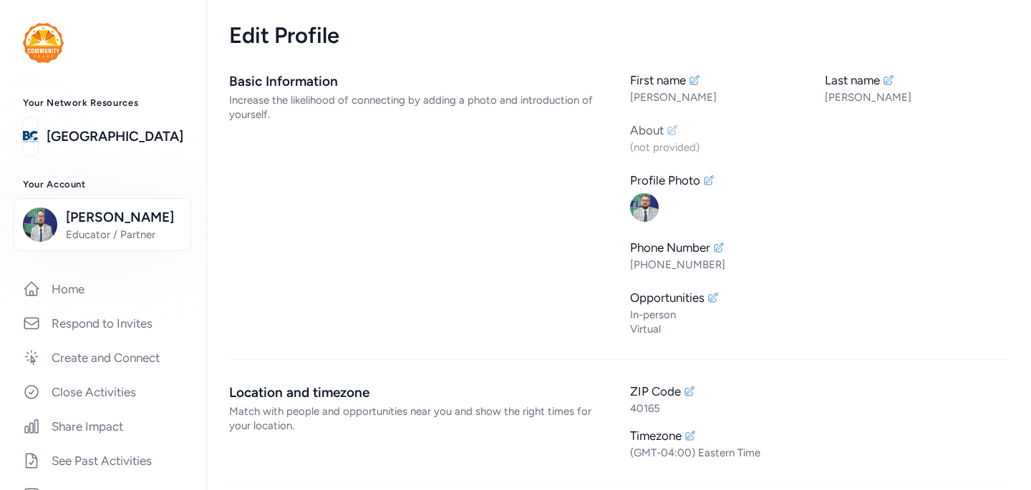
click at [674, 130] on icon at bounding box center [671, 130] width 11 height 11
click at [472, 47] on div "Edit Profile" at bounding box center [618, 36] width 779 height 26
